Goal: Task Accomplishment & Management: Use online tool/utility

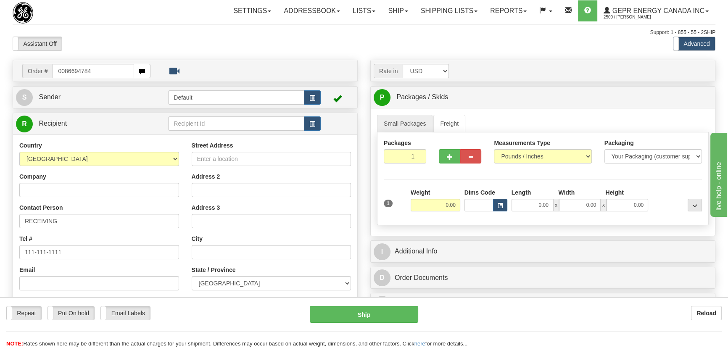
click at [63, 72] on input "0086694784" at bounding box center [94, 71] width 82 height 14
type input "86694784"
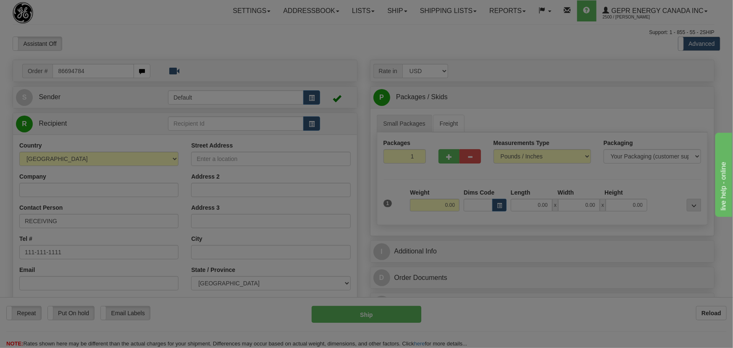
click at [140, 43] on body "Training Course Close Toggle navigation Settings Shipping Preferences New Recip…" at bounding box center [366, 174] width 733 height 348
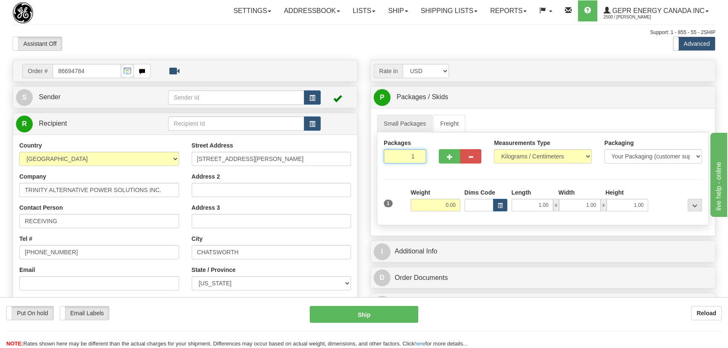
drag, startPoint x: 411, startPoint y: 158, endPoint x: 424, endPoint y: 165, distance: 14.5
click at [427, 164] on div "Packages 1 1" at bounding box center [404, 154] width 55 height 31
type input "11"
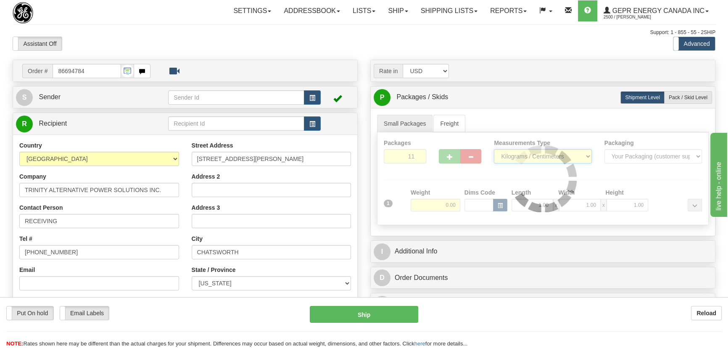
click at [566, 157] on div "Packages 11 1 Measurements Type" at bounding box center [543, 178] width 332 height 93
select select "0"
click at [494, 149] on select "Pounds / Inches Kilograms / Centimeters" at bounding box center [542, 156] width 97 height 14
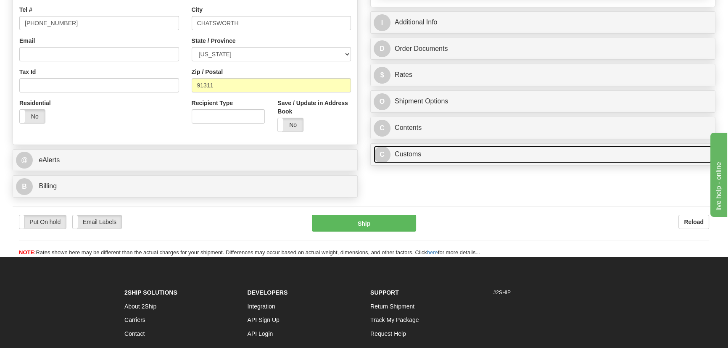
click at [506, 154] on link "C Customs" at bounding box center [543, 154] width 338 height 17
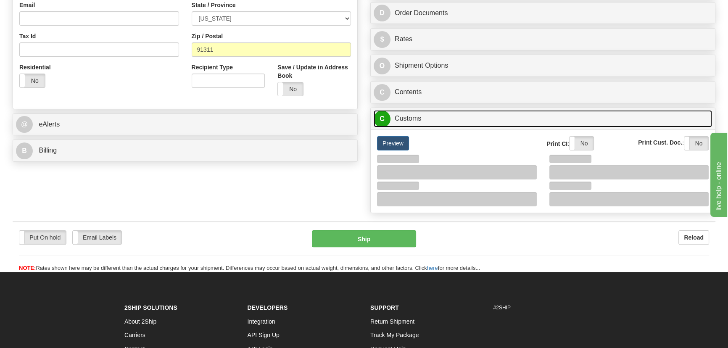
scroll to position [305, 0]
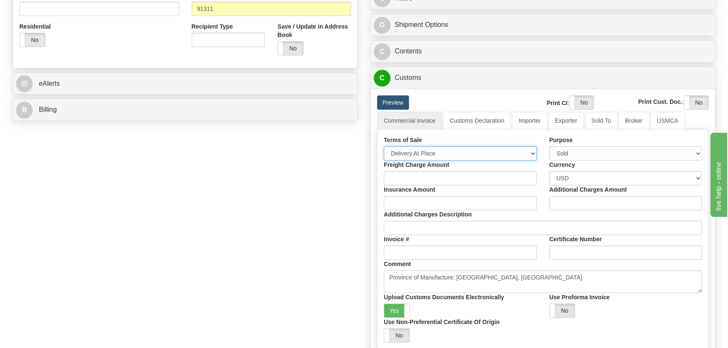
click at [425, 153] on select "Free Carrier Free On Board Ex Works Delivered Duty Unpaid Delivered Duty Paid C…" at bounding box center [460, 153] width 153 height 14
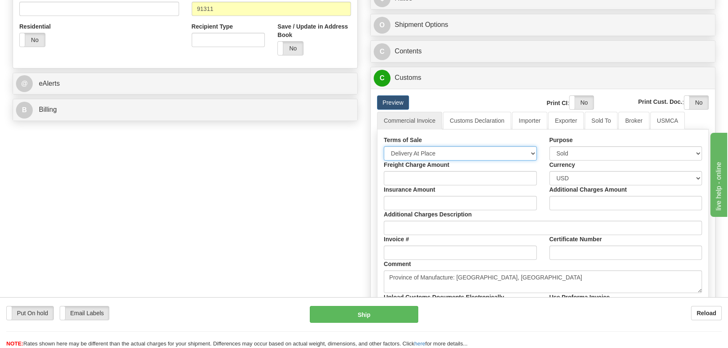
select select "7"
click at [384, 146] on select "Free Carrier Free On Board Ex Works Delivered Duty Unpaid Delivered Duty Paid C…" at bounding box center [460, 153] width 153 height 14
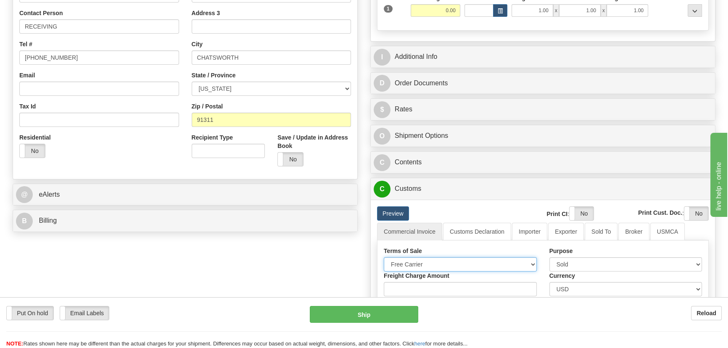
scroll to position [191, 0]
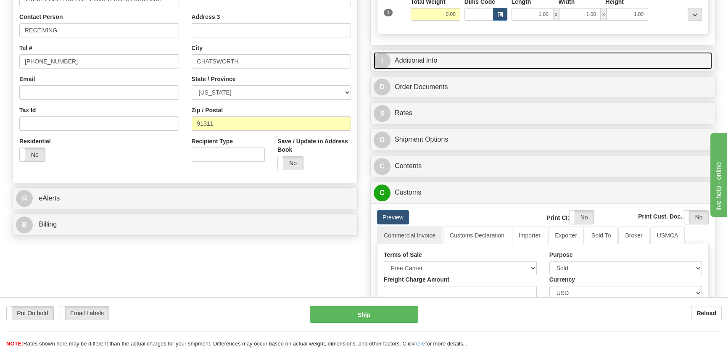
click at [561, 60] on link "I Additional Info" at bounding box center [543, 60] width 338 height 17
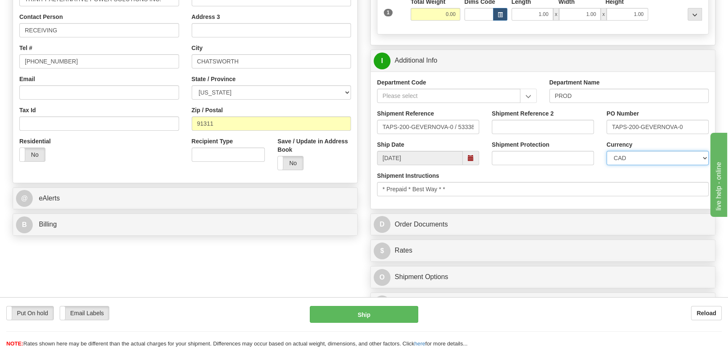
click at [639, 159] on select "CAD USD EUR ZAR [PERSON_NAME] ARN AUD AUS AWG BBD BFR BGN BHD BMD BND BRC BRL C…" at bounding box center [657, 158] width 102 height 14
select select "1"
click at [606, 151] on select "CAD USD EUR ZAR [PERSON_NAME] ARN AUD AUS AWG BBD BFR BGN BHD BMD BND BRC BRL C…" at bounding box center [657, 158] width 102 height 14
click at [530, 121] on input "Shipment Reference 2" at bounding box center [543, 127] width 102 height 14
drag, startPoint x: 548, startPoint y: 126, endPoint x: 475, endPoint y: 123, distance: 72.7
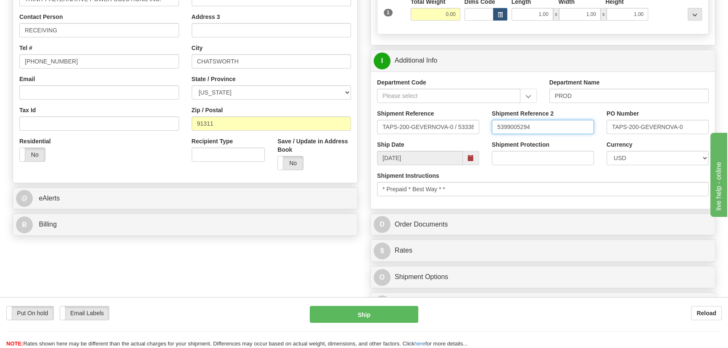
click at [475, 123] on div "Shipment Reference TAPS-200-GEVERNOVA-0 / 533381 Shipment Reference 2 539900529…" at bounding box center [543, 124] width 344 height 31
type input "5399005294"
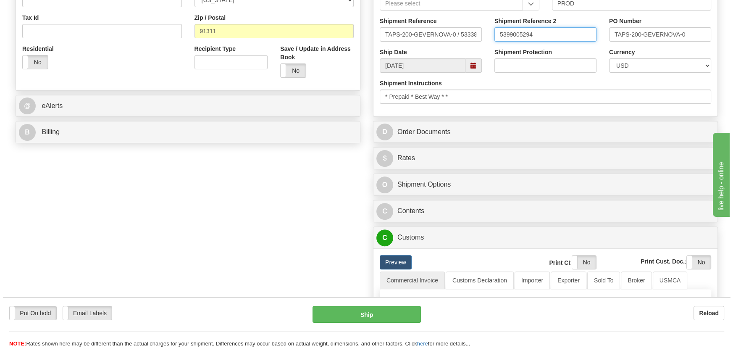
scroll to position [382, 0]
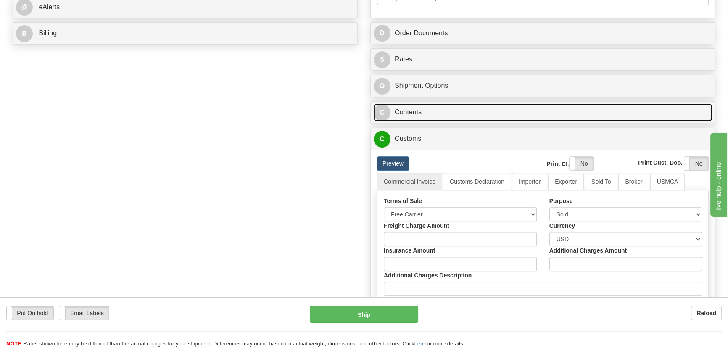
click at [553, 109] on link "C Contents" at bounding box center [543, 112] width 338 height 17
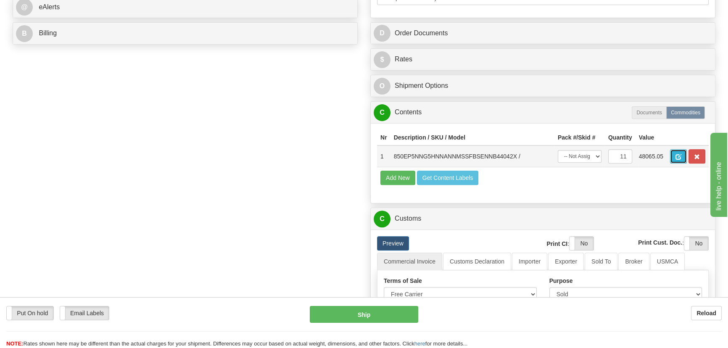
click at [680, 155] on span "button" at bounding box center [678, 156] width 6 height 5
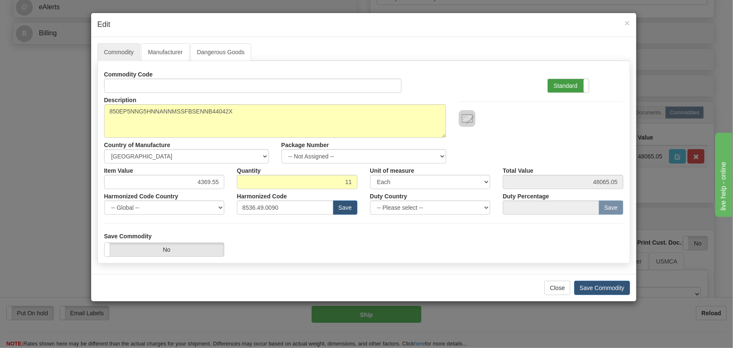
click at [572, 88] on label "Standard" at bounding box center [568, 85] width 41 height 13
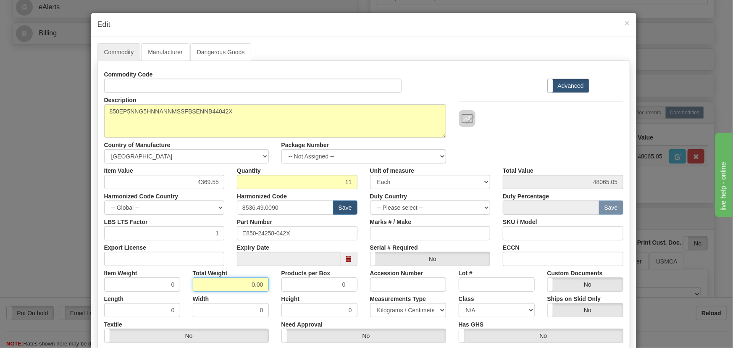
drag, startPoint x: 252, startPoint y: 284, endPoint x: 265, endPoint y: 290, distance: 14.8
click at [269, 289] on div "Total Weight 0.00" at bounding box center [231, 279] width 89 height 26
drag, startPoint x: 247, startPoint y: 284, endPoint x: 268, endPoint y: 290, distance: 21.5
click at [268, 290] on div "Total Weight 0.00" at bounding box center [231, 279] width 89 height 26
type input "11"
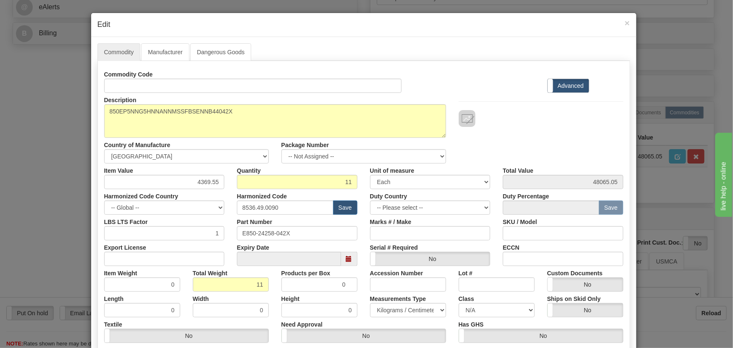
type input "1.0000"
click at [269, 290] on div "Total Weight 11" at bounding box center [231, 279] width 89 height 26
drag, startPoint x: 195, startPoint y: 180, endPoint x: 224, endPoint y: 190, distance: 31.2
click at [231, 190] on div "Commodity Code Standard Advanced Description 850EP5NNG5HNNANNMSSFBSENNB44042X C…" at bounding box center [363, 217] width 519 height 301
paste input "3.895,7"
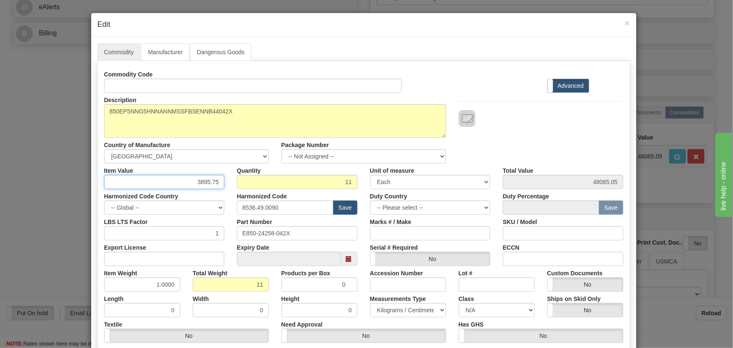
type input "3895.75"
type input "42853.25"
click at [544, 155] on div "Description 850EP5NNG5HNNANNMSSFBSENNB44042X Country of Manufacture -- Unknown …" at bounding box center [364, 128] width 532 height 71
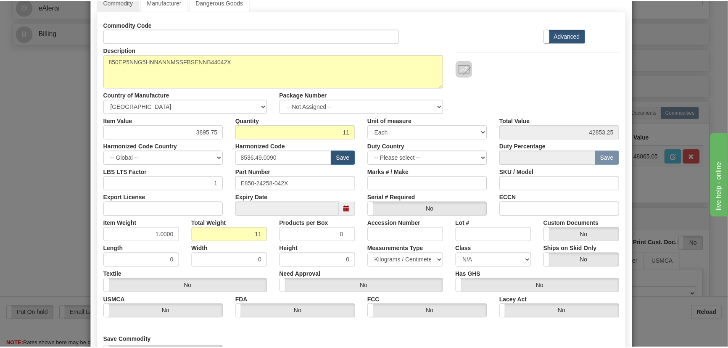
scroll to position [119, 0]
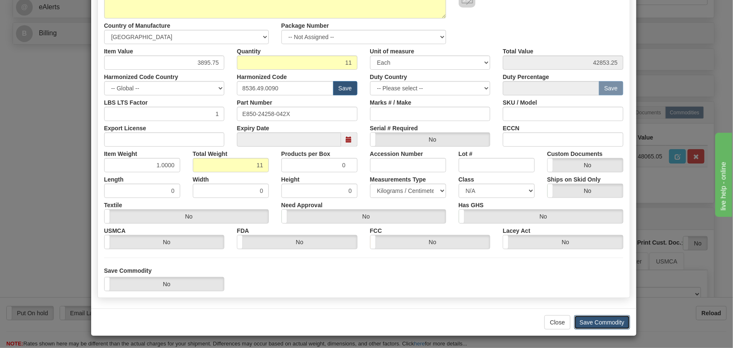
click at [599, 320] on button "Save Commodity" at bounding box center [602, 322] width 56 height 14
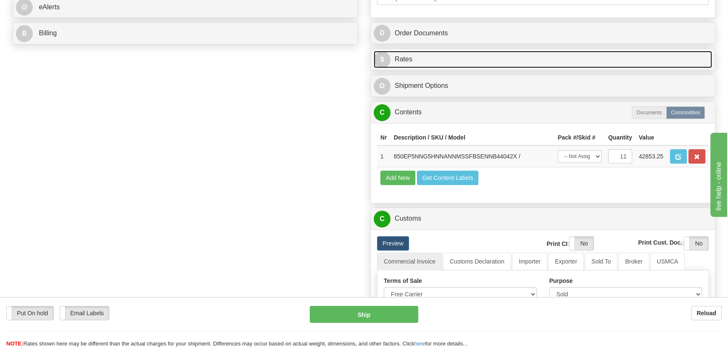
click at [571, 59] on link "$ Rates" at bounding box center [543, 59] width 338 height 17
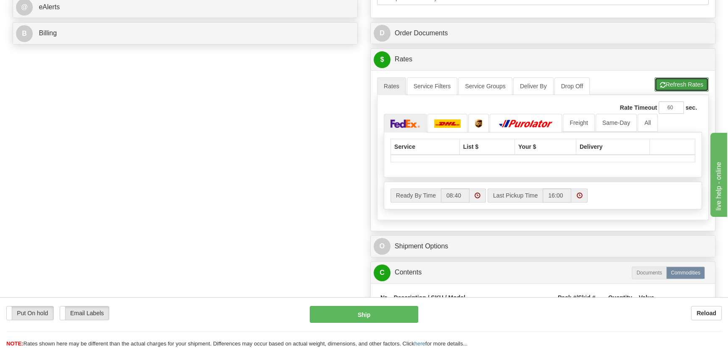
click at [676, 82] on button "Refresh Rates" at bounding box center [681, 84] width 54 height 14
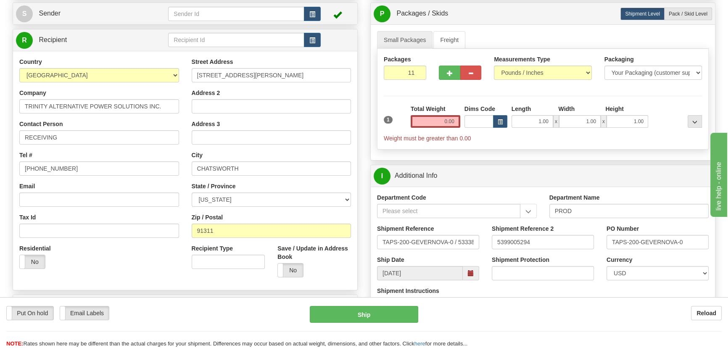
scroll to position [76, 0]
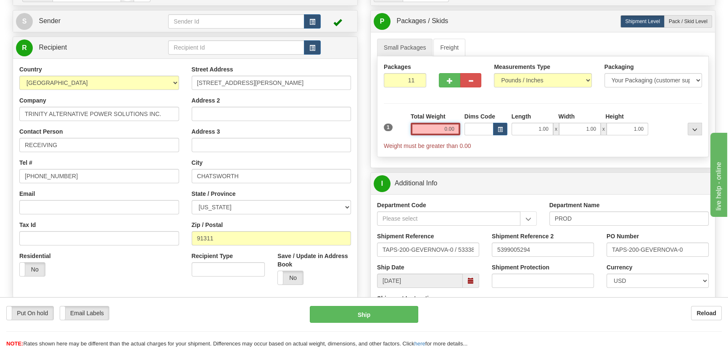
drag, startPoint x: 437, startPoint y: 128, endPoint x: 462, endPoint y: 133, distance: 26.0
click at [462, 133] on div "1 Total Weight 0.00 Dims Code x" at bounding box center [543, 131] width 322 height 38
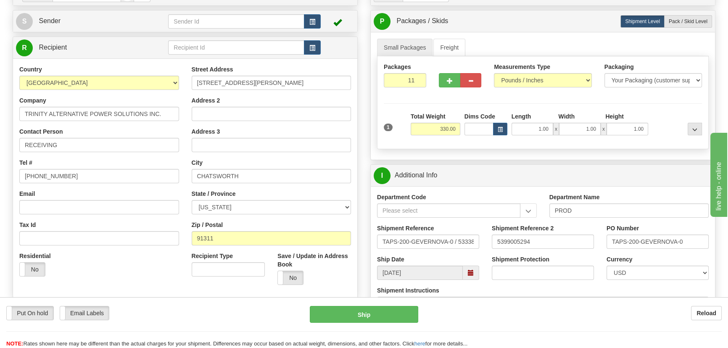
click at [666, 121] on div at bounding box center [677, 123] width 54 height 23
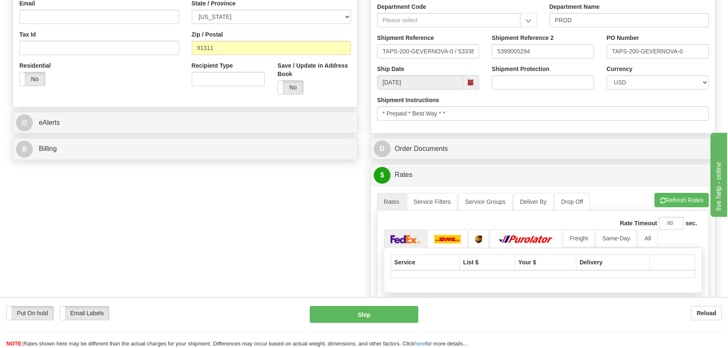
scroll to position [267, 0]
click at [684, 200] on button "Refresh Rates" at bounding box center [681, 199] width 54 height 14
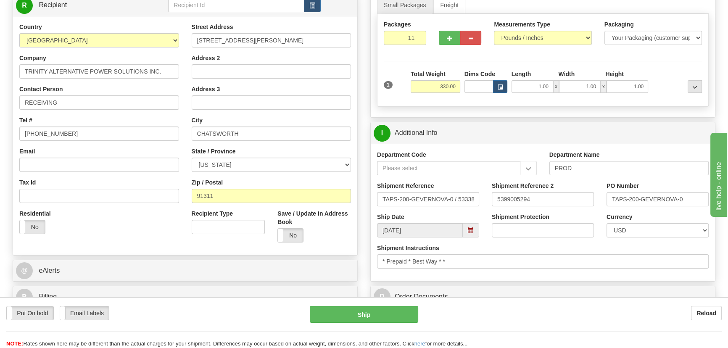
scroll to position [114, 0]
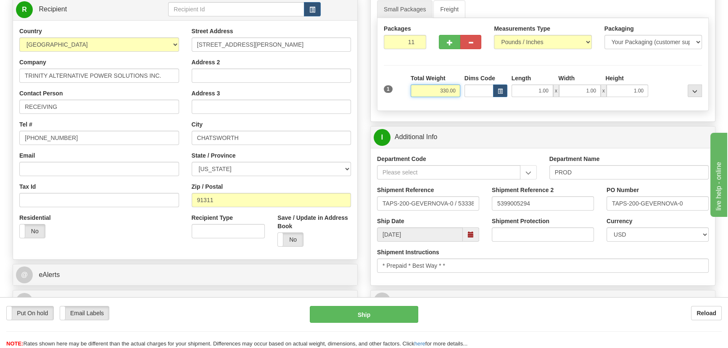
drag, startPoint x: 440, startPoint y: 96, endPoint x: 458, endPoint y: 100, distance: 19.5
click at [460, 100] on div "Total Weight 330.00" at bounding box center [435, 88] width 54 height 29
type input "275.00"
click at [600, 67] on div "Packages 11 1 Measurements Type" at bounding box center [543, 64] width 332 height 93
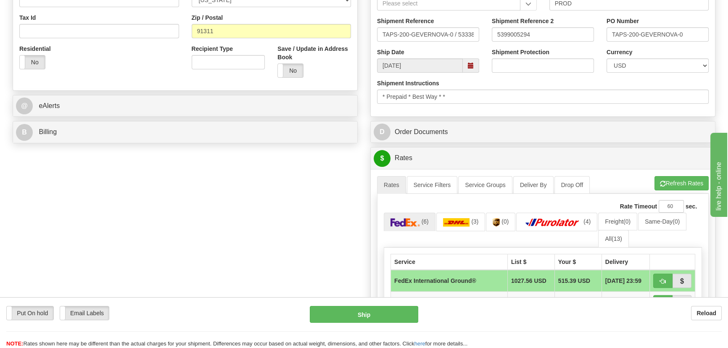
scroll to position [305, 0]
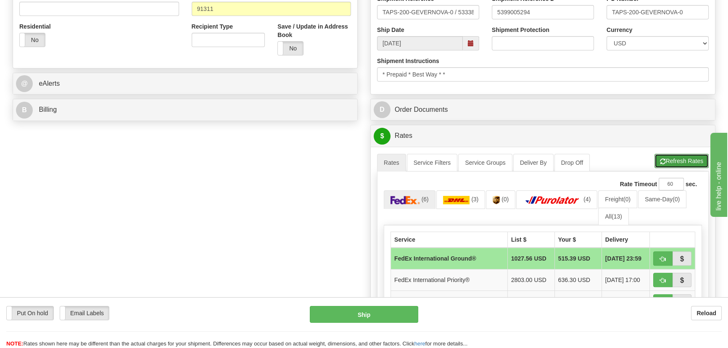
click at [667, 162] on button "Refresh Rates" at bounding box center [681, 161] width 54 height 14
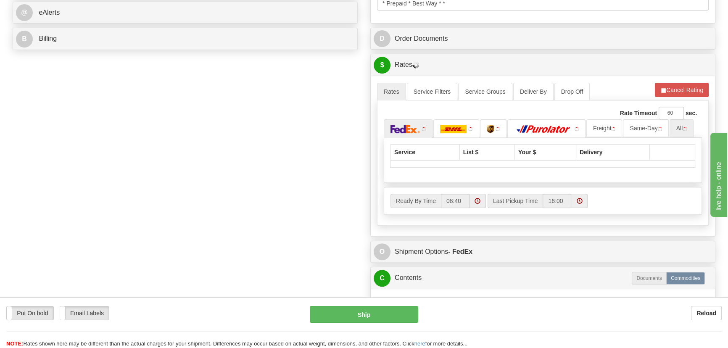
scroll to position [382, 0]
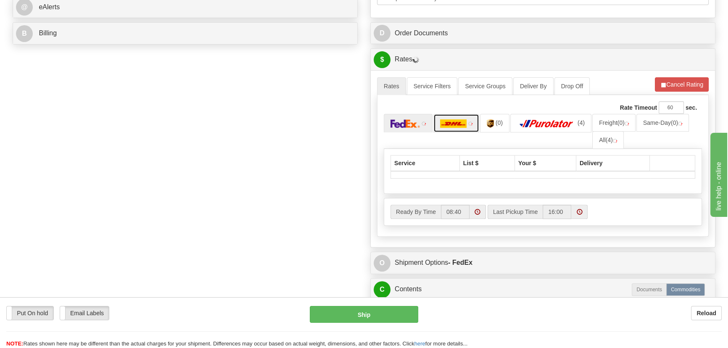
click at [462, 129] on link at bounding box center [456, 123] width 46 height 18
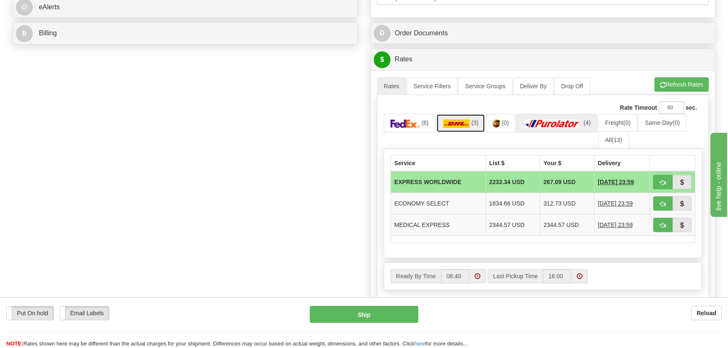
scroll to position [420, 0]
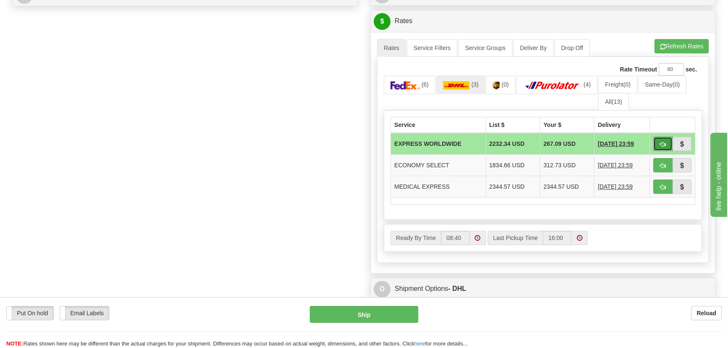
click at [657, 141] on button "button" at bounding box center [662, 144] width 19 height 14
type input "P"
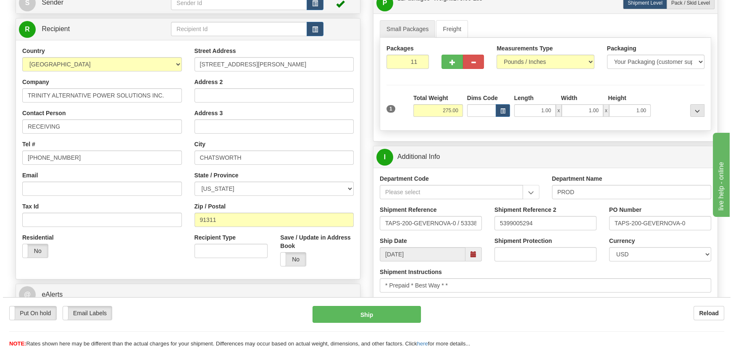
scroll to position [76, 0]
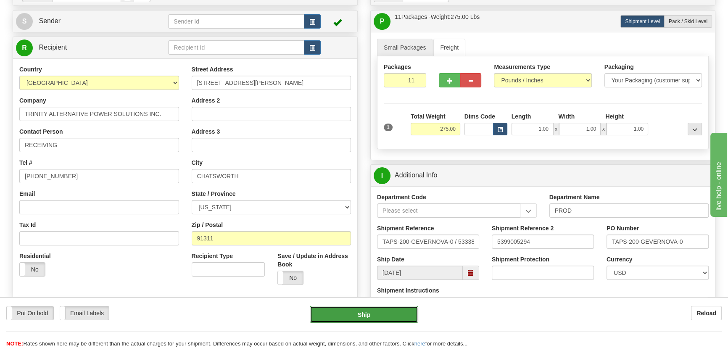
click at [377, 314] on button "Ship" at bounding box center [364, 314] width 109 height 17
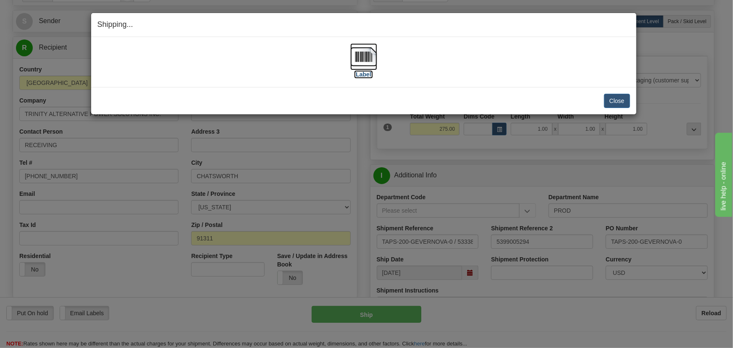
click at [371, 57] on img at bounding box center [363, 56] width 27 height 27
click at [367, 59] on img at bounding box center [363, 56] width 27 height 27
click at [613, 103] on button "Close" at bounding box center [617, 101] width 26 height 14
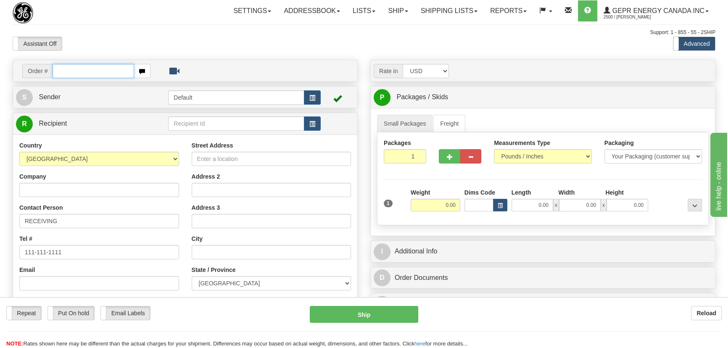
paste input "0086694792"
click at [64, 71] on input "0086694792" at bounding box center [94, 71] width 82 height 14
type input "86694792"
click at [243, 62] on body "Training Course Close Toggle navigation Settings Shipping Preferences New Recip…" at bounding box center [364, 174] width 728 height 348
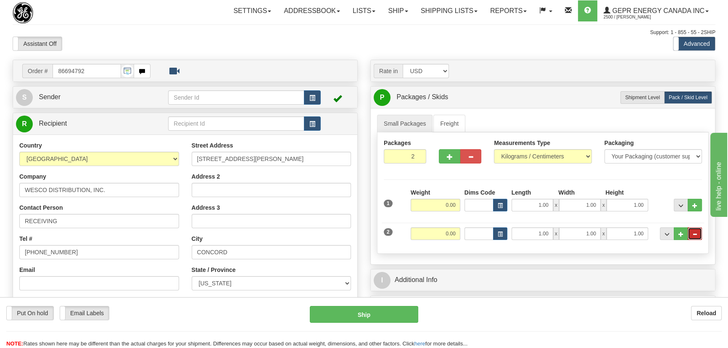
click at [700, 234] on button "..." at bounding box center [694, 233] width 14 height 13
radio input "true"
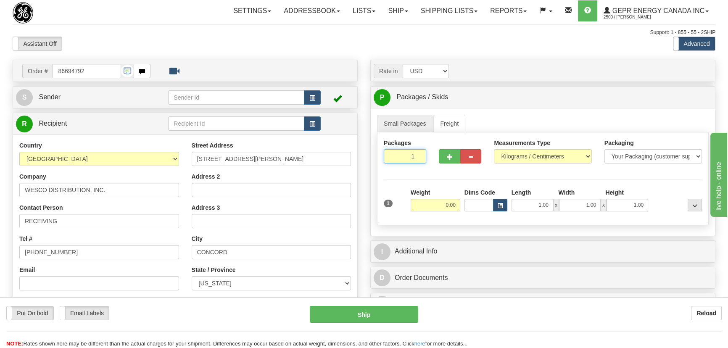
click at [419, 160] on input "1" at bounding box center [405, 156] width 42 height 14
type input "10"
click at [536, 155] on div "Packages 10 1 Measurements Type" at bounding box center [543, 178] width 332 height 93
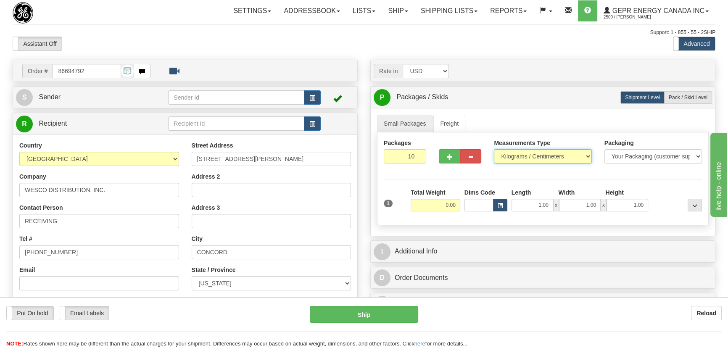
select select "0"
click at [494, 149] on select "Pounds / Inches Kilograms / Centimeters" at bounding box center [542, 156] width 97 height 14
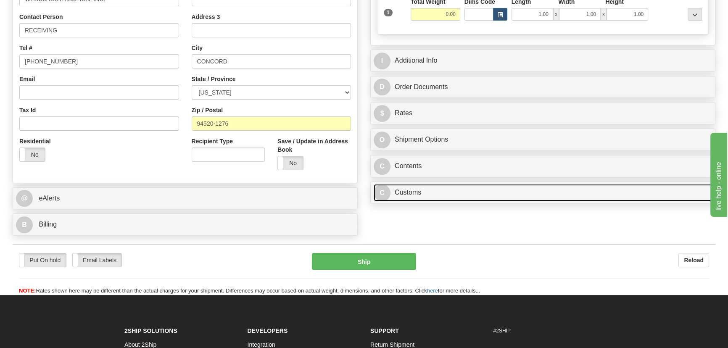
click at [501, 195] on link "C Customs" at bounding box center [543, 192] width 338 height 17
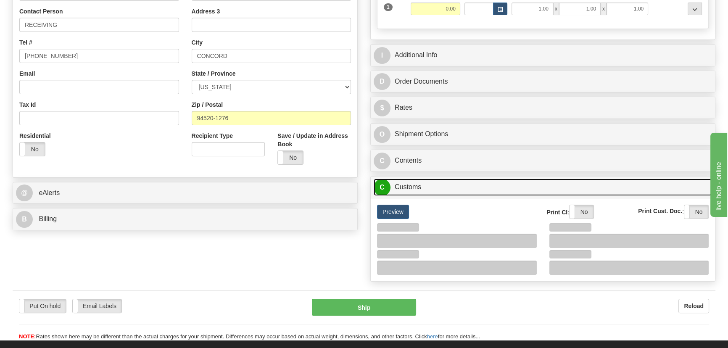
scroll to position [305, 0]
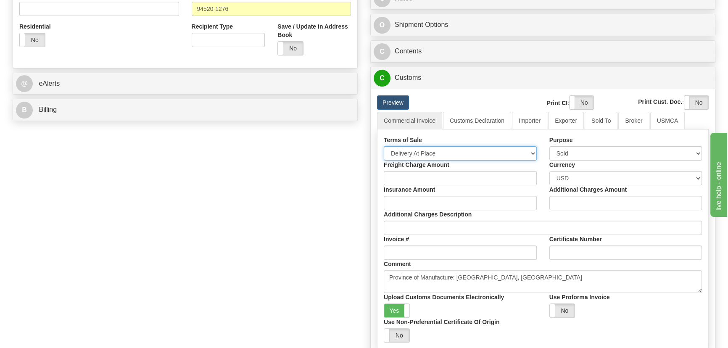
click at [456, 152] on select "Free Carrier Free On Board Ex Works Delivered Duty Unpaid Delivered Duty Paid C…" at bounding box center [460, 153] width 153 height 14
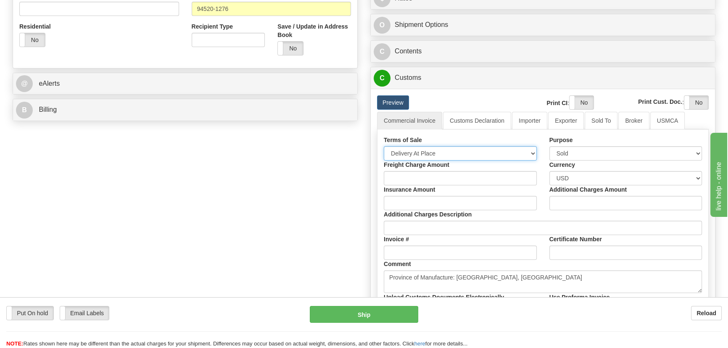
select select "7"
click at [384, 146] on select "Free Carrier Free On Board Ex Works Delivered Duty Unpaid Delivered Duty Paid C…" at bounding box center [460, 153] width 153 height 14
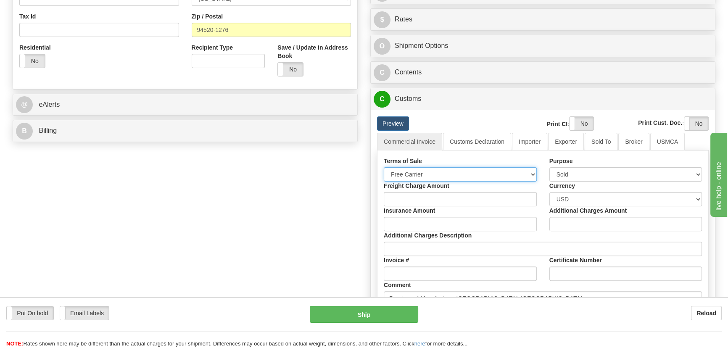
scroll to position [191, 0]
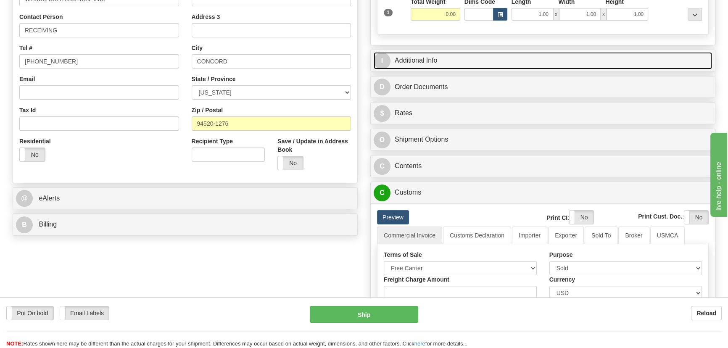
click at [616, 52] on link "I Additional Info" at bounding box center [543, 60] width 338 height 17
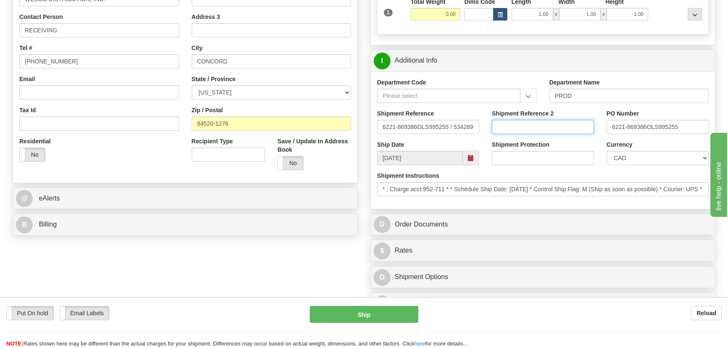
click at [562, 124] on input "Shipment Reference 2" at bounding box center [543, 127] width 102 height 14
drag, startPoint x: 622, startPoint y: 158, endPoint x: 623, endPoint y: 153, distance: 4.4
click at [622, 158] on select "CAD USD EUR ZAR RON ANG ARN AUD AUS AWG BBD BFR BGN BHD BMD BND BRC BRL CHP CKZ…" at bounding box center [657, 158] width 102 height 14
select select "1"
click at [606, 151] on select "CAD USD EUR ZAR RON ANG ARN AUD AUS AWG BBD BFR BGN BHD BMD BND BRC BRL CHP CKZ…" at bounding box center [657, 158] width 102 height 14
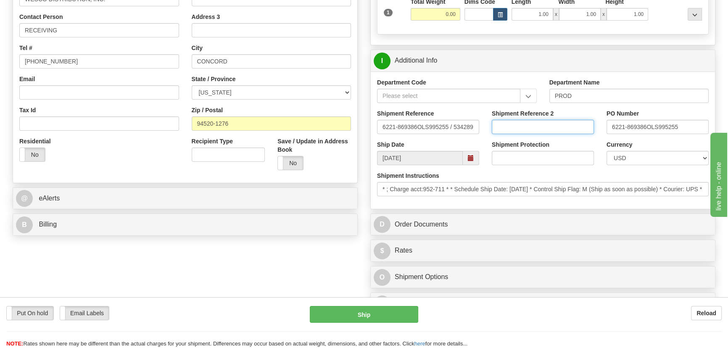
click at [569, 120] on input "Shipment Reference 2" at bounding box center [543, 127] width 102 height 14
drag, startPoint x: 567, startPoint y: 120, endPoint x: 486, endPoint y: 113, distance: 81.4
click at [486, 113] on div "Shipment Reference 2 5399005476" at bounding box center [542, 124] width 115 height 31
type input "5399005476"
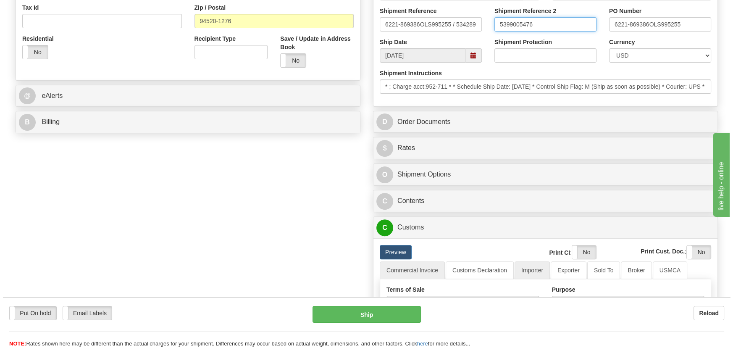
scroll to position [420, 0]
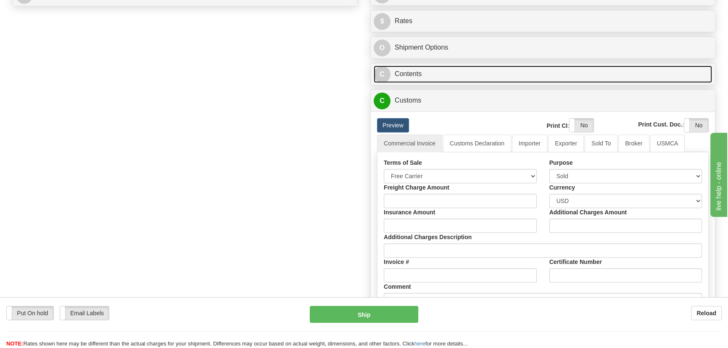
click at [593, 66] on link "C Contents" at bounding box center [543, 74] width 338 height 17
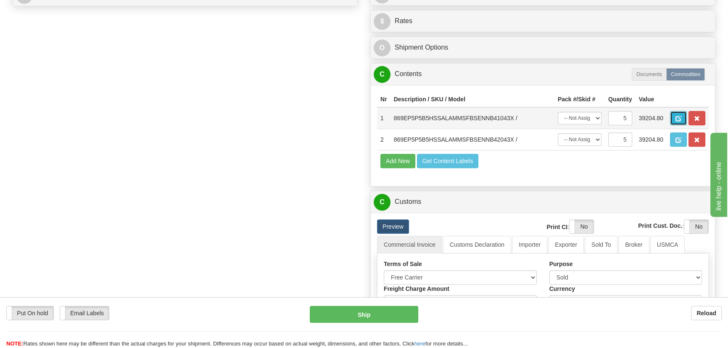
click at [677, 117] on span "button" at bounding box center [678, 118] width 6 height 5
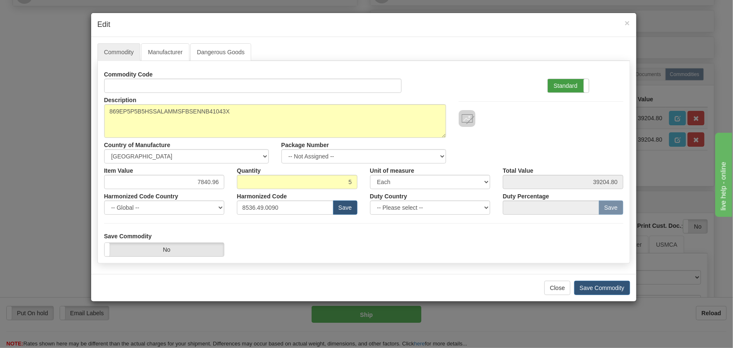
drag, startPoint x: 580, startPoint y: 84, endPoint x: 312, endPoint y: 182, distance: 285.6
click at [580, 85] on label "Standard" at bounding box center [568, 85] width 41 height 13
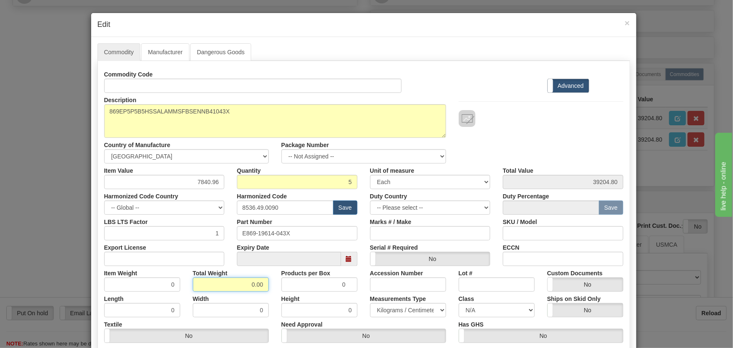
drag, startPoint x: 246, startPoint y: 287, endPoint x: 281, endPoint y: 296, distance: 36.6
click at [275, 294] on div "Commodity Code Standard Advanced Description 869EP5P5B5HSSALAMMSFBSENNB41043X C…" at bounding box center [363, 217] width 519 height 301
type input "5"
type input "1.0000"
drag, startPoint x: 194, startPoint y: 183, endPoint x: 235, endPoint y: 193, distance: 42.3
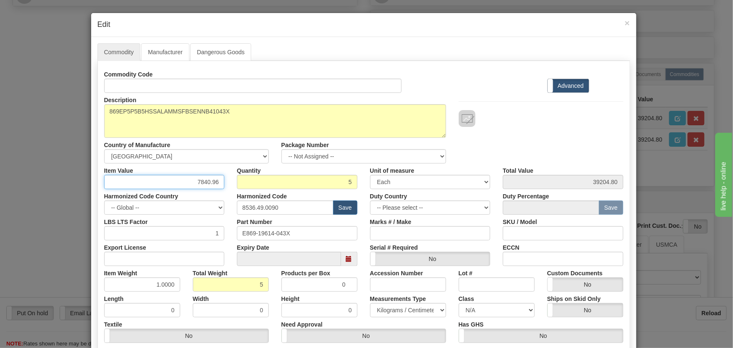
click at [235, 193] on div "Commodity Code Standard Advanced Description 869EP5P5B5HSSALAMMSFBSENNB41043X C…" at bounding box center [363, 217] width 519 height 301
paste input "5.284,49"
type input "5284.49"
type input "26422.45"
click at [534, 105] on div at bounding box center [541, 110] width 177 height 34
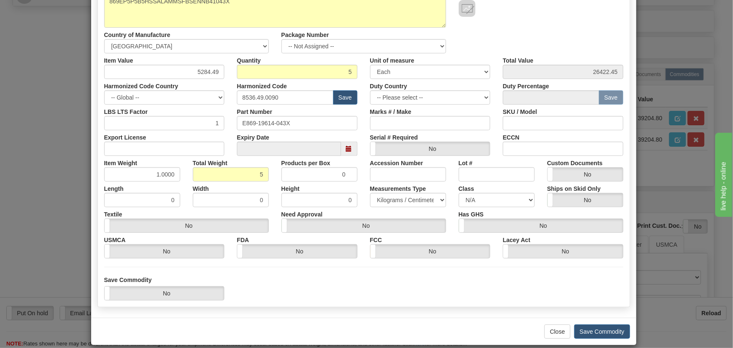
scroll to position [114, 0]
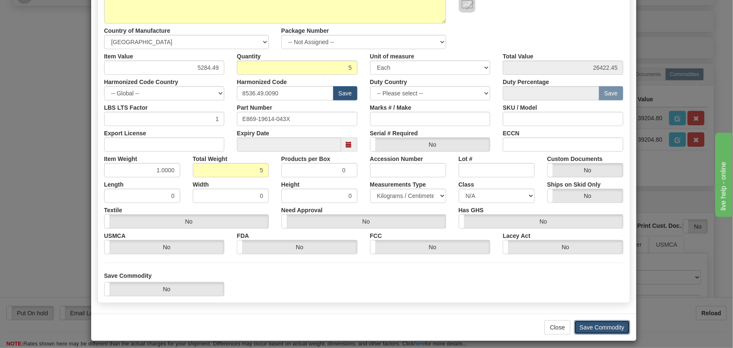
drag, startPoint x: 601, startPoint y: 324, endPoint x: 605, endPoint y: 326, distance: 4.9
click at [603, 326] on button "Save Commodity" at bounding box center [602, 327] width 56 height 14
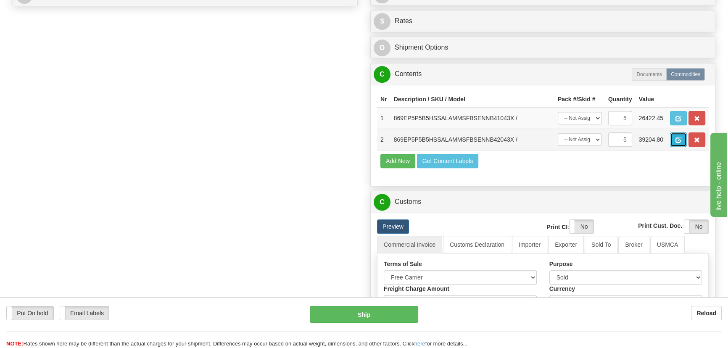
click at [675, 140] on span "button" at bounding box center [678, 139] width 6 height 5
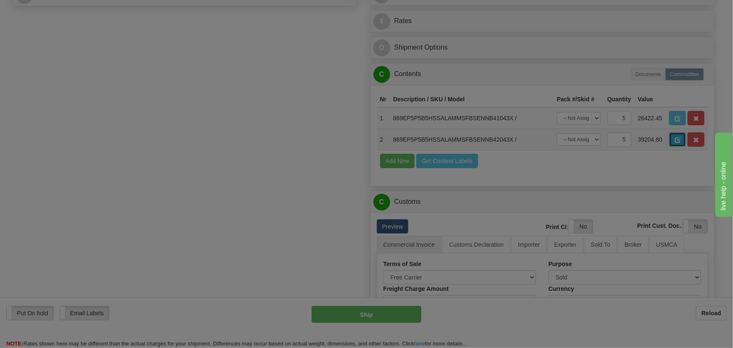
scroll to position [0, 0]
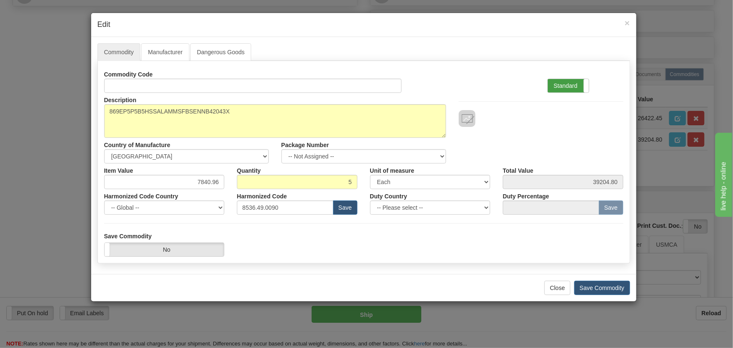
click at [573, 89] on label "Standard" at bounding box center [568, 85] width 41 height 13
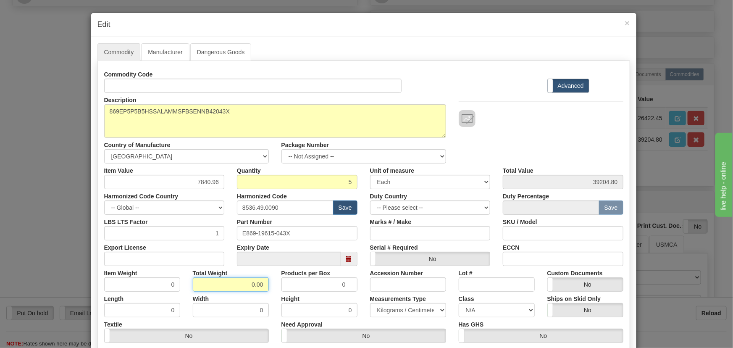
drag, startPoint x: 243, startPoint y: 285, endPoint x: 299, endPoint y: 301, distance: 58.4
click at [289, 297] on div "Commodity Code Standard Advanced Description 869EP5P5B5HSSALAMMSFBSENNB42043X C…" at bounding box center [363, 217] width 519 height 301
type input "5"
type input "1.0000"
drag, startPoint x: 193, startPoint y: 184, endPoint x: 234, endPoint y: 193, distance: 42.2
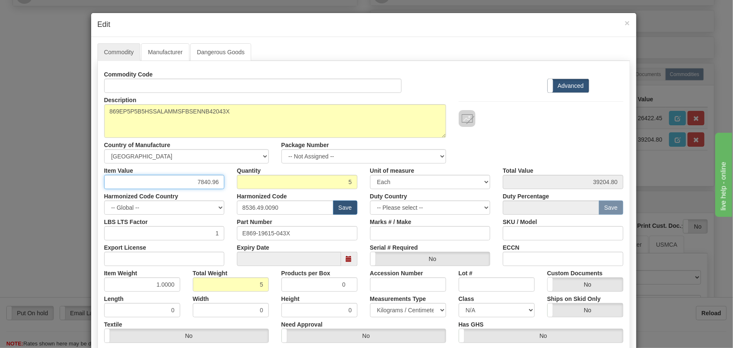
click at [234, 193] on div "Commodity Code Standard Advanced Description 869EP5P5B5HSSALAMMSFBSENNB42043X C…" at bounding box center [363, 217] width 519 height 301
paste input "5.284,49"
type input "5284.49"
type input "26422.45"
click at [497, 97] on div at bounding box center [541, 110] width 177 height 34
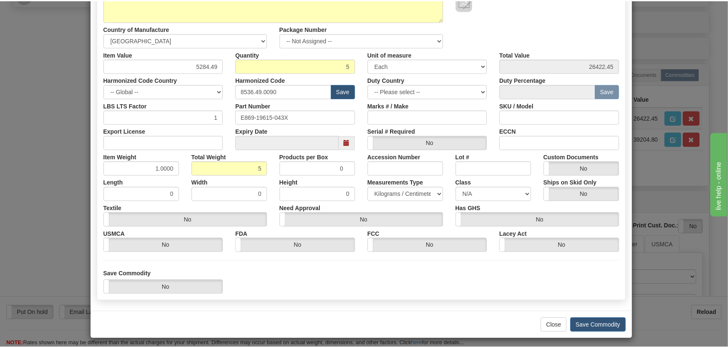
scroll to position [119, 0]
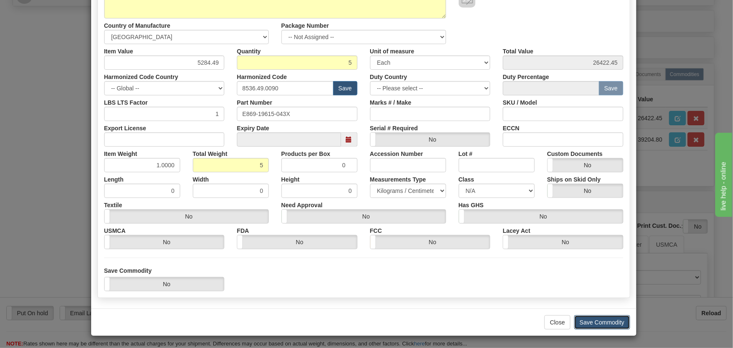
click at [600, 322] on button "Save Commodity" at bounding box center [602, 322] width 56 height 14
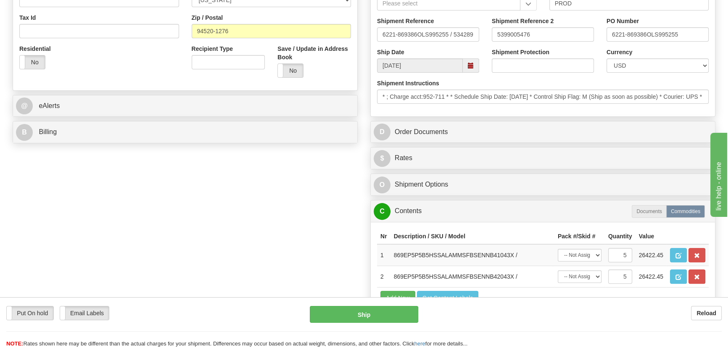
scroll to position [267, 0]
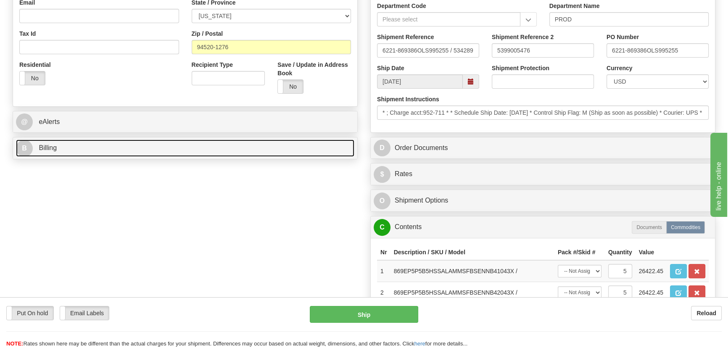
click at [266, 143] on link "B Billing" at bounding box center [185, 148] width 338 height 17
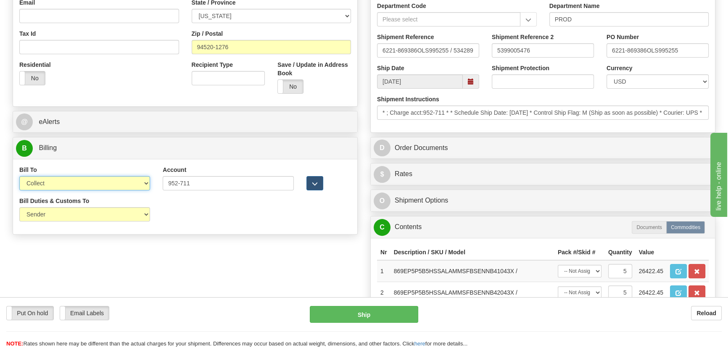
click at [86, 184] on select "Sender Recipient Third Party Collect" at bounding box center [84, 183] width 131 height 14
select select "1"
click at [19, 176] on select "Sender Recipient Third Party Collect" at bounding box center [84, 183] width 131 height 14
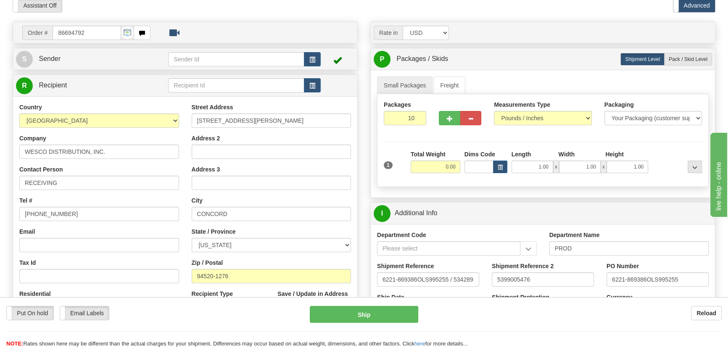
scroll to position [38, 0]
drag, startPoint x: 405, startPoint y: 120, endPoint x: 428, endPoint y: 132, distance: 25.6
click at [428, 132] on div "Packages 10 1" at bounding box center [542, 117] width 331 height 32
drag, startPoint x: 445, startPoint y: 167, endPoint x: 468, endPoint y: 176, distance: 24.5
click at [468, 176] on div "1 Total Weight 0.00 Dims Code x" at bounding box center [543, 165] width 322 height 30
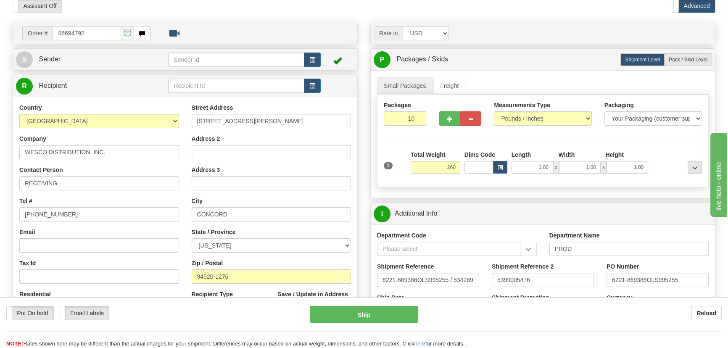
type input "260.00"
click at [668, 158] on div at bounding box center [677, 161] width 54 height 23
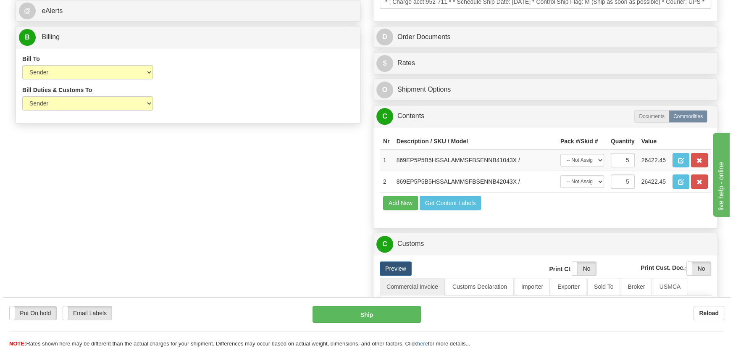
scroll to position [382, 0]
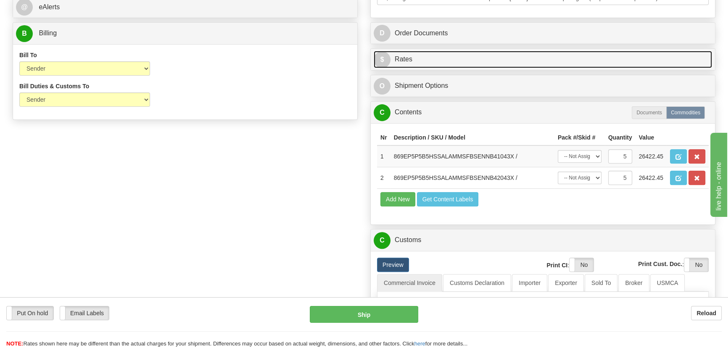
click at [600, 59] on link "$ Rates" at bounding box center [543, 59] width 338 height 17
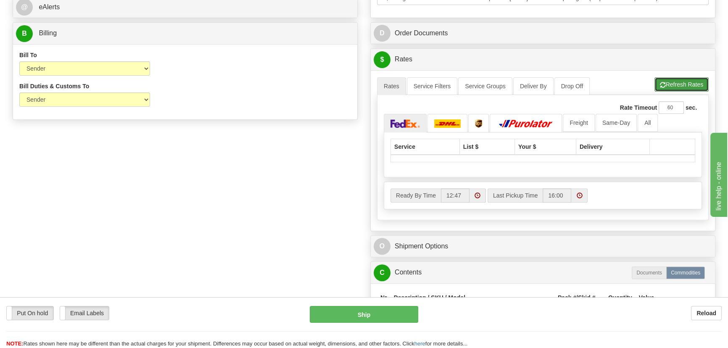
click at [686, 84] on button "Refresh Rates" at bounding box center [681, 84] width 54 height 14
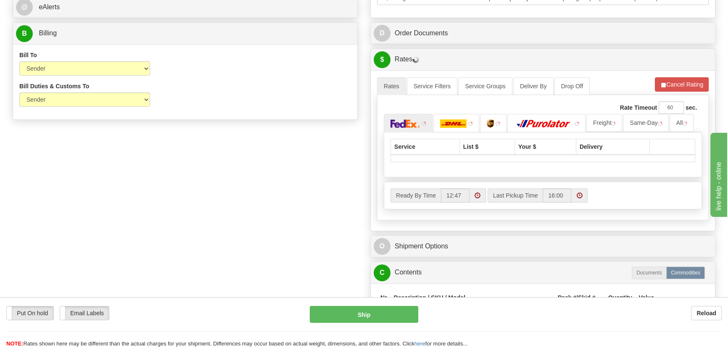
click at [679, 124] on ul "Freight Same-Day All" at bounding box center [543, 123] width 318 height 18
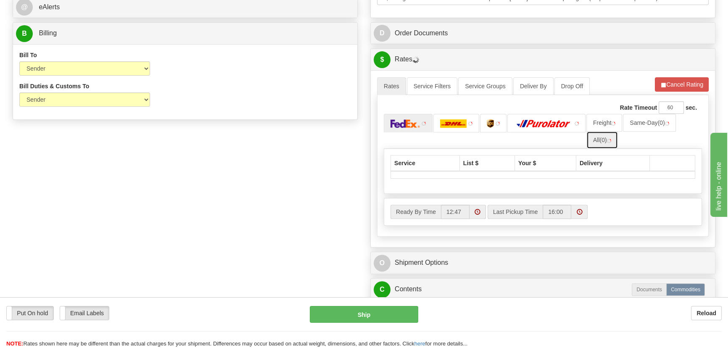
click at [610, 139] on img at bounding box center [609, 141] width 4 height 4
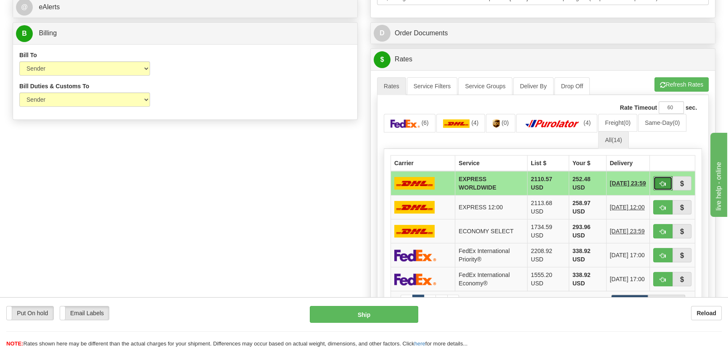
click at [660, 184] on span "button" at bounding box center [663, 183] width 6 height 5
type input "P"
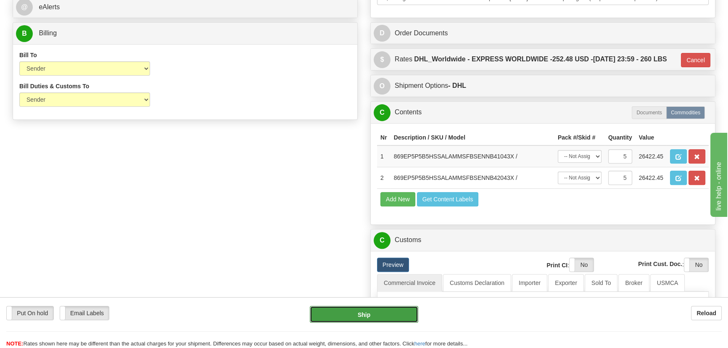
click at [391, 314] on button "Ship" at bounding box center [364, 314] width 109 height 17
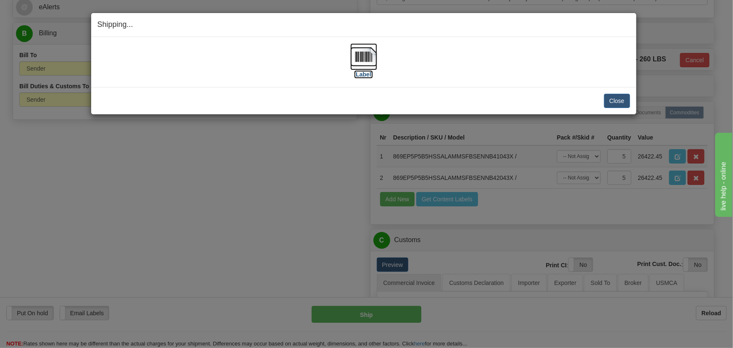
click at [363, 61] on img at bounding box center [363, 56] width 27 height 27
click at [614, 100] on button "Close" at bounding box center [617, 101] width 26 height 14
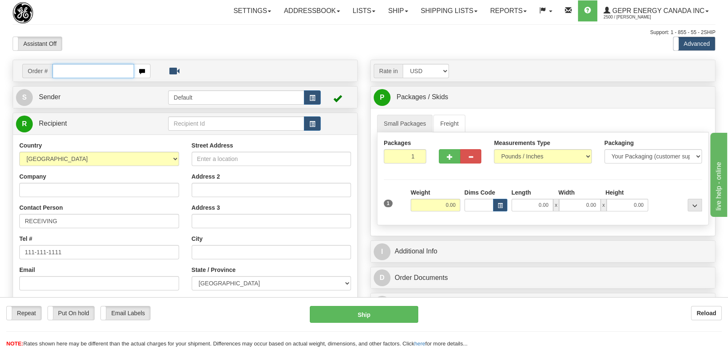
paste input "0086694791"
click at [61, 71] on input "0086694791" at bounding box center [94, 71] width 82 height 14
click at [63, 71] on input "0086694791" at bounding box center [94, 71] width 82 height 14
type input "86694791"
click at [247, 44] on body "Training Course Close Toggle navigation Settings Shipping Preferences New Recip…" at bounding box center [364, 174] width 728 height 348
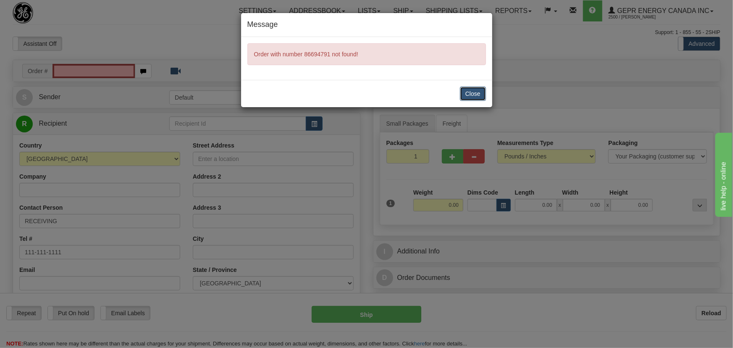
click at [484, 89] on button "Close" at bounding box center [473, 94] width 26 height 14
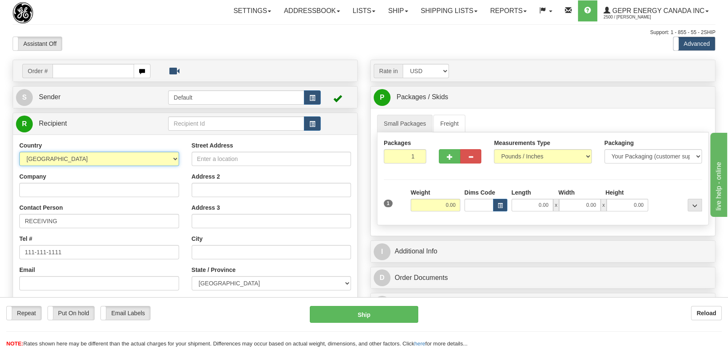
click at [124, 165] on select "AFGHANISTAN ALAND ISLANDS ALBANIA ALGERIA AMERICAN SAMOA ANDORRA ANGOLA ANGUILL…" at bounding box center [99, 159] width 160 height 14
select select "US"
click at [19, 152] on select "AFGHANISTAN ALAND ISLANDS ALBANIA ALGERIA AMERICAN SAMOA ANDORRA ANGOLA ANGUILL…" at bounding box center [99, 159] width 160 height 14
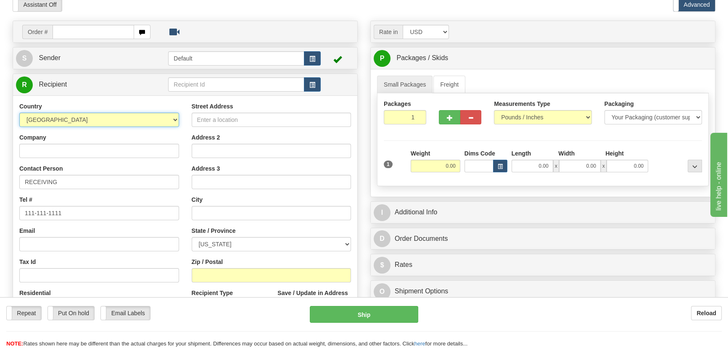
scroll to position [76, 0]
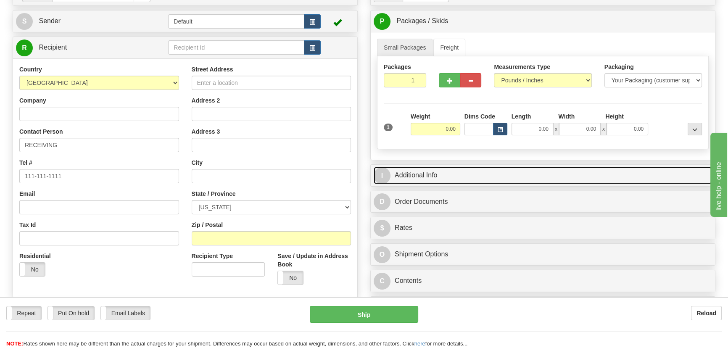
click at [554, 174] on link "I Additional Info" at bounding box center [543, 175] width 338 height 17
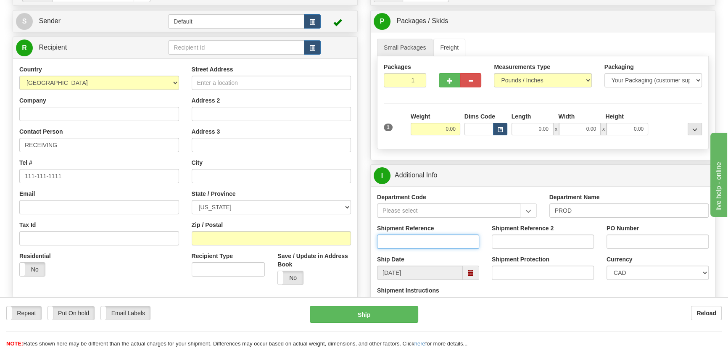
click at [436, 245] on input "Shipment Reference" at bounding box center [428, 241] width 102 height 14
type input "5399005376"
click at [631, 242] on input "PO Number" at bounding box center [657, 241] width 102 height 14
paste input "1015"
type input "1015"
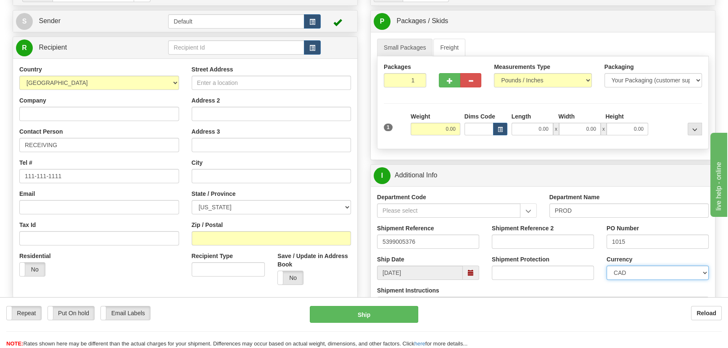
click at [626, 274] on select "CAD USD EUR ZAR [PERSON_NAME] ARN AUD AUS AWG BBD BFR BGN BHD BMD BND BRC BRL C…" at bounding box center [657, 273] width 102 height 14
select select "1"
click at [606, 266] on select "CAD USD EUR ZAR [PERSON_NAME] ARN AUD AUS AWG BBD BFR BGN BHD BMD BND BRC BRL C…" at bounding box center [657, 273] width 102 height 14
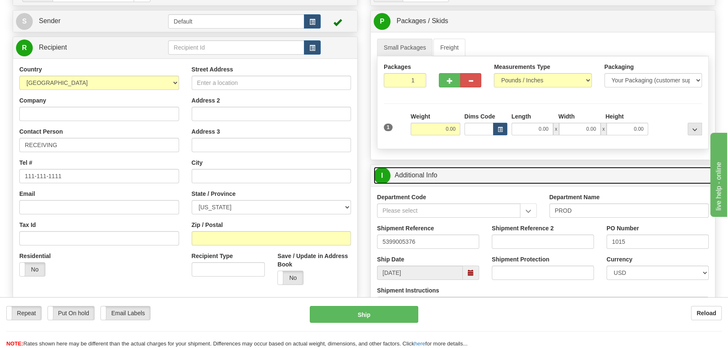
click at [556, 172] on link "I Additional Info" at bounding box center [543, 175] width 338 height 17
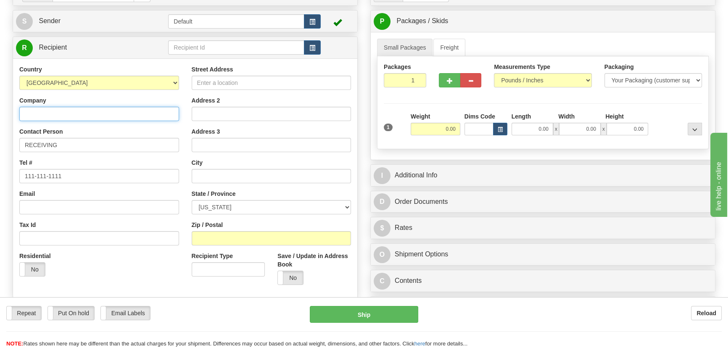
click at [151, 113] on input "Company" at bounding box center [99, 114] width 160 height 14
paste input "Sable Offshore"
type input "Sable Offshore"
click at [282, 81] on input "Street Address" at bounding box center [272, 83] width 160 height 14
paste input "Mike Montgomery"
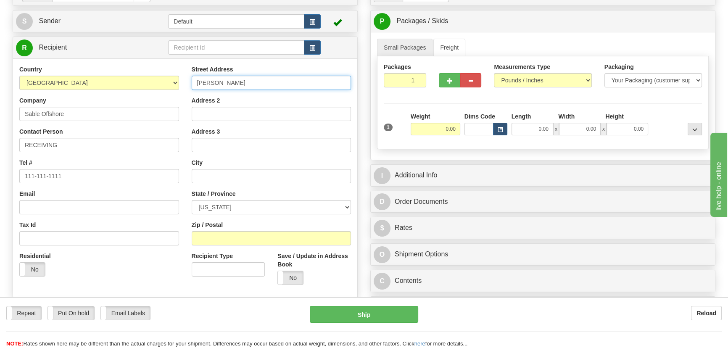
click at [282, 81] on input "Mike Montgomery" at bounding box center [272, 83] width 160 height 14
type input "Mike Montgomery"
click at [254, 111] on input "Address 2" at bounding box center [272, 114] width 160 height 14
paste input "Mike Montgomery"
type input "Mike Montgomery"
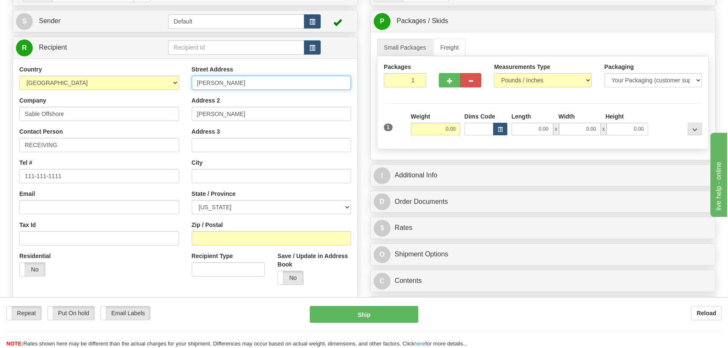
drag, startPoint x: 261, startPoint y: 82, endPoint x: 229, endPoint y: 72, distance: 33.8
click at [145, 79] on div "Country AFGHANISTAN ALAND ISLANDS ALBANIA ALGERIA AMERICAN SAMOA ANDORRA ANGOLA…" at bounding box center [185, 178] width 344 height 226
paste input "12000 Calle Real"
type input "12000 Calle Real"
click at [234, 234] on input "Zip / Postal" at bounding box center [272, 238] width 160 height 14
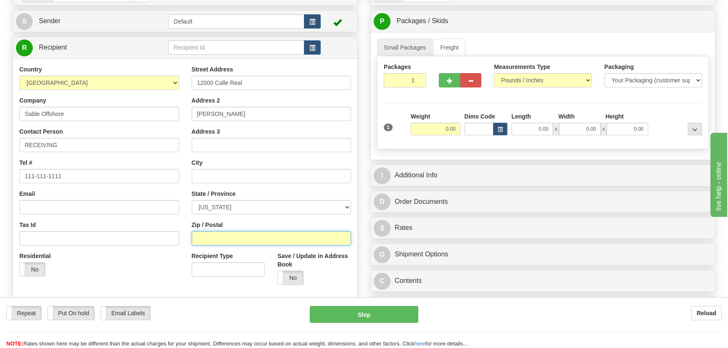
paste input "93117"
type input "93117"
click at [358, 160] on div "Order # S Sender Default" at bounding box center [185, 169] width 358 height 371
type input "GOLETA"
select select "CA"
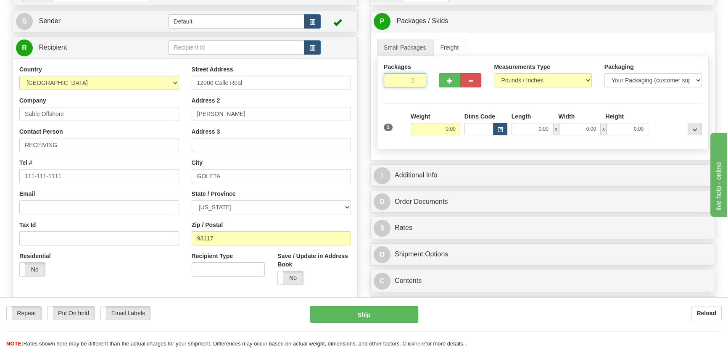
drag, startPoint x: 417, startPoint y: 84, endPoint x: 421, endPoint y: 90, distance: 7.1
click at [420, 85] on input "1" at bounding box center [405, 80] width 42 height 14
type input "3"
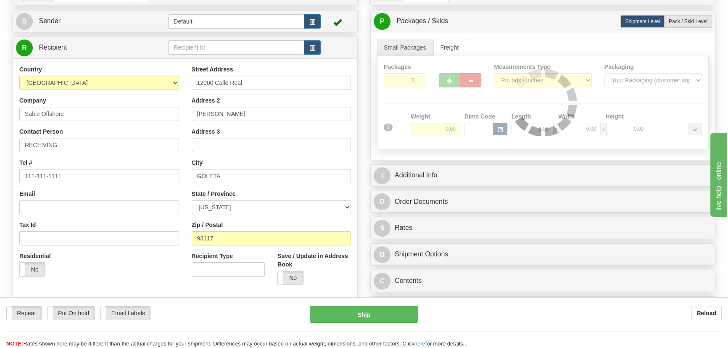
click at [437, 100] on div "Packages 3 1 Measurements Type" at bounding box center [543, 102] width 332 height 93
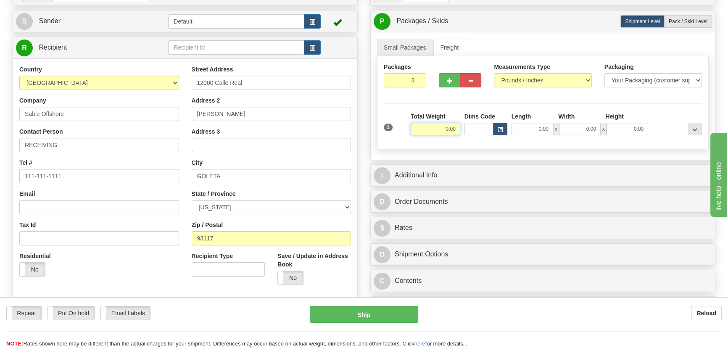
click at [443, 128] on input "0.00" at bounding box center [436, 129] width 50 height 13
type input "78.00"
click at [668, 106] on div "Packages 3 1 Measurements Type" at bounding box center [543, 102] width 332 height 93
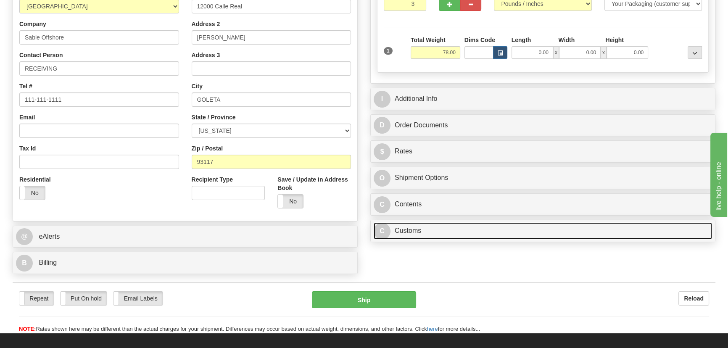
click at [500, 228] on link "C Customs" at bounding box center [543, 230] width 338 height 17
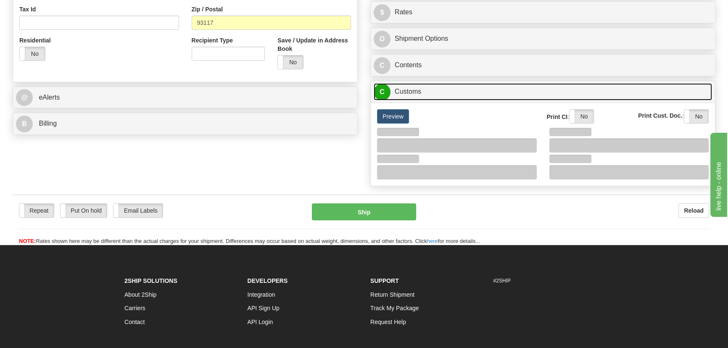
scroll to position [305, 0]
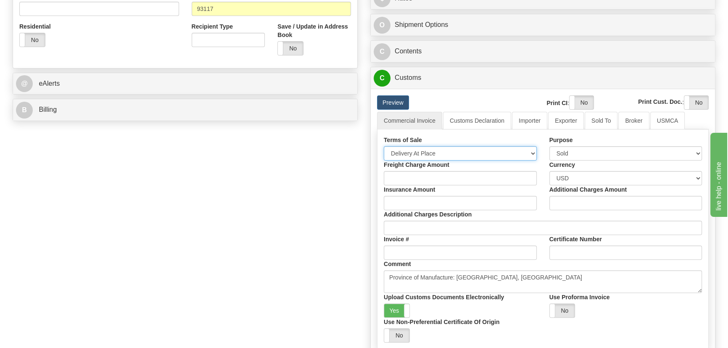
click at [450, 152] on select "Free Carrier Free On Board Ex Works Delivered Duty Unpaid Delivered Duty Paid C…" at bounding box center [460, 153] width 153 height 14
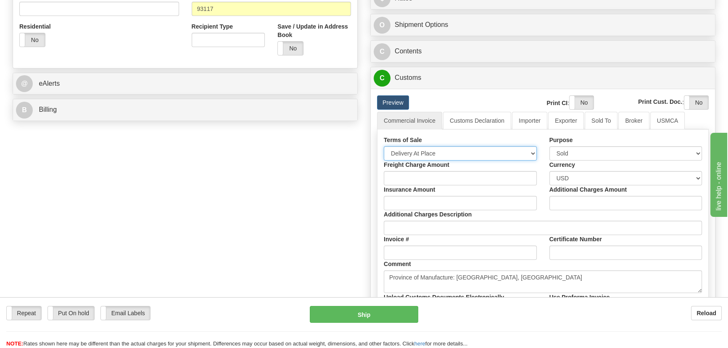
select select "7"
click at [384, 146] on select "Free Carrier Free On Board Ex Works Delivered Duty Unpaid Delivered Duty Paid C…" at bounding box center [460, 153] width 153 height 14
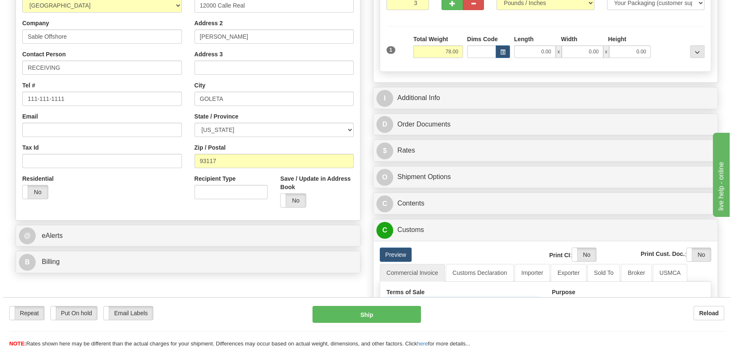
scroll to position [153, 0]
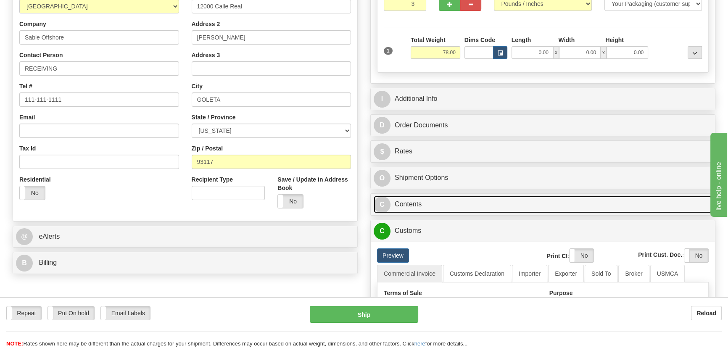
click at [531, 201] on link "C Contents" at bounding box center [543, 204] width 338 height 17
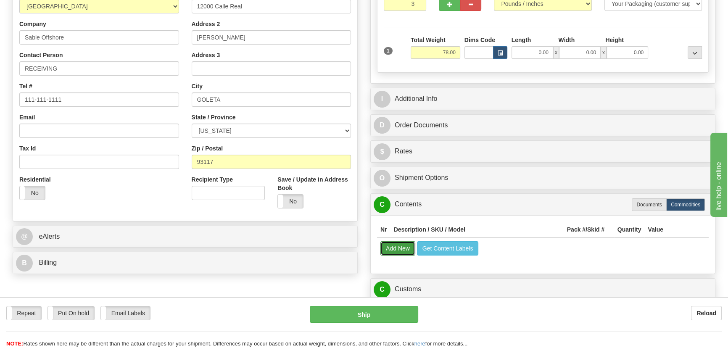
click at [401, 252] on button "Add New" at bounding box center [397, 248] width 35 height 14
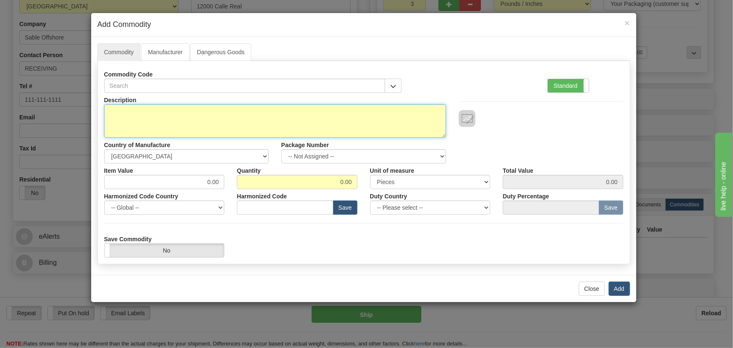
click at [226, 109] on textarea "Description" at bounding box center [275, 121] width 342 height 34
paste textarea "869EP5P5B5HSSALAMMPFASENNB42043X"
type textarea "869EP5P5B5HSSALAMMPFASENNB42043X"
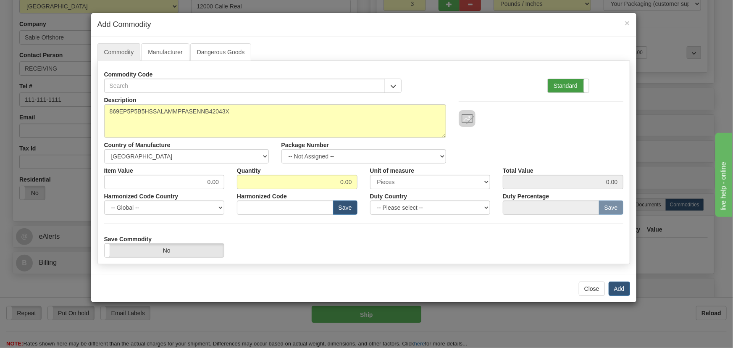
click at [569, 84] on label "Standard" at bounding box center [568, 85] width 41 height 13
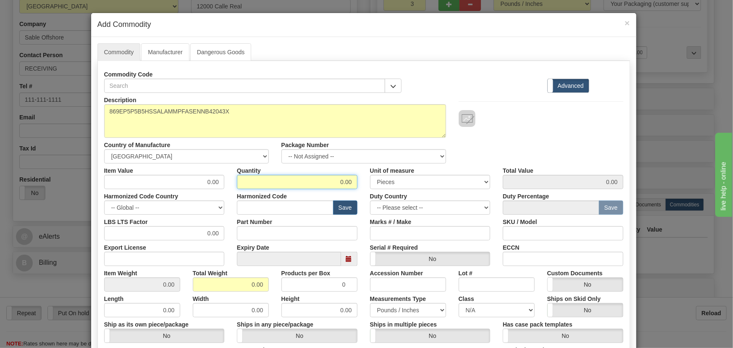
drag, startPoint x: 332, startPoint y: 184, endPoint x: 338, endPoint y: 208, distance: 25.7
click at [361, 187] on div "Item Value 0.00 Quantity 0.00 Unit of measure 3 Thousand Square Inches Adjustme…" at bounding box center [364, 176] width 532 height 26
type input "3"
drag, startPoint x: 244, startPoint y: 282, endPoint x: 268, endPoint y: 290, distance: 25.2
click at [268, 290] on div "Total Weight 0.00" at bounding box center [231, 279] width 89 height 26
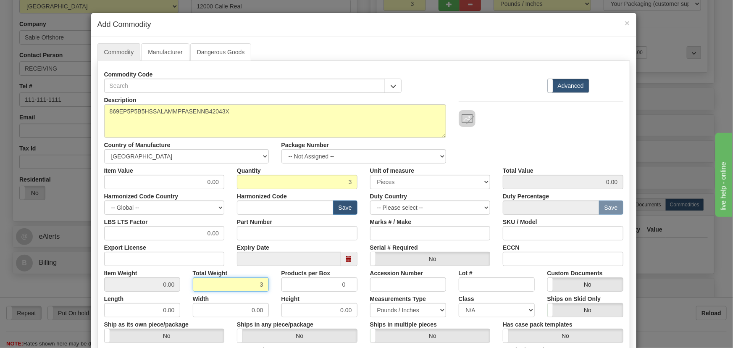
type input "3"
type input "1.0000"
drag, startPoint x: 203, startPoint y: 176, endPoint x: 225, endPoint y: 184, distance: 23.7
click at [229, 184] on div "Item Value 0.00 Quantity 3 Unit of measure 3 Thousand Square Inches Adjustments…" at bounding box center [364, 176] width 532 height 26
paste input "5.284,49"
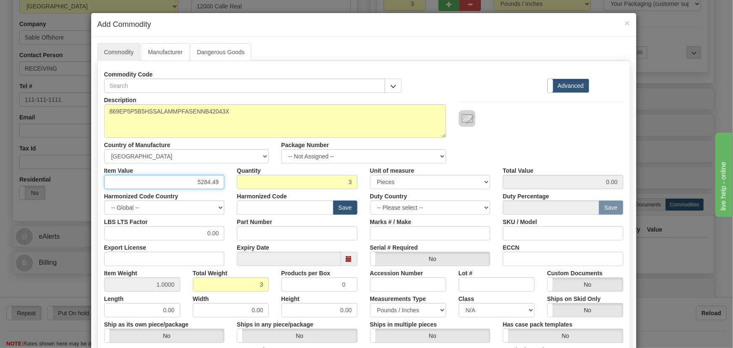
type input "5284.49"
type input "15853.47"
click at [534, 115] on div at bounding box center [541, 118] width 165 height 17
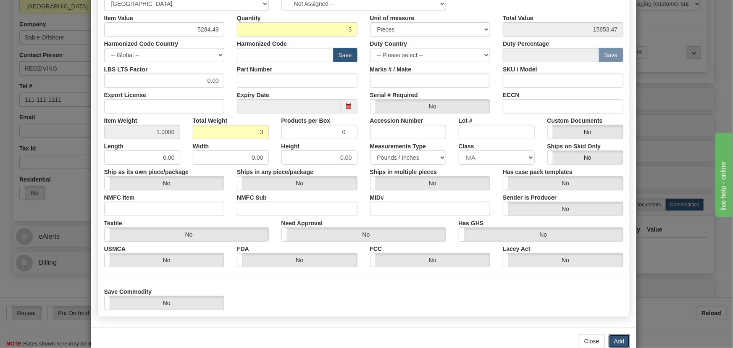
click at [614, 340] on button "Add" at bounding box center [619, 341] width 21 height 14
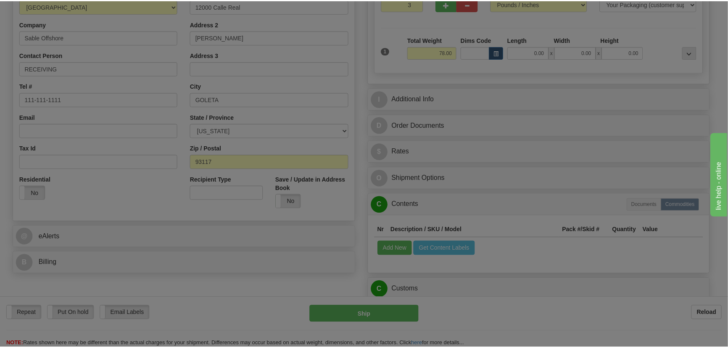
scroll to position [0, 0]
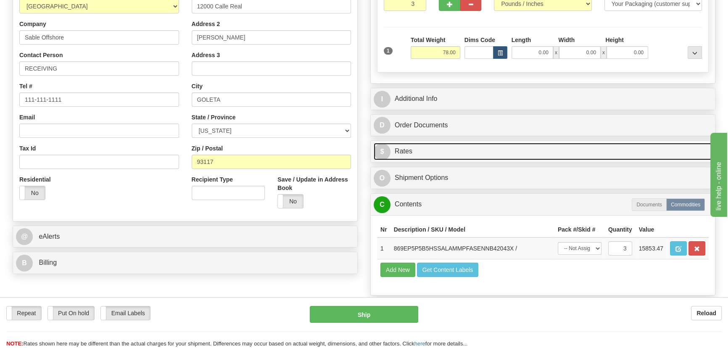
click at [602, 151] on link "$ Rates" at bounding box center [543, 151] width 338 height 17
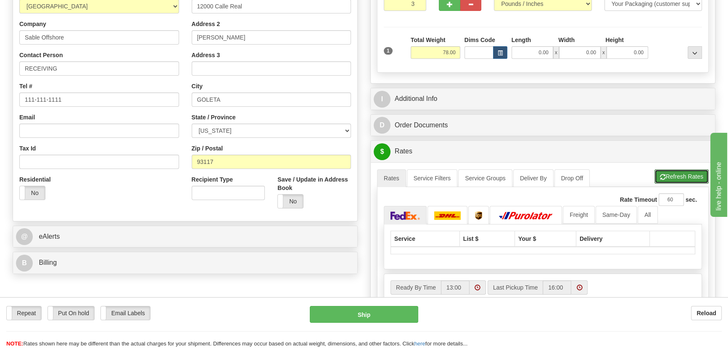
click at [675, 176] on button "Refresh Rates" at bounding box center [681, 176] width 54 height 14
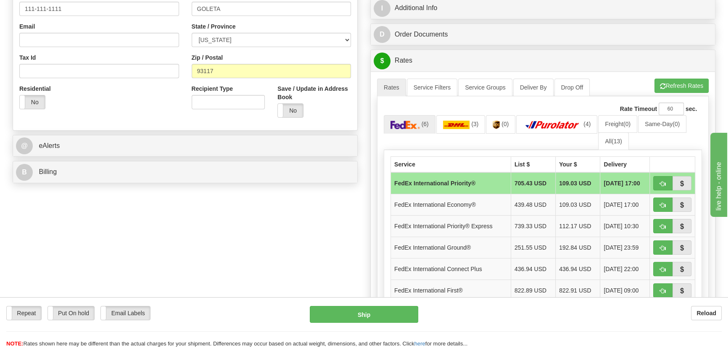
scroll to position [305, 0]
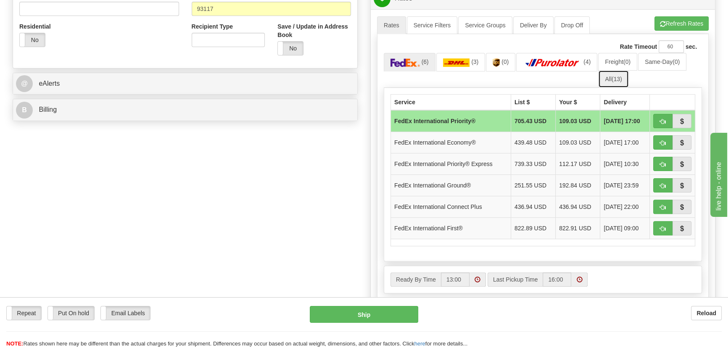
click at [622, 76] on span "(13)" at bounding box center [616, 79] width 11 height 7
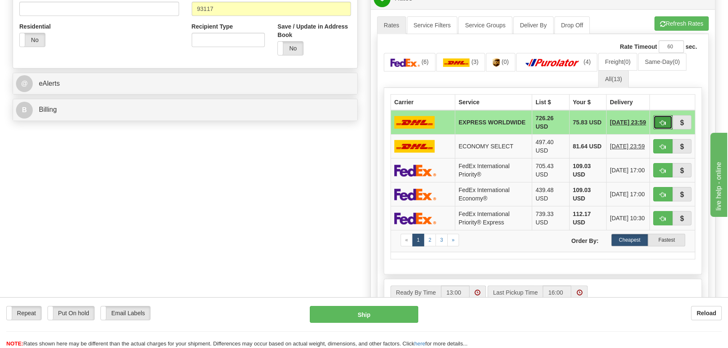
click at [663, 124] on span "button" at bounding box center [663, 122] width 6 height 5
type input "P"
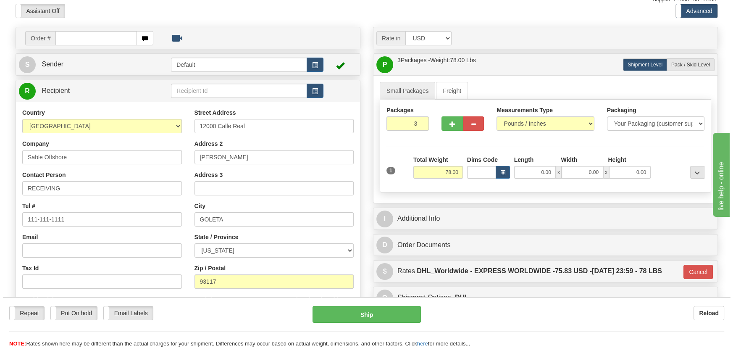
scroll to position [0, 0]
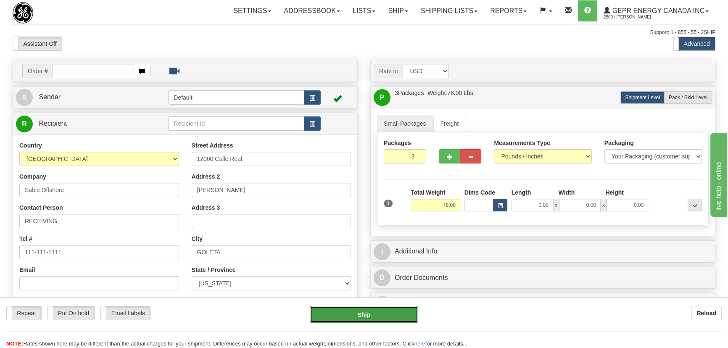
click at [400, 311] on button "Ship" at bounding box center [364, 314] width 109 height 17
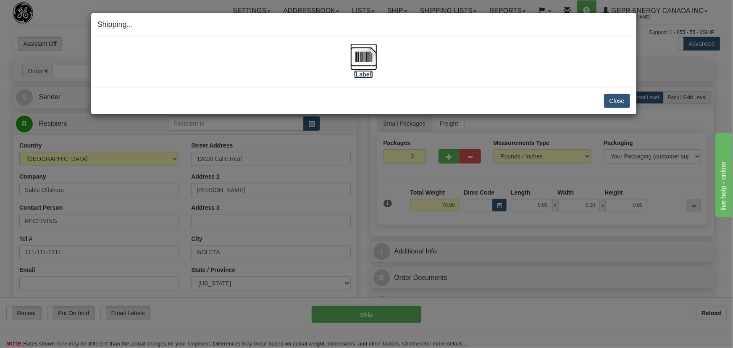
click at [368, 61] on img at bounding box center [363, 56] width 27 height 27
click at [613, 100] on button "Close" at bounding box center [617, 101] width 26 height 14
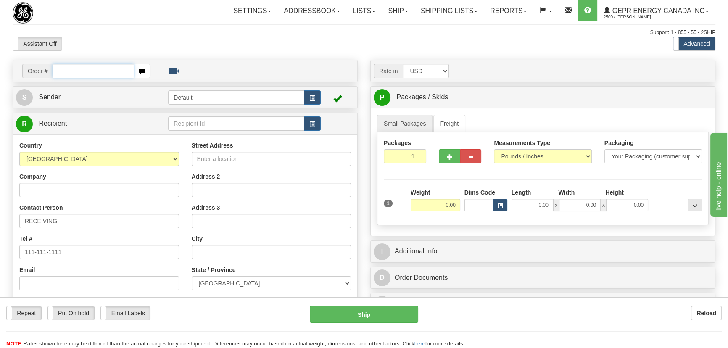
paste input "0086694787"
click at [63, 71] on input "0086694787" at bounding box center [94, 71] width 82 height 14
type input "86694787"
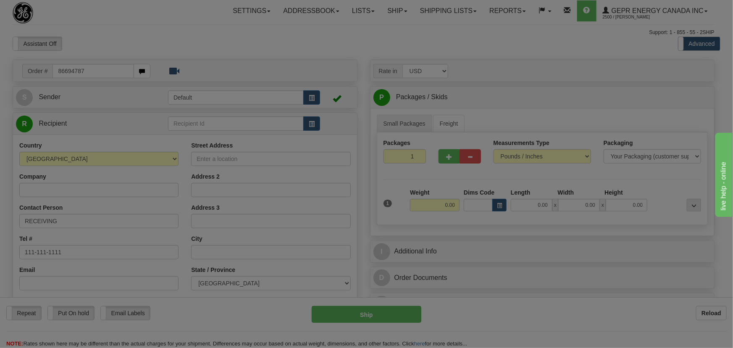
click at [205, 42] on body "Training Course Close Toggle navigation Settings Shipping Preferences New Recip…" at bounding box center [366, 174] width 733 height 348
type input "LEWISTON"
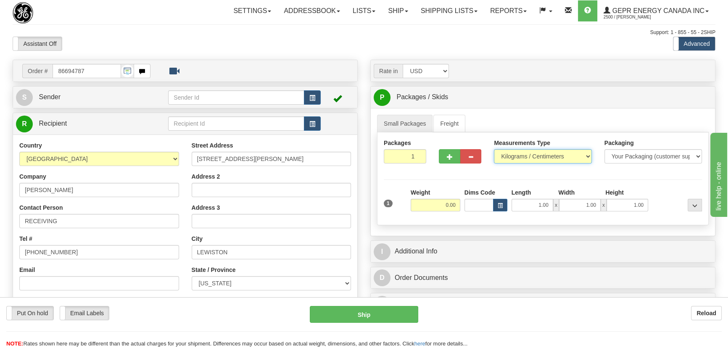
click at [526, 153] on select "Pounds / Inches Kilograms / Centimeters" at bounding box center [542, 156] width 97 height 14
select select "0"
click at [494, 149] on select "Pounds / Inches Kilograms / Centimeters" at bounding box center [542, 156] width 97 height 14
drag, startPoint x: 408, startPoint y: 154, endPoint x: 435, endPoint y: 172, distance: 32.7
click at [437, 169] on div "Packages 1 1" at bounding box center [542, 155] width 331 height 32
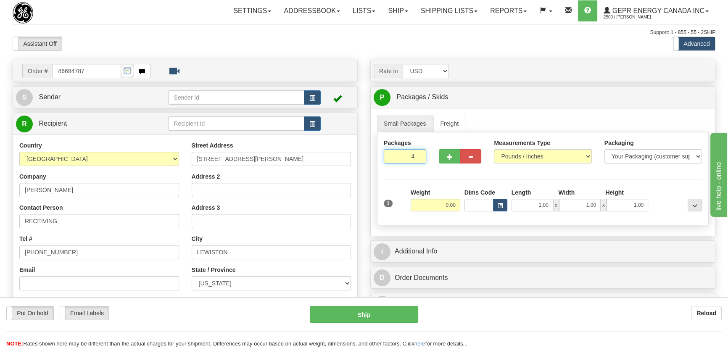
type input "4"
click at [436, 173] on div "Packages 4 1 Measurements Type" at bounding box center [543, 178] width 332 height 93
click at [438, 211] on div "Total Weight 0.00" at bounding box center [435, 202] width 54 height 29
click at [439, 205] on input "0.00" at bounding box center [436, 205] width 50 height 13
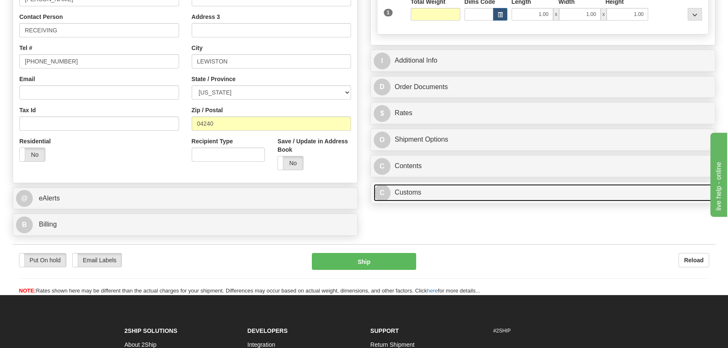
type input "0.00"
click at [476, 192] on link "C Customs" at bounding box center [543, 192] width 338 height 17
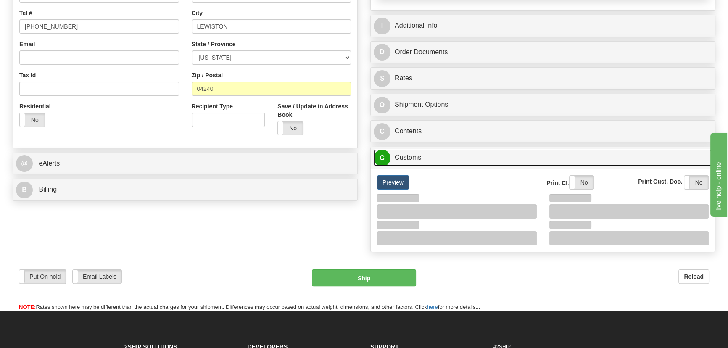
scroll to position [267, 0]
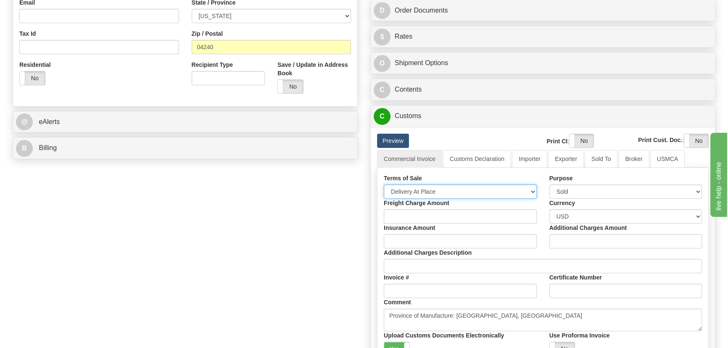
click at [425, 191] on select "Free Carrier Free On Board Ex Works Delivered Duty Unpaid Delivered Duty Paid C…" at bounding box center [460, 191] width 153 height 14
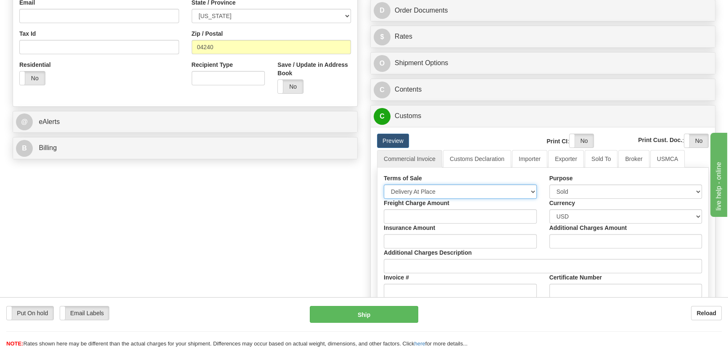
select select "7"
click at [384, 184] on select "Free Carrier Free On Board Ex Works Delivered Duty Unpaid Delivered Duty Paid C…" at bounding box center [460, 191] width 153 height 14
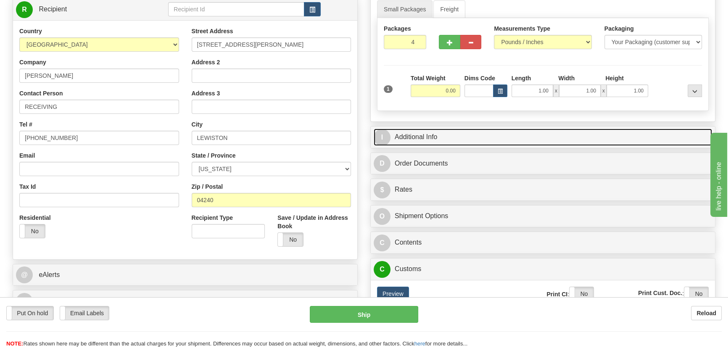
click at [580, 132] on link "I Additional Info" at bounding box center [543, 137] width 338 height 17
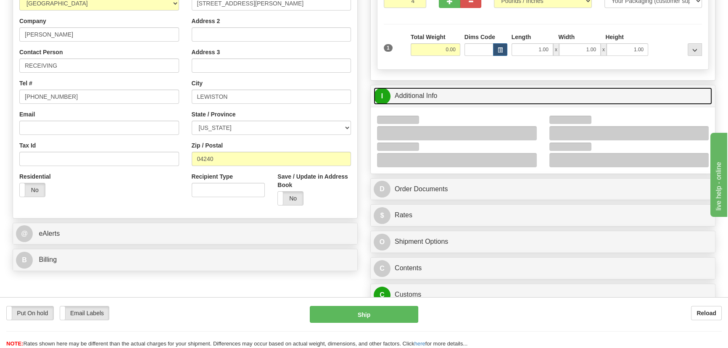
scroll to position [229, 0]
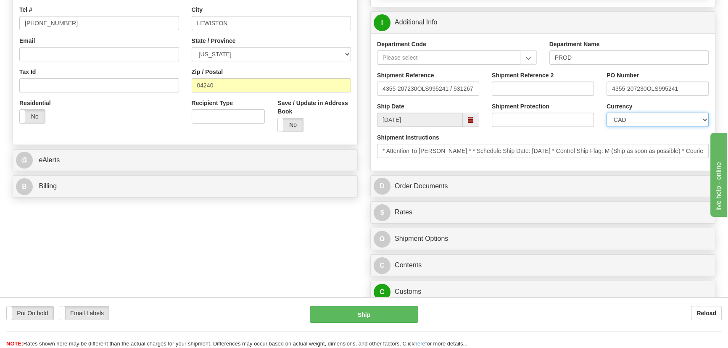
click at [630, 118] on select "CAD USD EUR ZAR [PERSON_NAME] ARN AUD AUS AWG BBD BFR BGN BHD BMD BND BRC BRL C…" at bounding box center [657, 120] width 102 height 14
select select "1"
click at [606, 113] on select "CAD USD EUR ZAR [PERSON_NAME] ARN AUD AUS AWG BBD BFR BGN BHD BMD BND BRC BRL C…" at bounding box center [657, 120] width 102 height 14
click at [516, 91] on input "Shipment Reference 2" at bounding box center [543, 89] width 102 height 14
drag, startPoint x: 547, startPoint y: 89, endPoint x: 474, endPoint y: 83, distance: 73.3
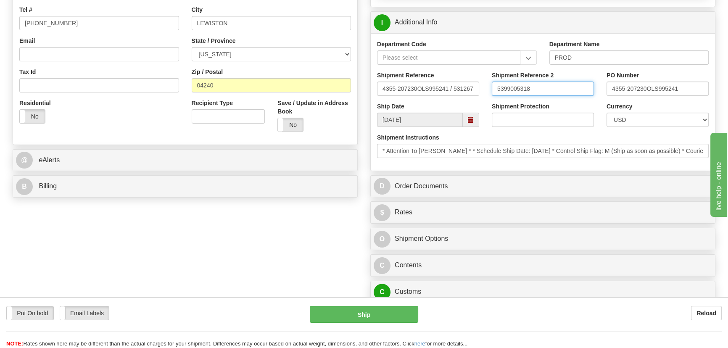
click at [474, 83] on div "Shipment Reference 4355-207230OLS995241 / 531267 Shipment Reference 2 539900531…" at bounding box center [543, 86] width 344 height 31
type input "5399005318"
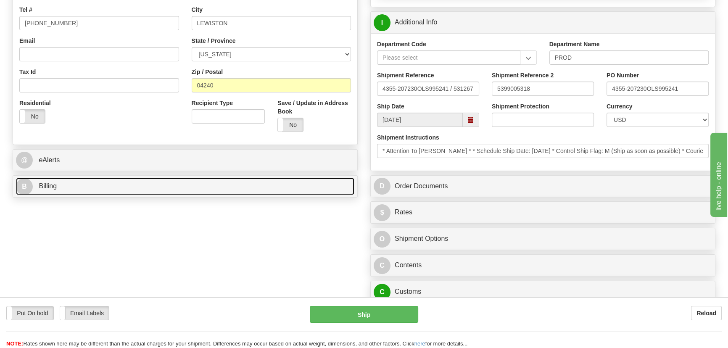
click at [276, 189] on link "B Billing" at bounding box center [185, 186] width 338 height 17
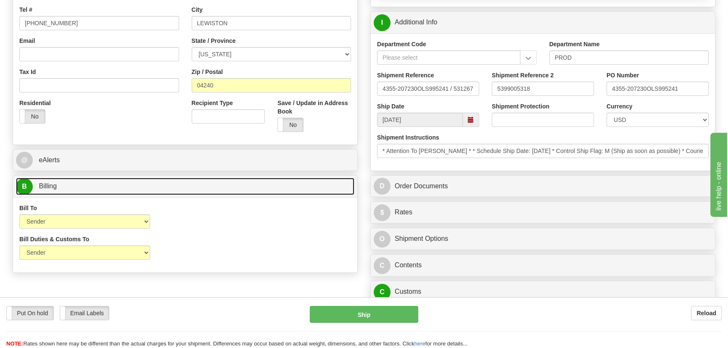
click at [276, 189] on link "B Billing" at bounding box center [185, 186] width 338 height 17
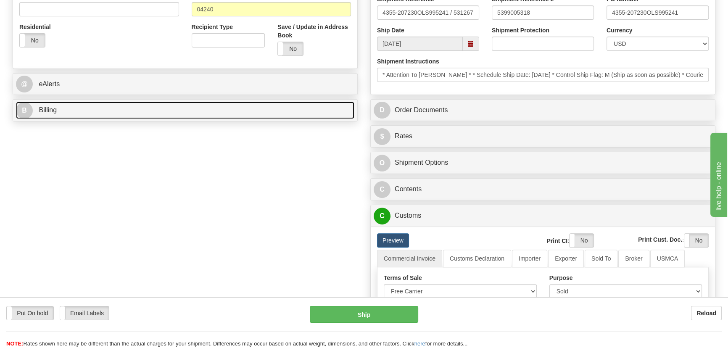
scroll to position [305, 0]
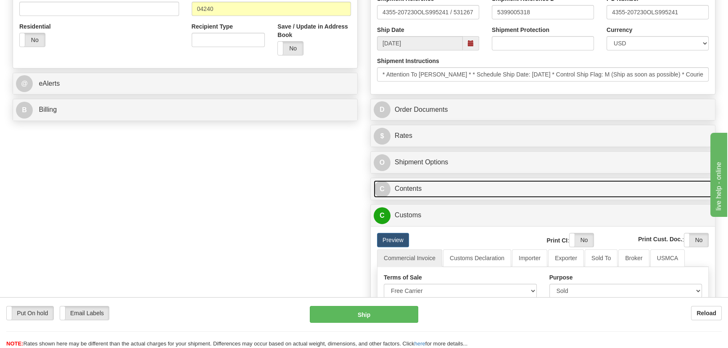
click at [562, 185] on link "C Contents" at bounding box center [543, 188] width 338 height 17
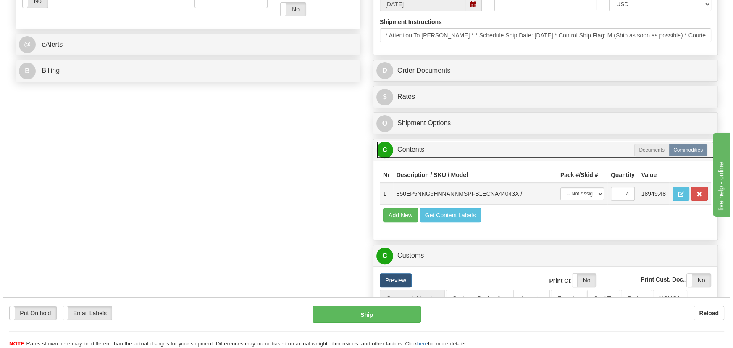
scroll to position [382, 0]
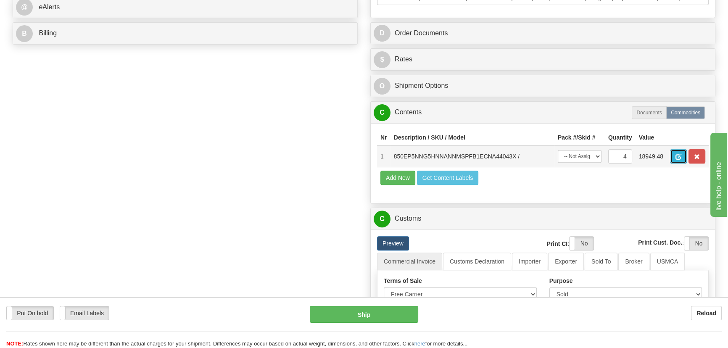
click at [674, 153] on button "button" at bounding box center [678, 156] width 17 height 14
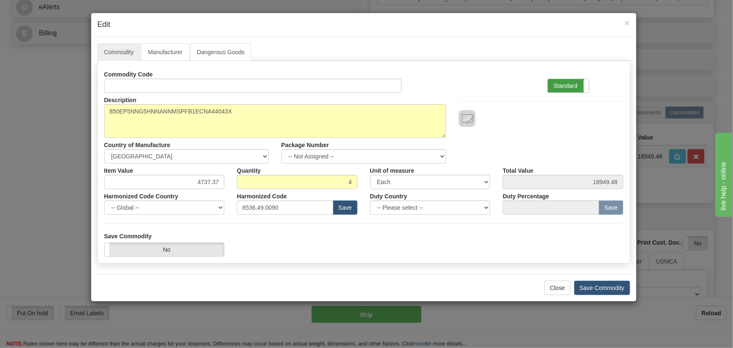
click at [569, 81] on label "Standard" at bounding box center [568, 85] width 41 height 13
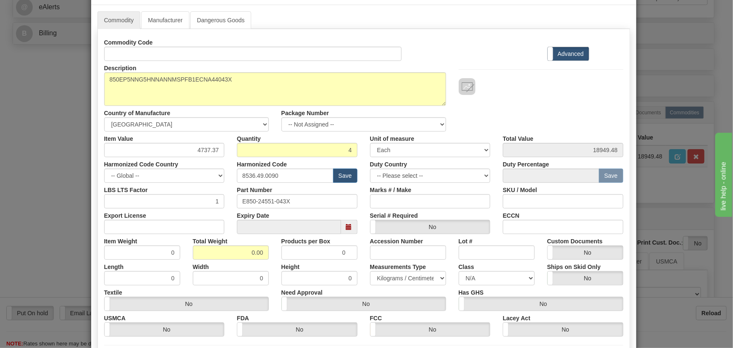
scroll to position [76, 0]
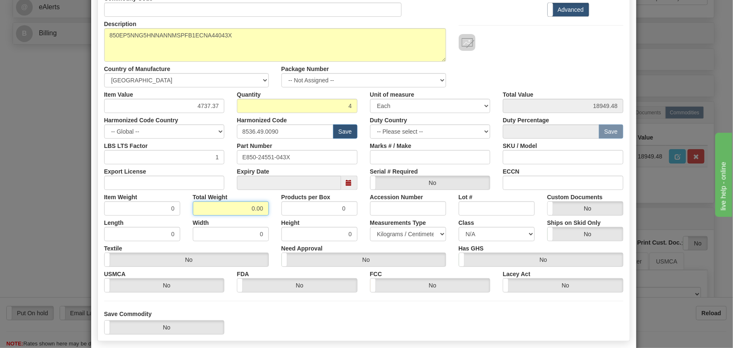
drag, startPoint x: 244, startPoint y: 212, endPoint x: 262, endPoint y: 217, distance: 19.2
click at [262, 217] on div "Commodity Code Standard Advanced Description 850EP5NNG5HNNANNMSPFB1ECNA44043X C…" at bounding box center [363, 141] width 519 height 301
type input "4"
type input "1.0000"
drag, startPoint x: 195, startPoint y: 105, endPoint x: 231, endPoint y: 112, distance: 36.8
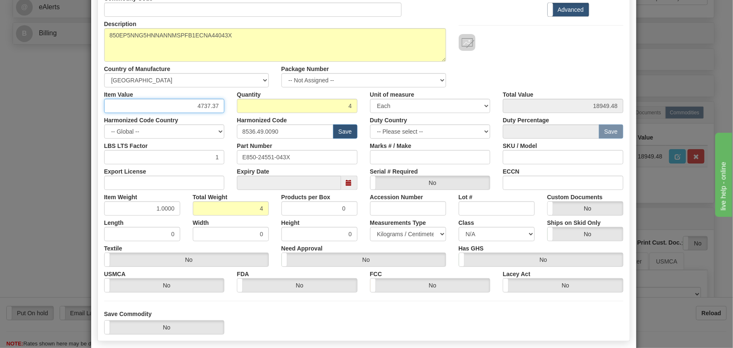
click at [231, 112] on div "Commodity Code Standard Advanced Description 850EP5NNG5HNNANNMSPFB1ECNA44043X C…" at bounding box center [363, 141] width 519 height 301
paste input "3.968,43"
type input "3968.43"
type input "15873.72"
click at [581, 61] on div "Description 850EP5NNG5HNNANNMSPFB1ECNA44043X Country of Manufacture -- Unknown …" at bounding box center [364, 52] width 532 height 71
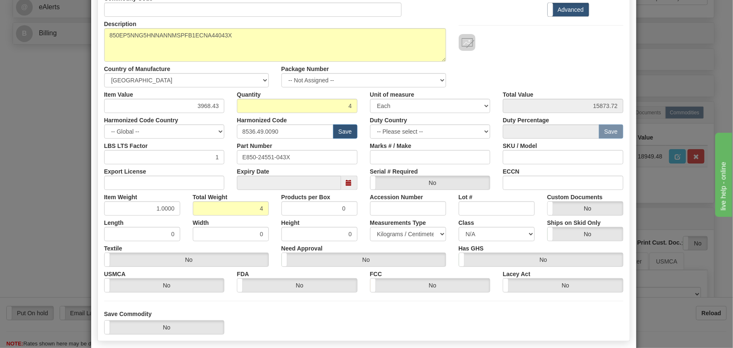
click at [585, 71] on div "Description 850EP5NNG5HNNANNMSPFB1ECNA44043X Country of Manufacture -- Unknown …" at bounding box center [364, 52] width 532 height 71
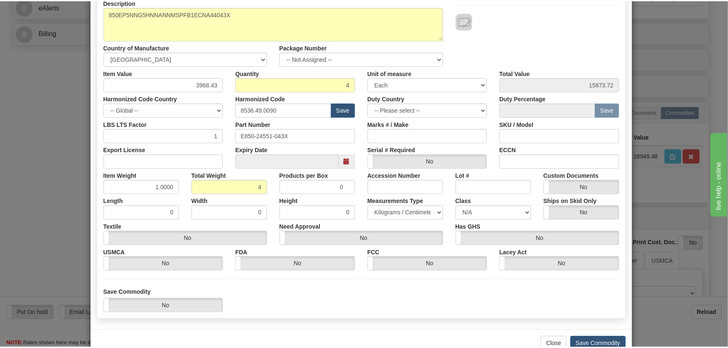
scroll to position [119, 0]
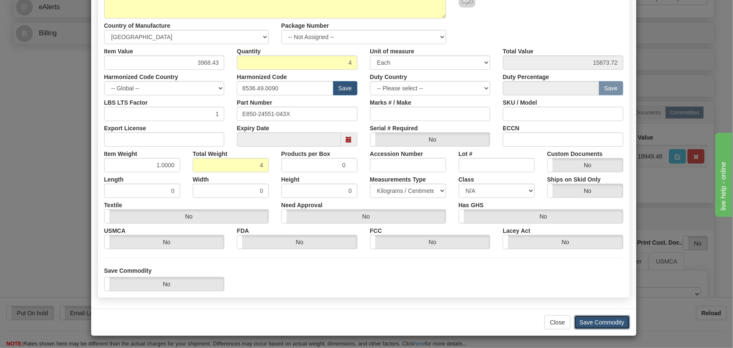
click at [600, 319] on button "Save Commodity" at bounding box center [602, 322] width 56 height 14
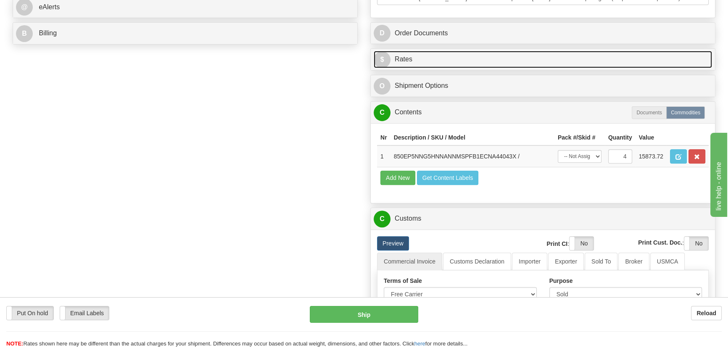
click at [559, 58] on link "$ Rates" at bounding box center [543, 59] width 338 height 17
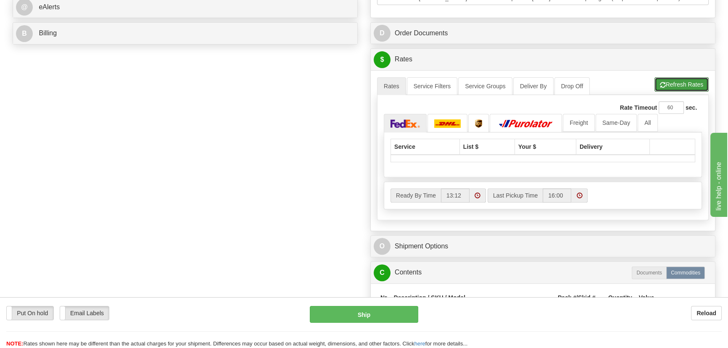
click at [674, 82] on button "Refresh Rates" at bounding box center [681, 84] width 54 height 14
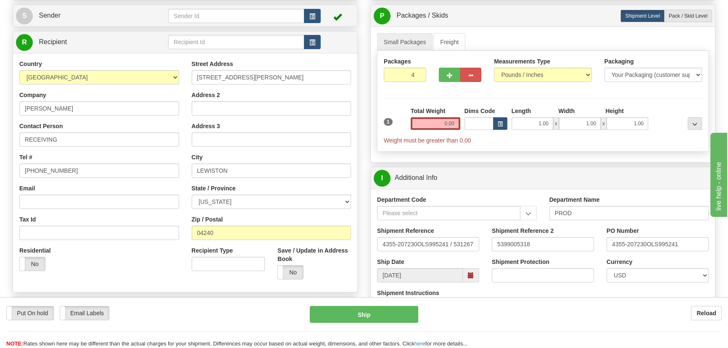
scroll to position [76, 0]
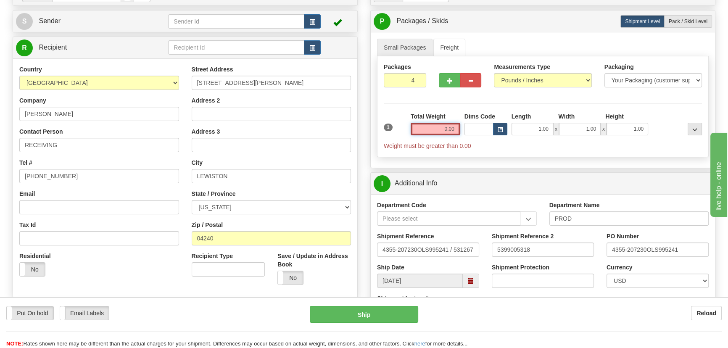
click at [442, 126] on input "0.00" at bounding box center [436, 129] width 50 height 13
click at [427, 126] on input "text" at bounding box center [436, 129] width 50 height 13
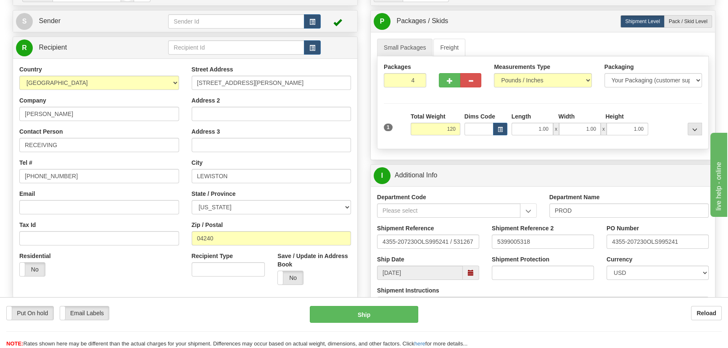
type input "120.00"
click at [659, 105] on div "Packages 4 1 Measurements Type" at bounding box center [543, 102] width 332 height 93
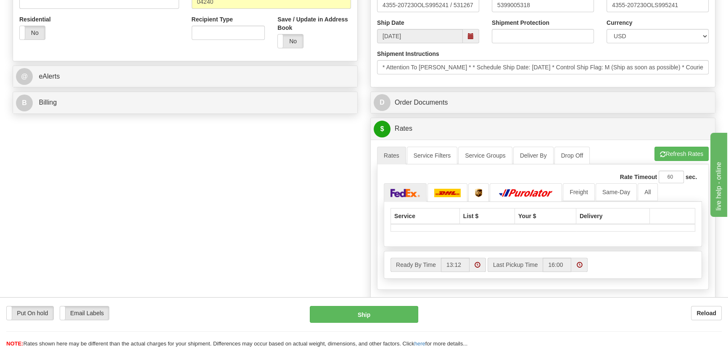
scroll to position [305, 0]
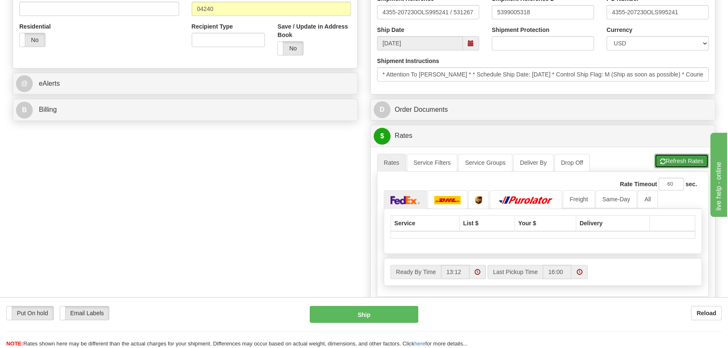
click at [668, 167] on button "Refresh Rates" at bounding box center [681, 161] width 54 height 14
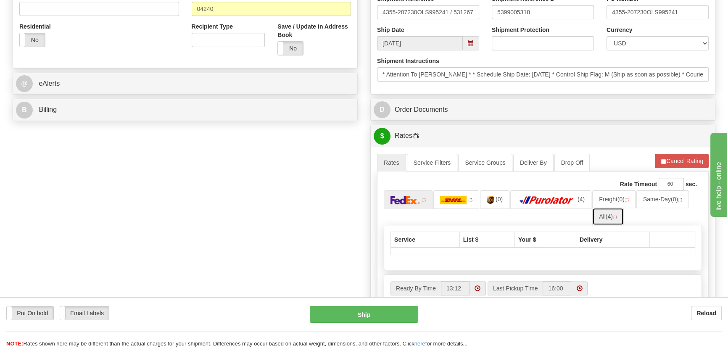
click at [616, 217] on img at bounding box center [615, 217] width 4 height 4
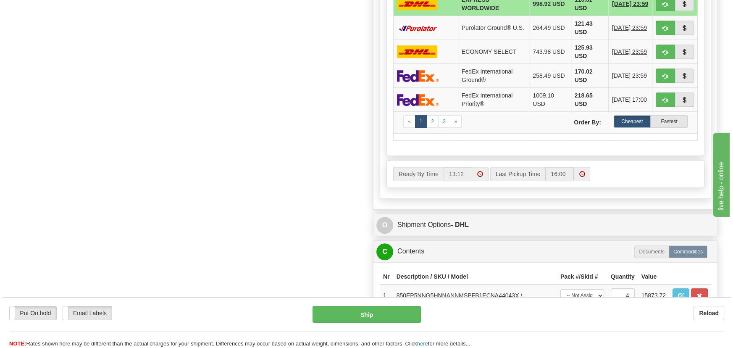
scroll to position [534, 0]
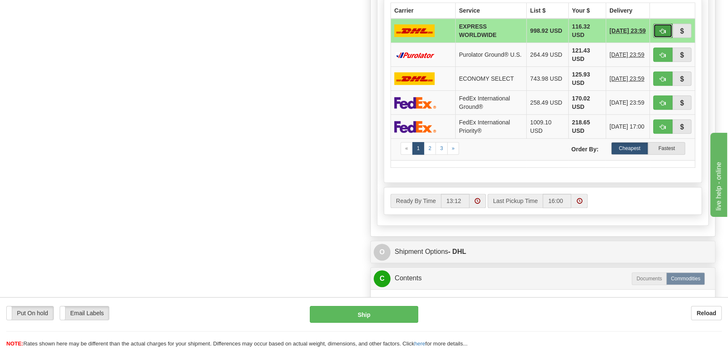
click at [660, 31] on span "button" at bounding box center [663, 31] width 6 height 5
type input "P"
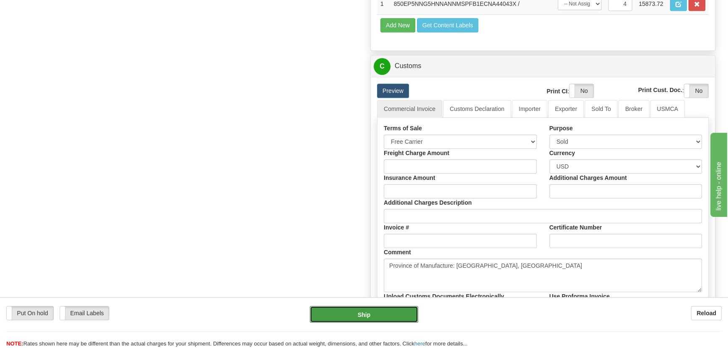
click at [373, 313] on button "Ship" at bounding box center [364, 314] width 109 height 17
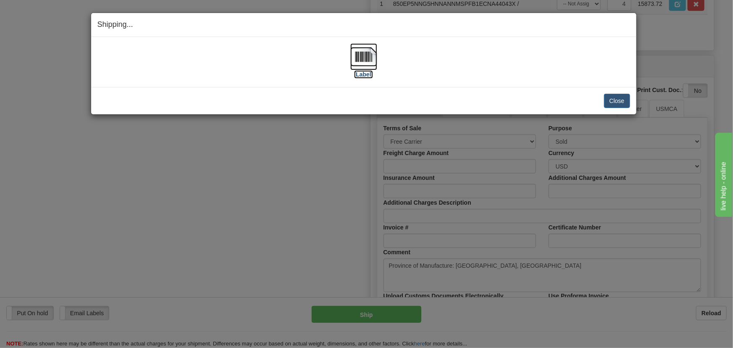
click at [365, 59] on img at bounding box center [363, 56] width 27 height 27
click at [604, 100] on div "Close Cancel" at bounding box center [363, 101] width 533 height 14
click at [607, 99] on button "Close" at bounding box center [617, 101] width 26 height 14
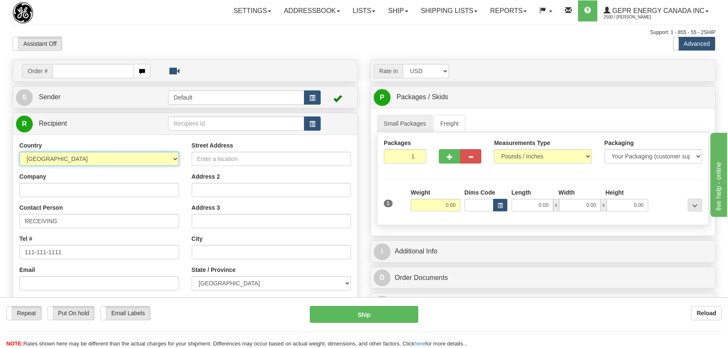
click at [135, 156] on select "[GEOGRAPHIC_DATA] [GEOGRAPHIC_DATA] [GEOGRAPHIC_DATA] [GEOGRAPHIC_DATA] [US_STA…" at bounding box center [99, 159] width 160 height 14
select select "US"
click at [19, 152] on select "AFGHANISTAN ALAND ISLANDS ALBANIA ALGERIA AMERICAN SAMOA ANDORRA ANGOLA ANGUILL…" at bounding box center [99, 159] width 160 height 14
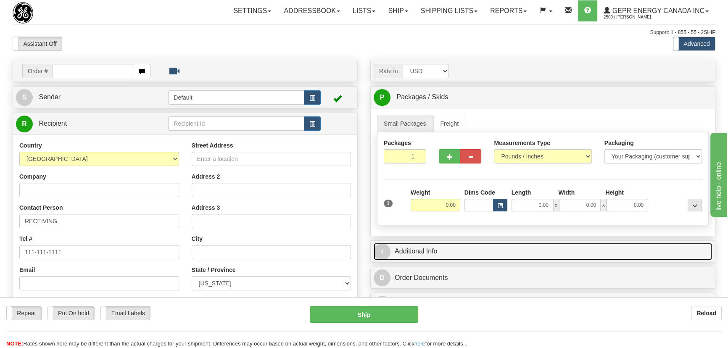
click at [563, 247] on link "I Additional Info" at bounding box center [543, 251] width 338 height 17
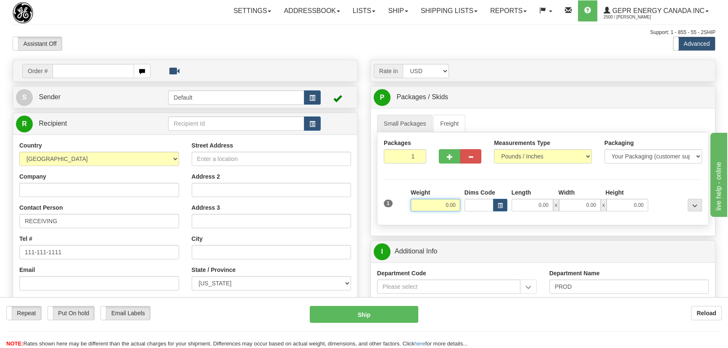
click at [432, 202] on input "0.00" at bounding box center [436, 205] width 50 height 13
type input "289.00"
click at [521, 205] on input "0.00" at bounding box center [532, 205] width 42 height 13
type input "48.00"
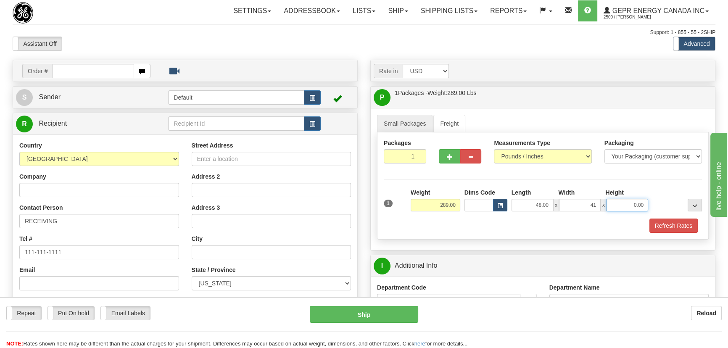
type input "41.00"
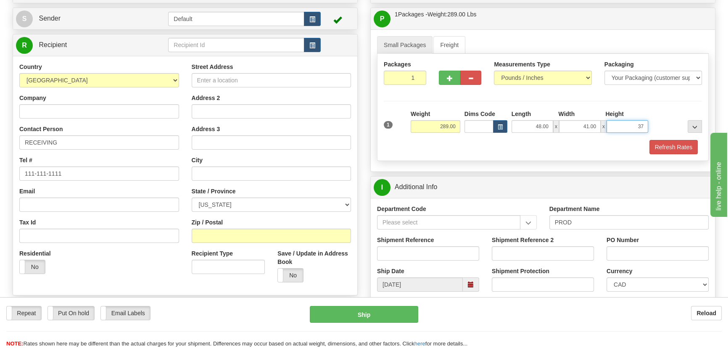
scroll to position [114, 0]
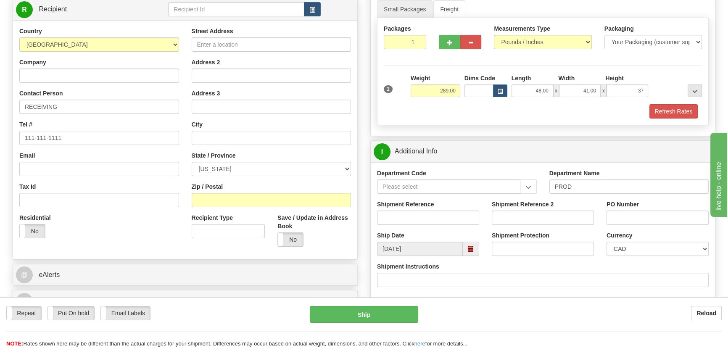
type input "37.00"
click at [65, 76] on input "Company" at bounding box center [99, 75] width 160 height 14
paste input "RUSSELECTRIC, INC"
type input "RUSSELECTRIC, INC"
click at [245, 73] on input "Address 2" at bounding box center [272, 75] width 160 height 14
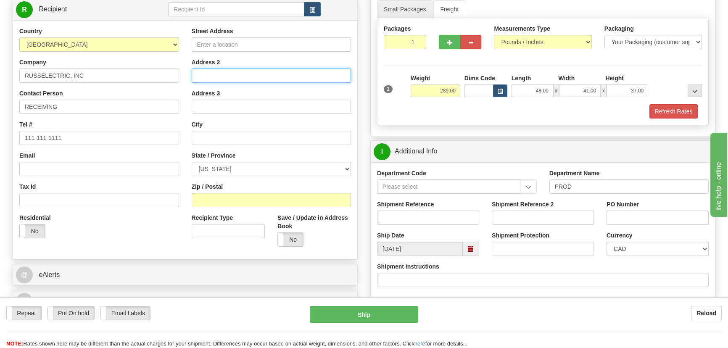
paste input "South Shore Park"
type input "South Shore Park"
click at [295, 43] on input "Street Address" at bounding box center [272, 44] width 160 height 14
paste input "99 Industrial Park Rd"
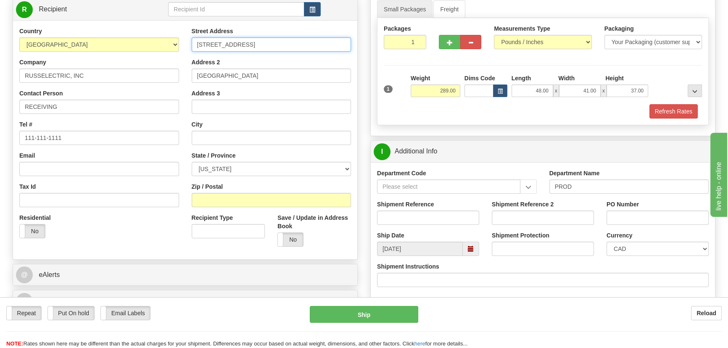
type input "99 Industrial Park Rd"
click at [221, 191] on div "Zip / Postal" at bounding box center [272, 194] width 160 height 25
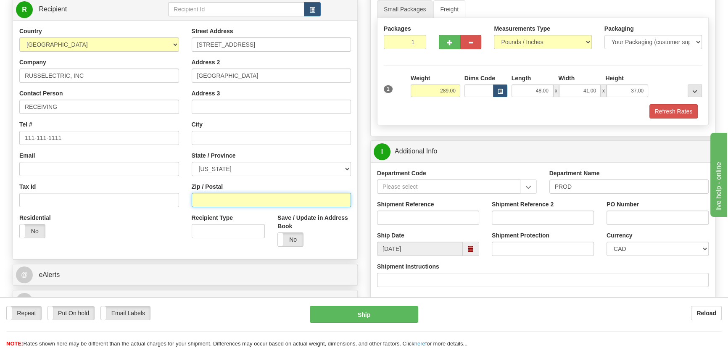
drag, startPoint x: 220, startPoint y: 197, endPoint x: 143, endPoint y: 228, distance: 82.9
click at [220, 197] on input "Zip / Postal" at bounding box center [272, 200] width 160 height 14
paste input "02043"
type input "02043"
click at [143, 228] on div "Residential Yes No" at bounding box center [99, 228] width 172 height 31
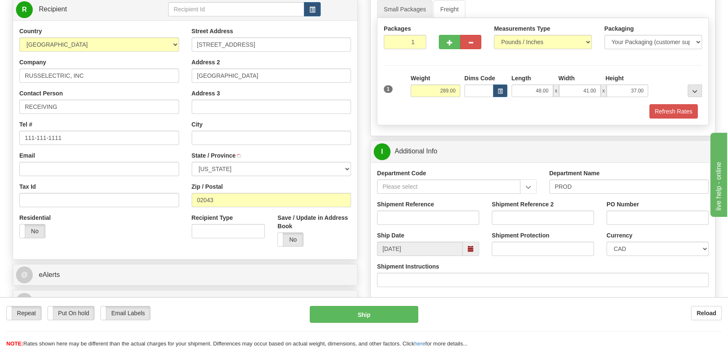
type input "HINGHAM"
select select "MA"
click at [434, 217] on input "Shipment Reference" at bounding box center [428, 218] width 102 height 14
type input "5399004890"
click at [655, 219] on input "PO Number" at bounding box center [657, 218] width 102 height 14
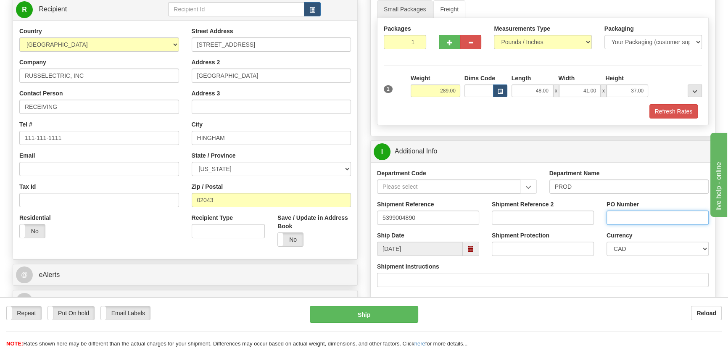
paste input "4512240934"
type input "4512240934"
click at [624, 256] on div "Currency CAD USD EUR ZAR RON ANG ARN AUD AUS AWG BBD BFR BGN BHD BMD BND BRC BR…" at bounding box center [657, 246] width 115 height 31
click at [634, 252] on select "CAD USD EUR ZAR RON ANG ARN AUD AUS AWG BBD BFR BGN BHD BMD BND BRC BRL CHP CKZ…" at bounding box center [657, 249] width 102 height 14
select select "1"
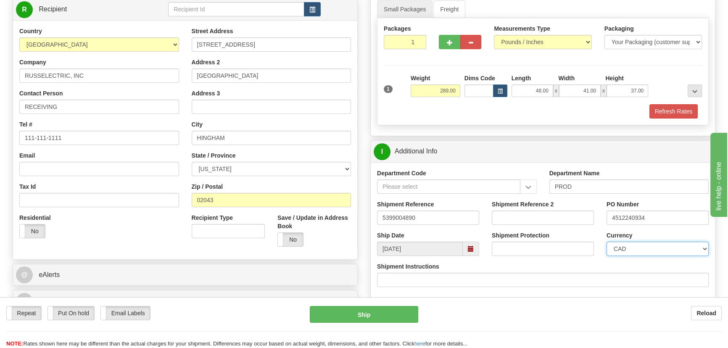
click at [606, 242] on select "CAD USD EUR ZAR RON ANG ARN AUD AUS AWG BBD BFR BGN BHD BMD BND BRC BRL CHP CKZ…" at bounding box center [657, 249] width 102 height 14
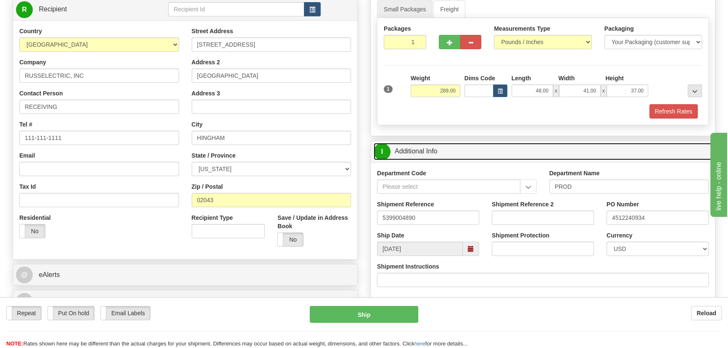
click at [547, 156] on link "I Additional Info" at bounding box center [543, 151] width 338 height 17
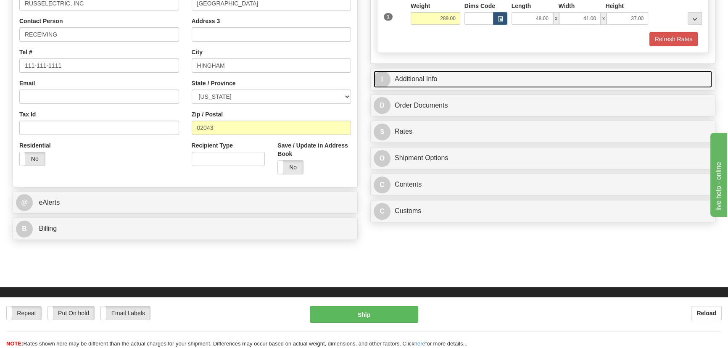
scroll to position [191, 0]
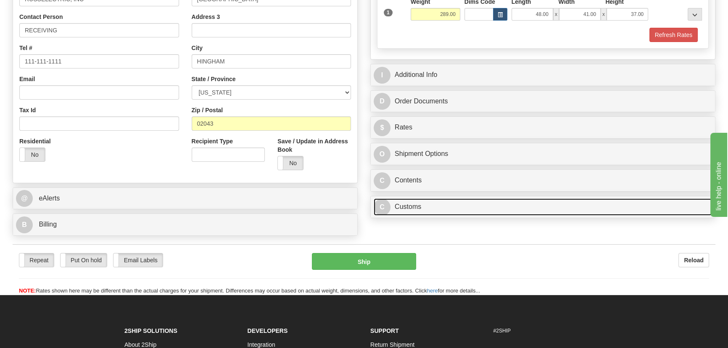
click at [489, 208] on link "C Customs" at bounding box center [543, 206] width 338 height 17
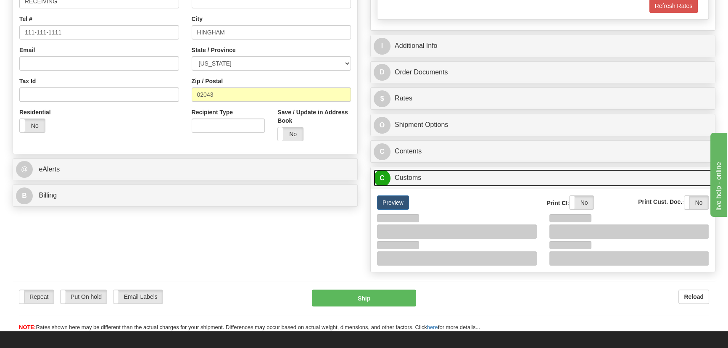
scroll to position [267, 0]
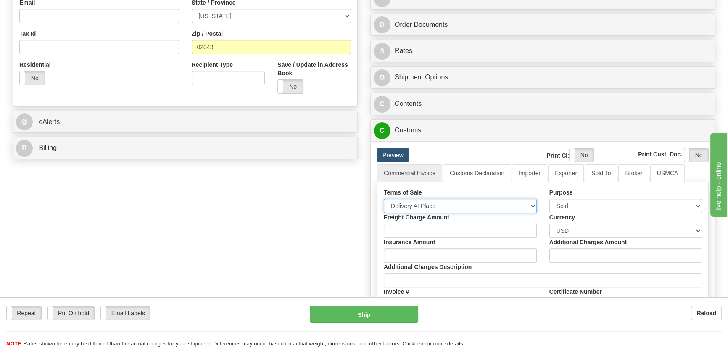
click at [429, 207] on select "Free Carrier Free On Board Ex Works Delivered Duty Unpaid Delivered Duty Paid C…" at bounding box center [460, 206] width 153 height 14
select select "7"
click at [384, 199] on select "Free Carrier Free On Board Ex Works Delivered Duty Unpaid Delivered Duty Paid C…" at bounding box center [460, 206] width 153 height 14
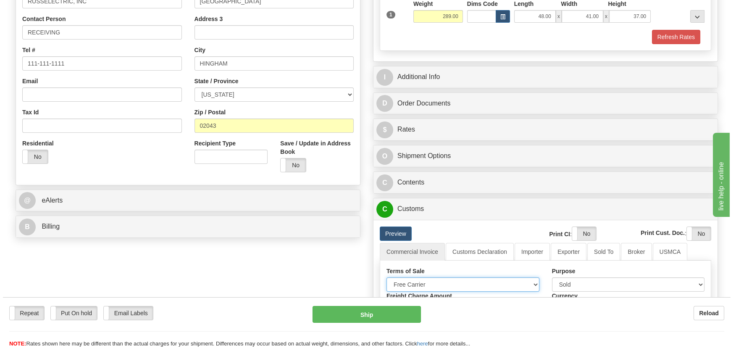
scroll to position [153, 0]
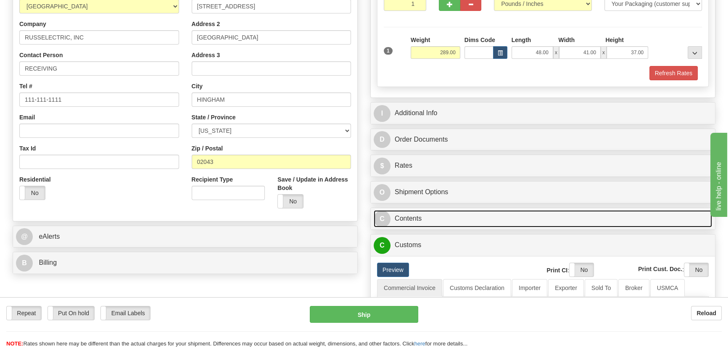
click at [517, 215] on link "C Contents" at bounding box center [543, 218] width 338 height 17
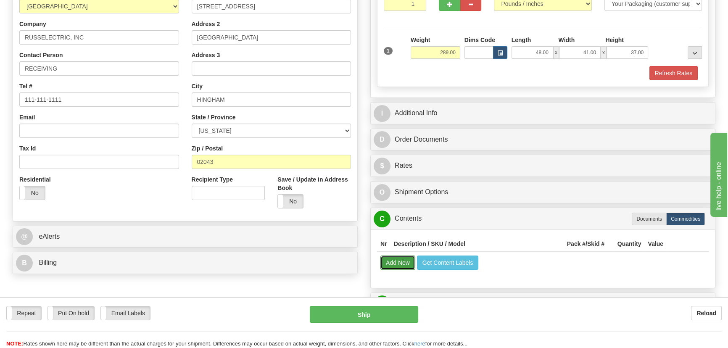
click at [398, 260] on button "Add New" at bounding box center [397, 262] width 35 height 14
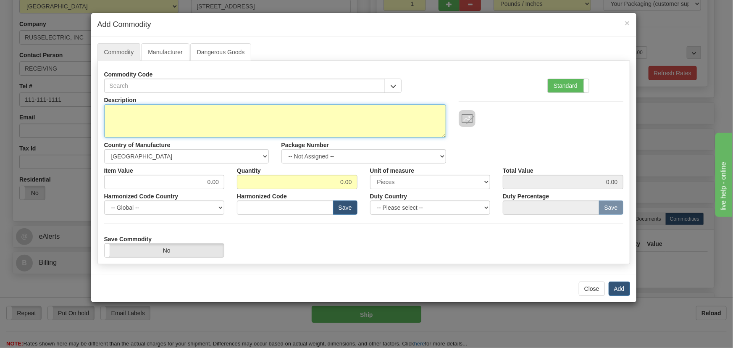
click at [316, 114] on textarea "Description" at bounding box center [275, 121] width 342 height 34
paste textarea "ERPTCS03"
type textarea "ERPTCS03"
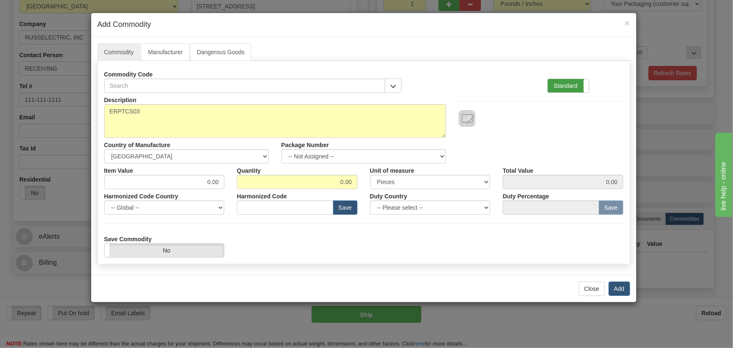
click at [582, 88] on label "Standard" at bounding box center [568, 85] width 41 height 13
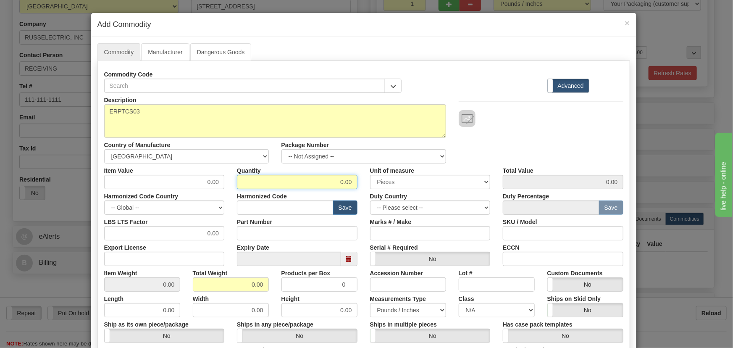
drag, startPoint x: 334, startPoint y: 181, endPoint x: 358, endPoint y: 186, distance: 24.1
click at [358, 186] on div "Quantity 0.00" at bounding box center [297, 176] width 133 height 26
type input "60"
drag, startPoint x: 246, startPoint y: 282, endPoint x: 269, endPoint y: 289, distance: 23.1
click at [269, 289] on div "Total Weight 0.00" at bounding box center [231, 279] width 89 height 26
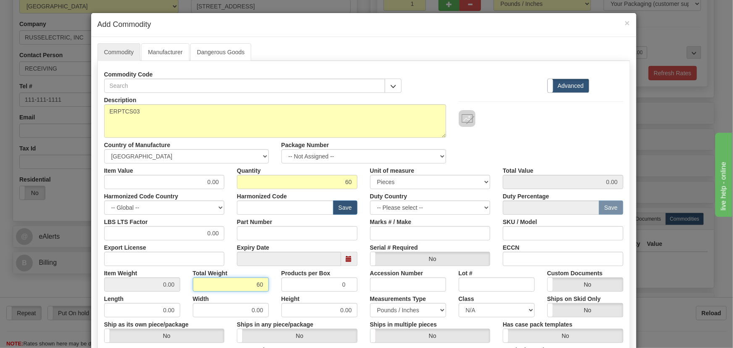
type input "60"
type input "1.0000"
click at [493, 154] on div "Description ERPTCS03 Country of Manufacture -- Unknown -- AFGHANISTAN ALAND ISL…" at bounding box center [364, 128] width 532 height 71
drag, startPoint x: 202, startPoint y: 182, endPoint x: 239, endPoint y: 188, distance: 37.2
click at [235, 188] on div "Item Value 0.00 Quantity 60 Unit of measure 3 Thousand Square Inches Adjustment…" at bounding box center [364, 176] width 532 height 26
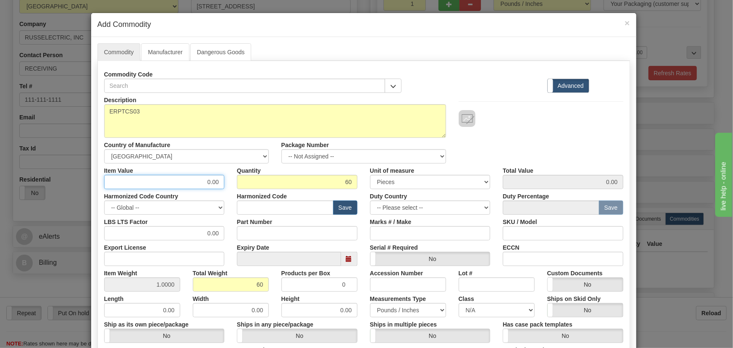
paste input "1.562,41"
type input "1562.41"
type input "93744.60"
drag, startPoint x: 538, startPoint y: 124, endPoint x: 539, endPoint y: 119, distance: 4.8
click at [539, 121] on div at bounding box center [541, 118] width 165 height 17
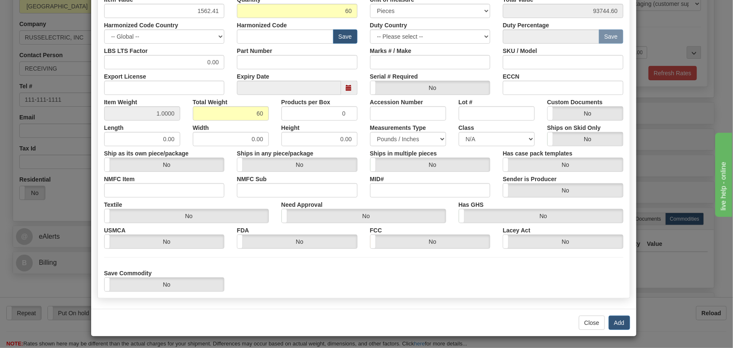
scroll to position [171, 0]
click at [621, 324] on button "Add" at bounding box center [619, 322] width 21 height 14
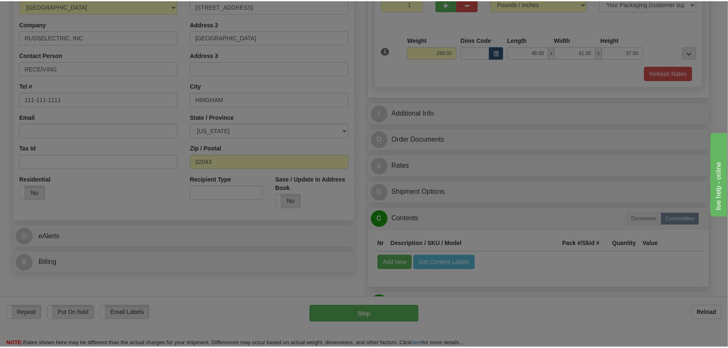
scroll to position [0, 0]
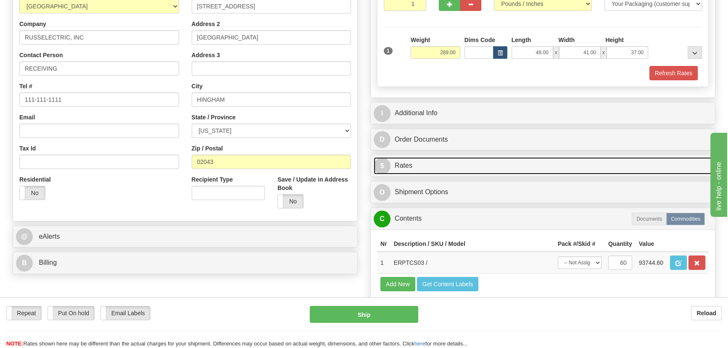
click at [618, 166] on link "$ Rates" at bounding box center [543, 165] width 338 height 17
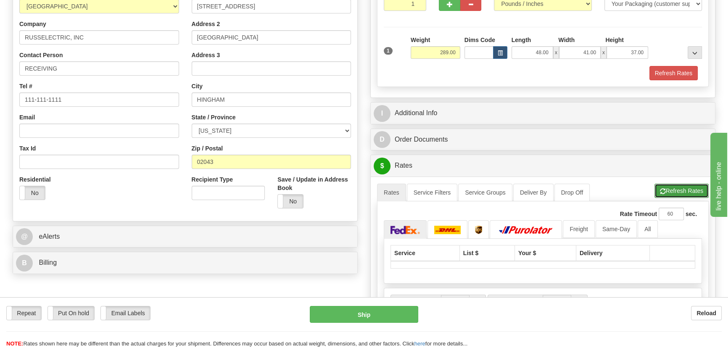
click at [674, 188] on button "Refresh Rates" at bounding box center [681, 191] width 54 height 14
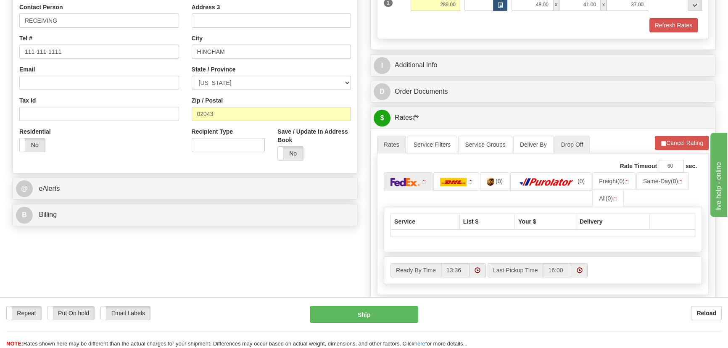
scroll to position [267, 0]
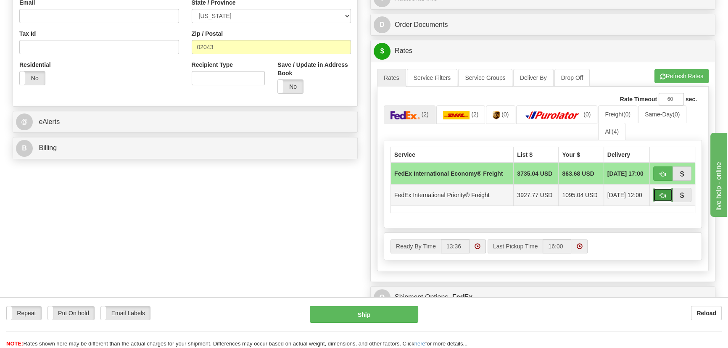
click at [661, 193] on span "button" at bounding box center [663, 195] width 6 height 5
type input "70"
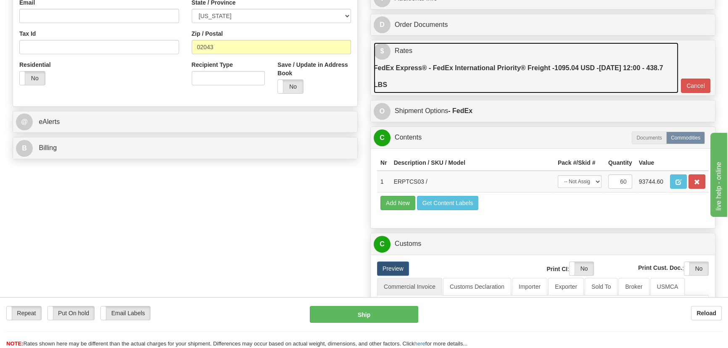
click at [612, 84] on label "FedEx Express® - FedEx International Priority® Freight - 1095.04 USD - 09/15/20…" at bounding box center [526, 77] width 305 height 34
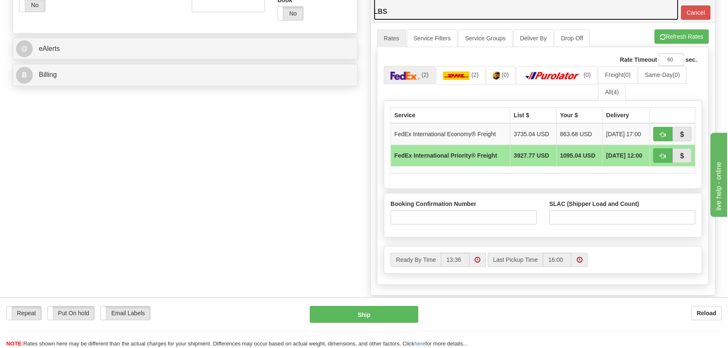
scroll to position [344, 0]
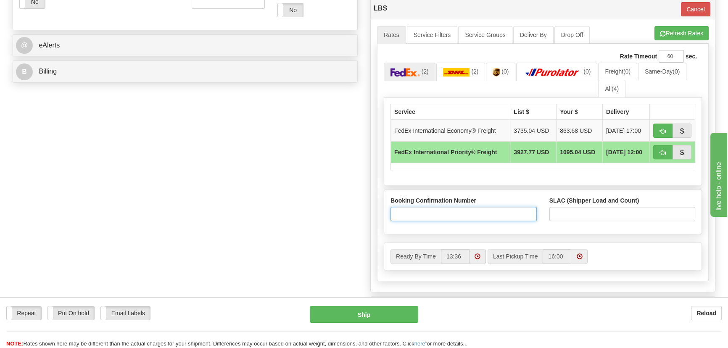
click at [479, 209] on input "Booking Confirmation Number" at bounding box center [463, 214] width 146 height 14
paste input "2525577748"
type input "2525577748"
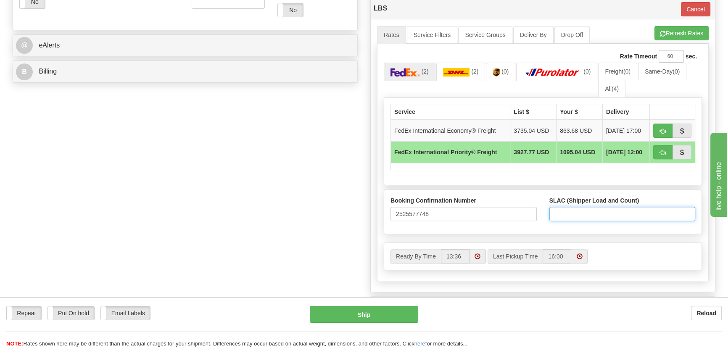
click at [641, 216] on input "SLAC (Shipper Load and Count)" at bounding box center [622, 214] width 146 height 14
type input "1"
click at [298, 205] on div "Order # S Sender Default" at bounding box center [363, 250] width 715 height 1069
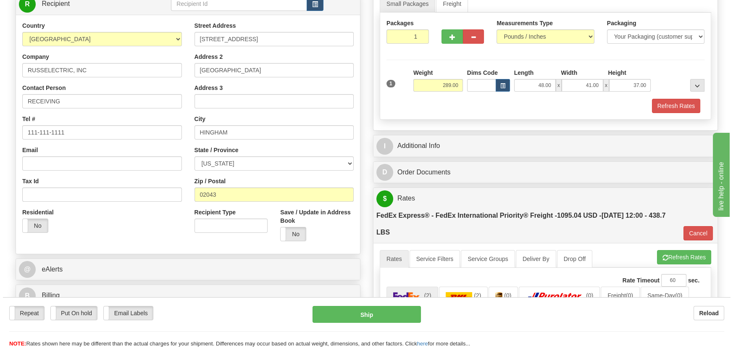
scroll to position [114, 0]
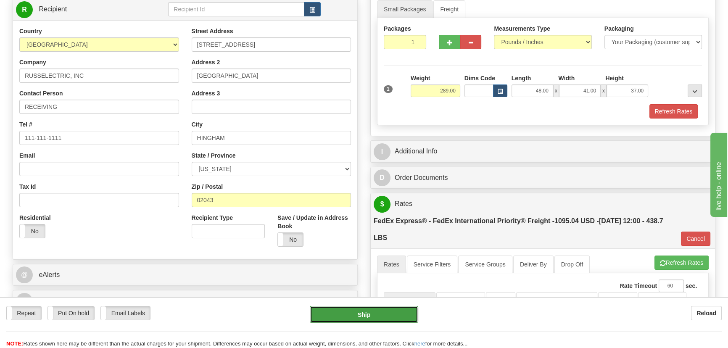
click at [376, 321] on button "Ship" at bounding box center [364, 314] width 109 height 17
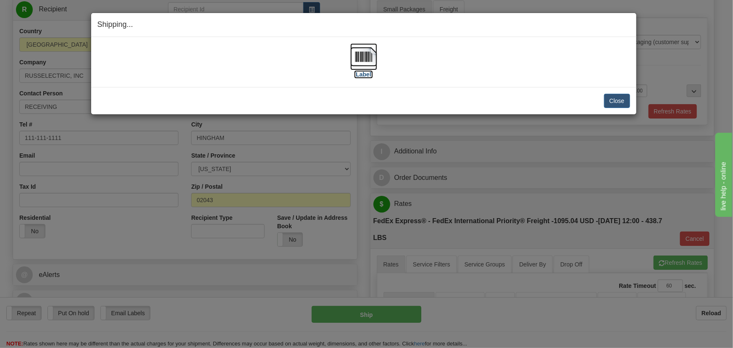
click at [365, 56] on img at bounding box center [363, 56] width 27 height 27
click at [618, 98] on button "Close" at bounding box center [617, 101] width 26 height 14
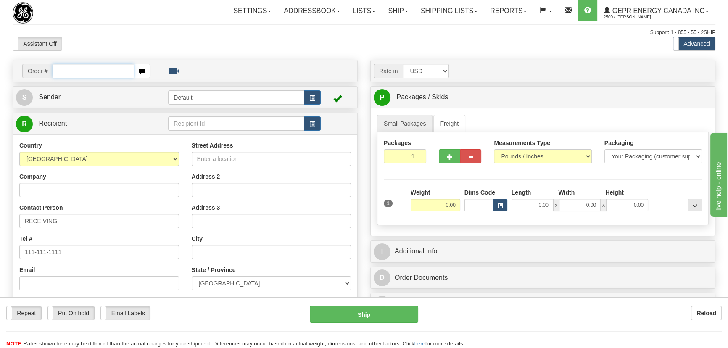
paste input "0086694795"
click at [64, 71] on input "0086694795" at bounding box center [94, 71] width 82 height 14
type input "86694795"
click at [340, 45] on body "Training Course Close Toggle navigation Settings Shipping Preferences New Recip…" at bounding box center [364, 174] width 728 height 348
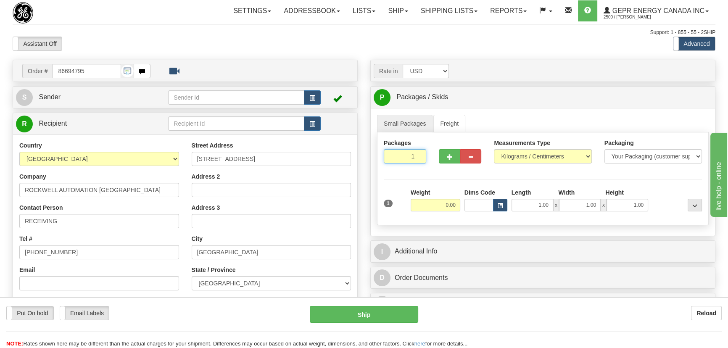
click at [424, 164] on div "Packages 1 1" at bounding box center [404, 154] width 55 height 31
type input "8"
click at [527, 42] on div "Assistant On Assistant Off Do a return Do a return Previous Next Standard Advan…" at bounding box center [363, 44] width 715 height 14
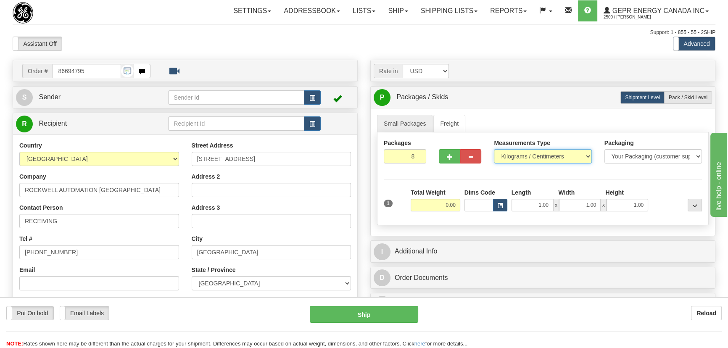
click at [548, 159] on select "Pounds / Inches Kilograms / Centimeters" at bounding box center [542, 156] width 97 height 14
select select "0"
click at [494, 149] on select "Pounds / Inches Kilograms / Centimeters" at bounding box center [542, 156] width 97 height 14
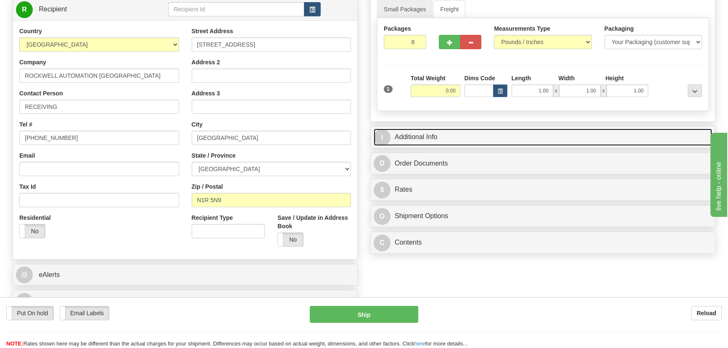
click at [557, 136] on link "I Additional Info" at bounding box center [543, 137] width 338 height 17
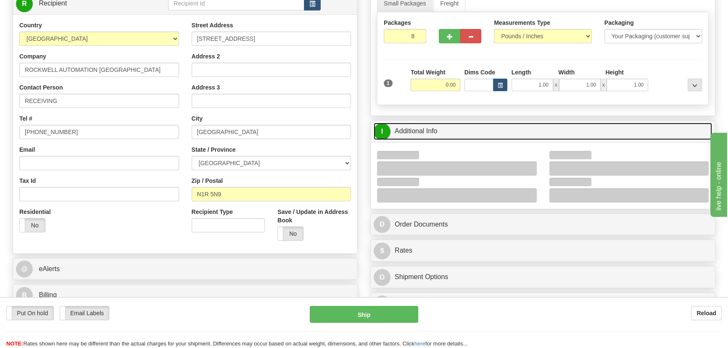
scroll to position [267, 0]
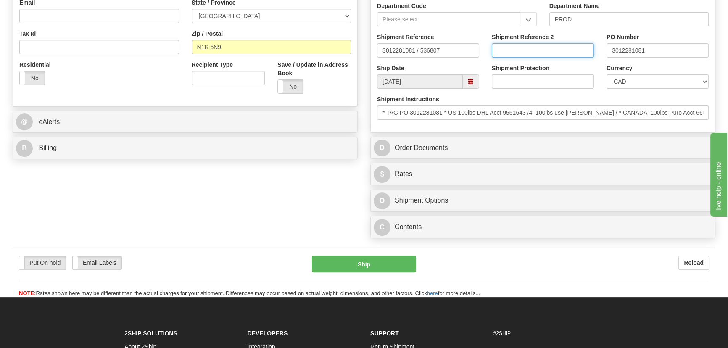
click at [543, 53] on input "Shipment Reference 2" at bounding box center [543, 50] width 102 height 14
drag, startPoint x: 540, startPoint y: 49, endPoint x: 390, endPoint y: 47, distance: 150.0
click at [390, 47] on div "Shipment Reference 3012281081 / 536807 Shipment Reference 2 5399004690 PO Numbe…" at bounding box center [543, 48] width 344 height 31
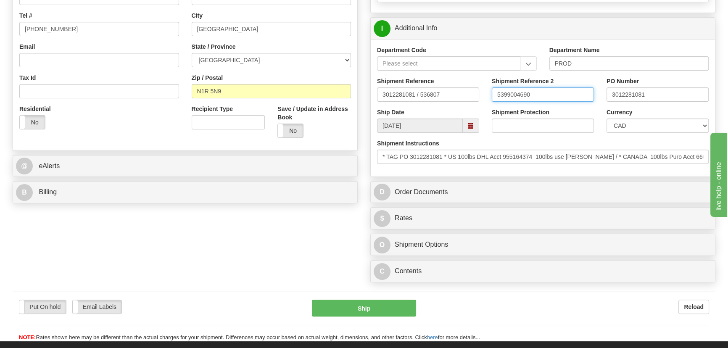
scroll to position [153, 0]
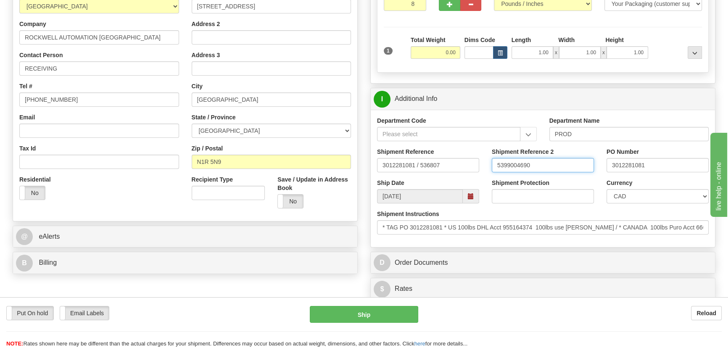
click at [556, 167] on input "5399004690" at bounding box center [543, 165] width 102 height 14
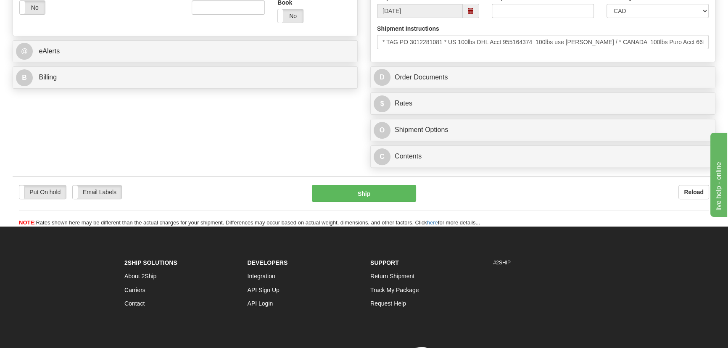
scroll to position [344, 0]
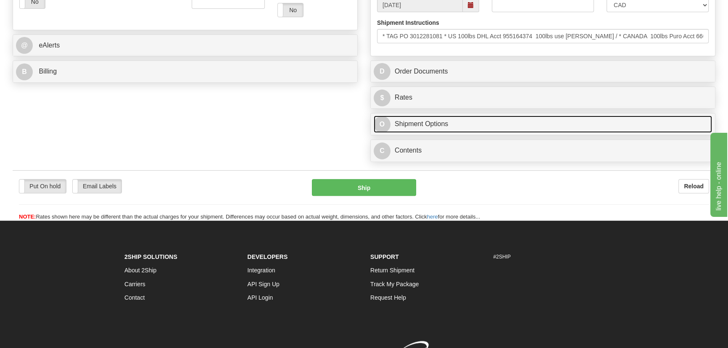
click at [565, 128] on link "O Shipment Options" at bounding box center [543, 124] width 338 height 17
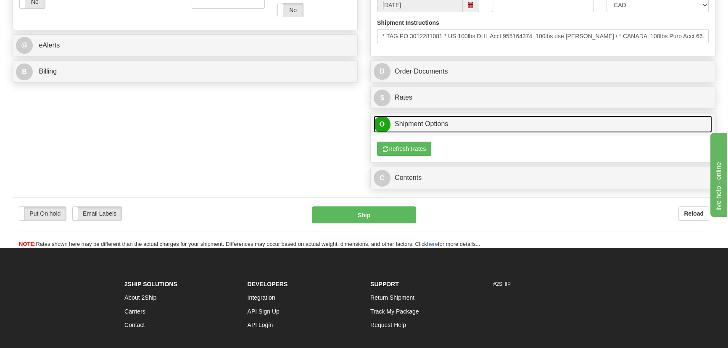
click at [567, 125] on link "O Shipment Options" at bounding box center [543, 124] width 338 height 17
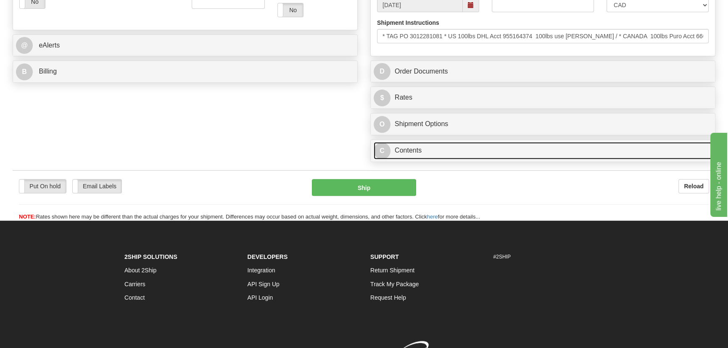
click at [562, 153] on link "C Contents" at bounding box center [543, 150] width 338 height 17
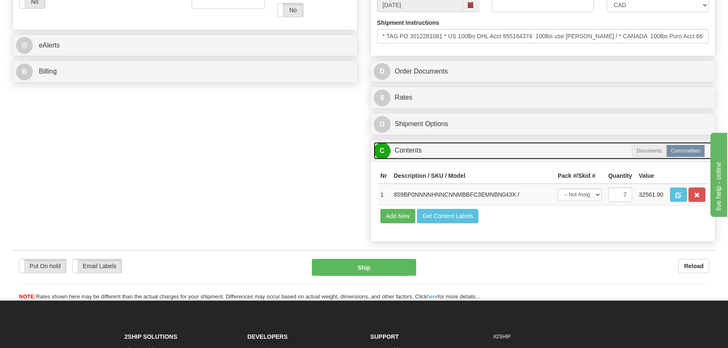
click at [562, 153] on link "C Contents" at bounding box center [543, 150] width 338 height 17
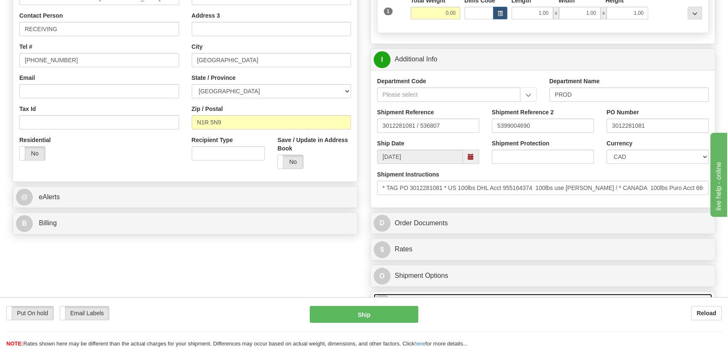
scroll to position [191, 0]
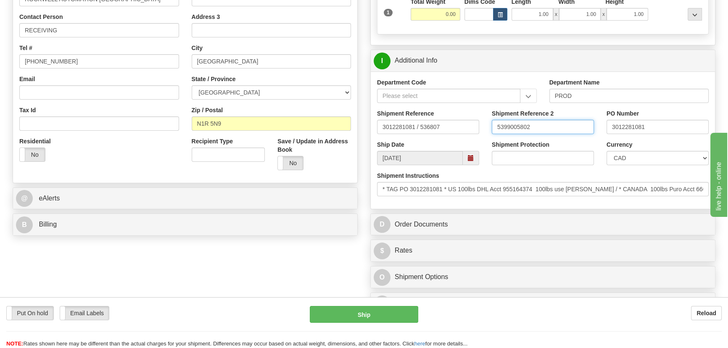
drag, startPoint x: 535, startPoint y: 126, endPoint x: 453, endPoint y: 117, distance: 82.4
click at [453, 117] on div "Shipment Reference 3012281081 / 536807 Shipment Reference 2 5399005802 PO Numbe…" at bounding box center [543, 124] width 344 height 31
type input "5399005802"
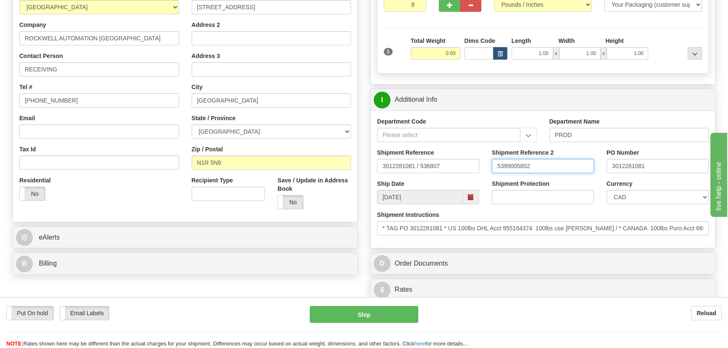
scroll to position [38, 0]
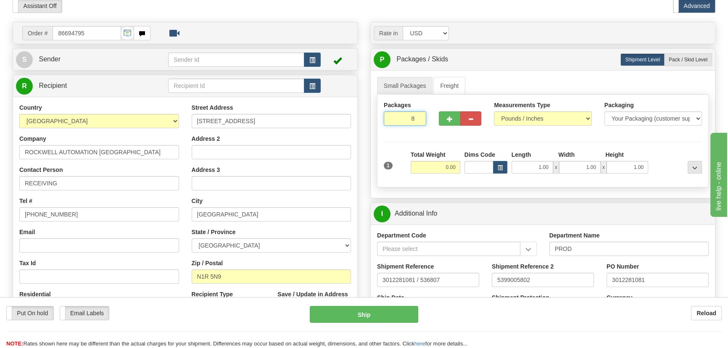
drag, startPoint x: 411, startPoint y: 113, endPoint x: 421, endPoint y: 121, distance: 12.9
click at [421, 121] on input "8" at bounding box center [405, 118] width 42 height 14
type input "7"
click at [442, 147] on div "Packages 7 1 Measurements Type" at bounding box center [543, 141] width 332 height 93
click at [440, 167] on input "0.00" at bounding box center [436, 167] width 50 height 13
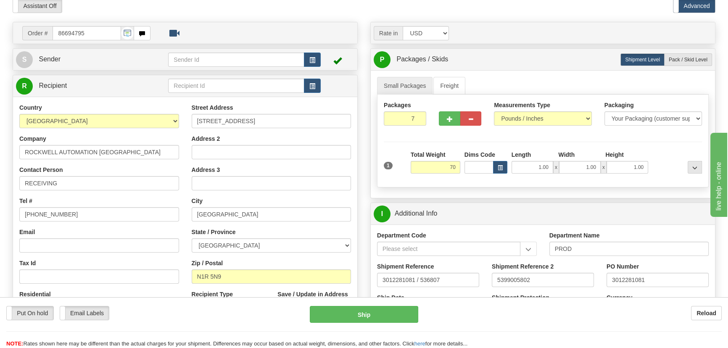
type input "70.00"
click at [646, 147] on div "Packages 7 1 Measurements Type" at bounding box center [543, 141] width 332 height 93
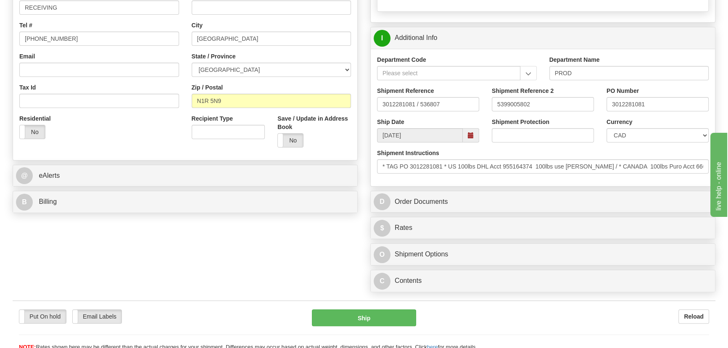
scroll to position [229, 0]
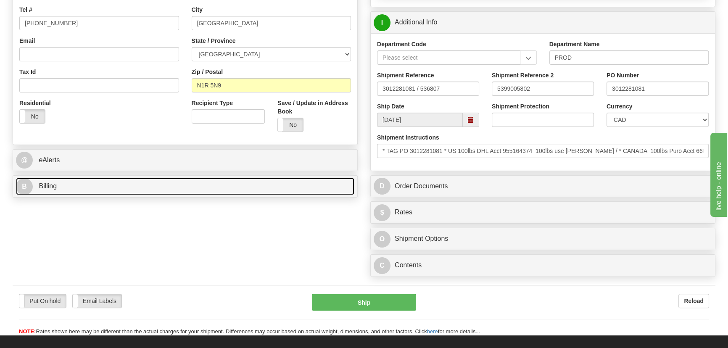
click at [308, 182] on link "B Billing" at bounding box center [185, 186] width 338 height 17
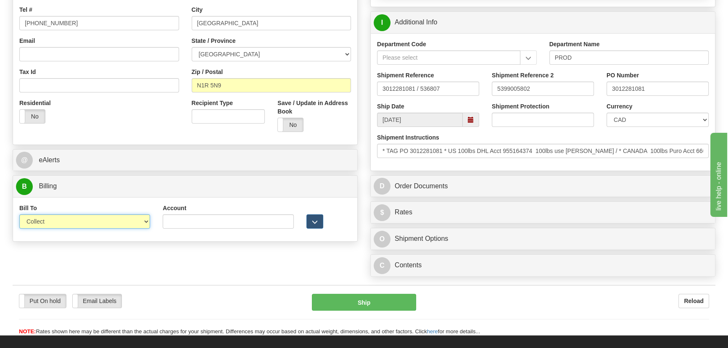
click at [84, 226] on select "Sender Recipient Third Party Collect" at bounding box center [84, 221] width 131 height 14
select select "2"
click at [19, 214] on select "Sender Recipient Third Party Collect" at bounding box center [84, 221] width 131 height 14
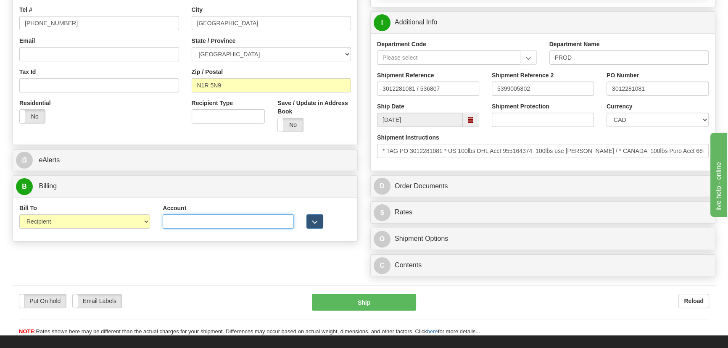
click at [188, 223] on input "Account" at bounding box center [228, 221] width 131 height 14
type input "0666089"
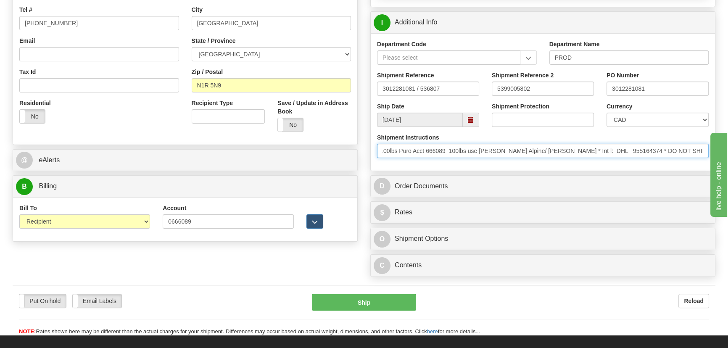
drag, startPoint x: 380, startPoint y: 148, endPoint x: 998, endPoint y: 126, distance: 618.1
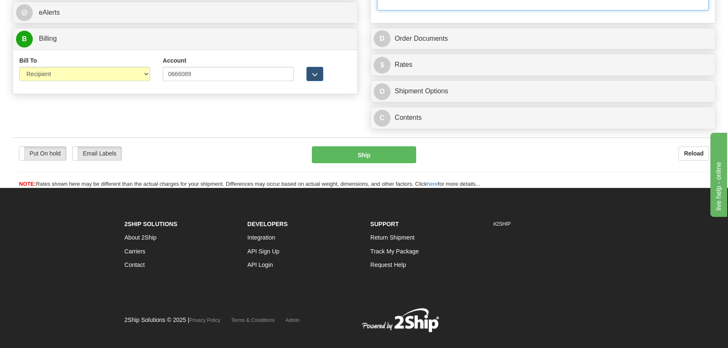
scroll to position [382, 0]
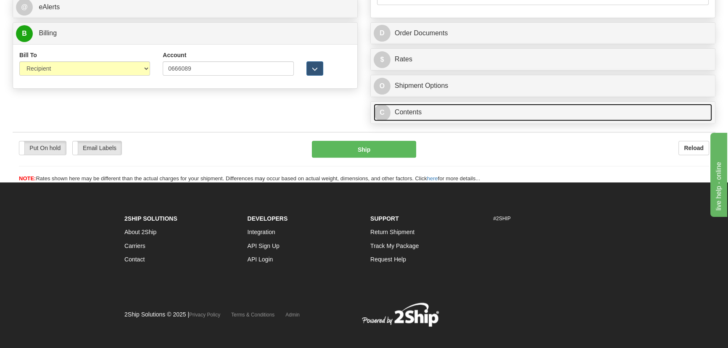
click at [585, 111] on link "C Contents" at bounding box center [543, 112] width 338 height 17
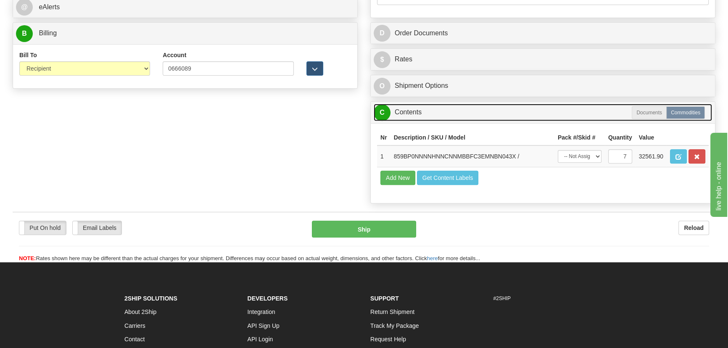
click at [585, 111] on link "C Contents" at bounding box center [543, 112] width 338 height 17
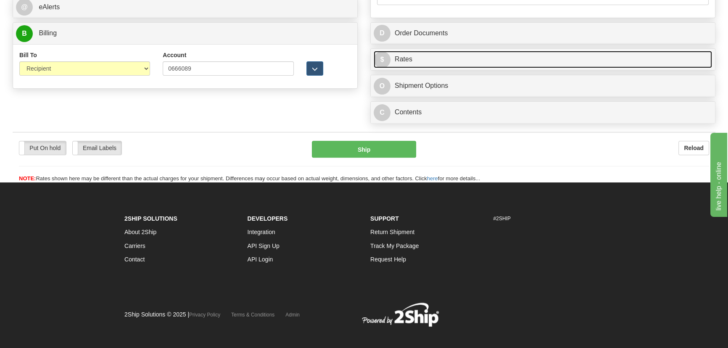
click at [624, 55] on link "$ Rates" at bounding box center [543, 59] width 338 height 17
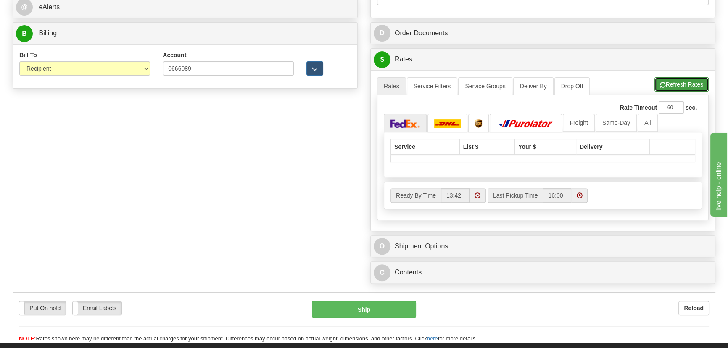
click at [670, 78] on button "Refresh Rates" at bounding box center [681, 84] width 54 height 14
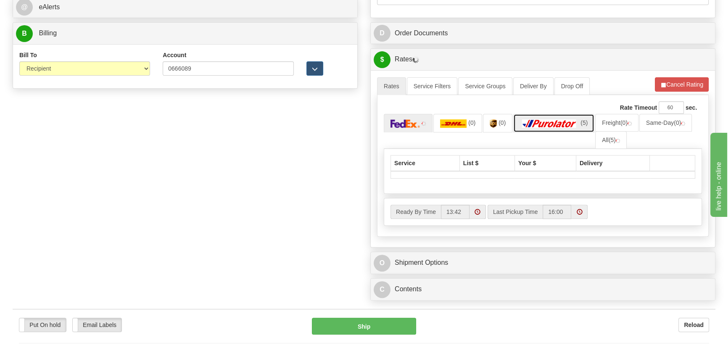
click at [541, 127] on img at bounding box center [549, 123] width 59 height 8
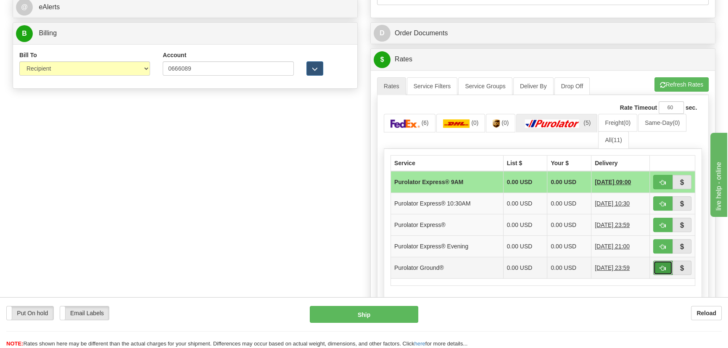
click at [658, 266] on button "button" at bounding box center [662, 268] width 19 height 14
type input "260"
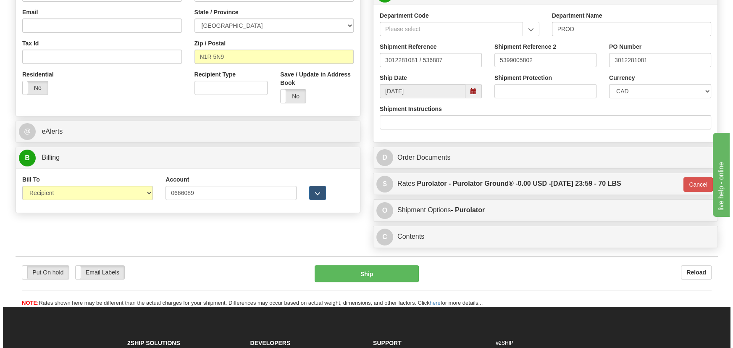
scroll to position [227, 0]
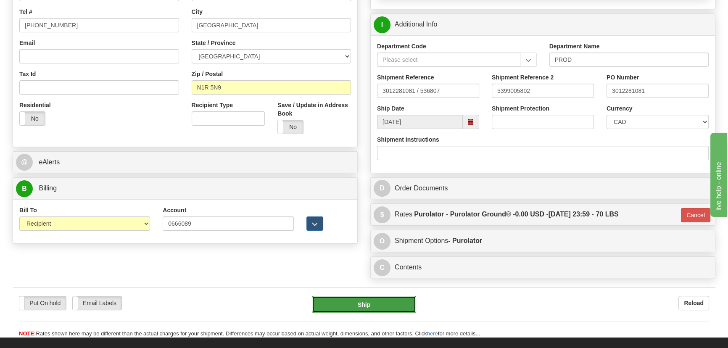
click at [364, 306] on button "Ship" at bounding box center [364, 304] width 105 height 17
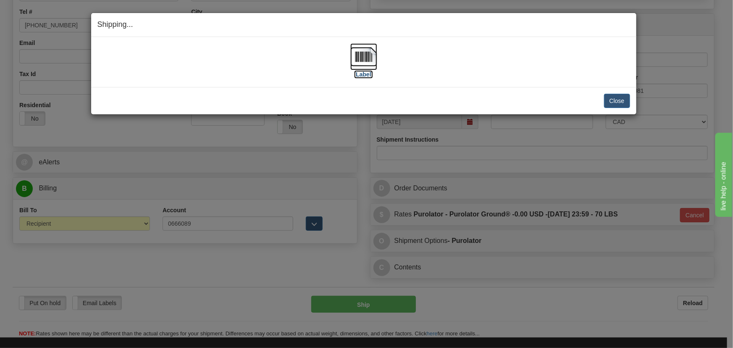
click at [357, 56] on img at bounding box center [363, 56] width 27 height 27
click at [613, 98] on button "Close" at bounding box center [617, 101] width 26 height 14
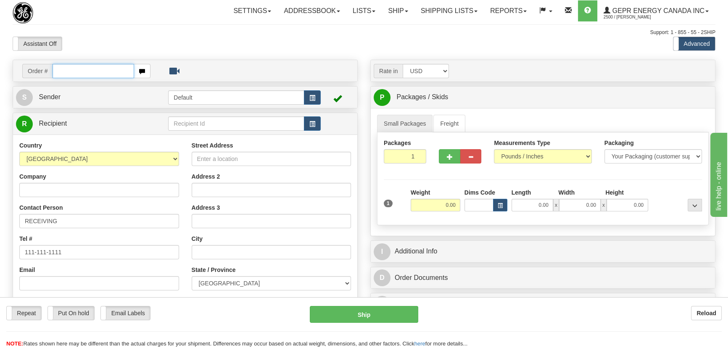
paste input "0086694788"
click at [63, 71] on input "0086694788" at bounding box center [94, 71] width 82 height 14
type input "86694788"
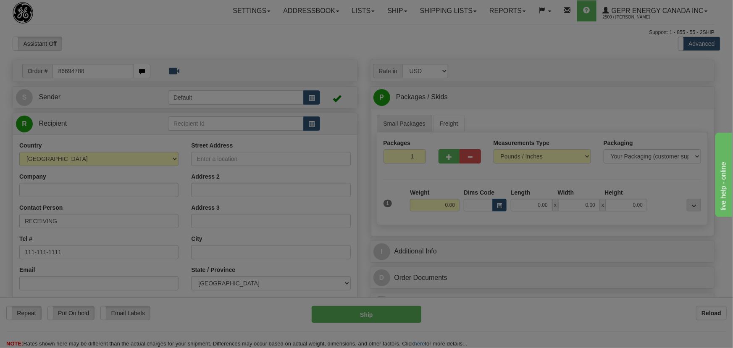
click at [237, 42] on body "Training Course Close Toggle navigation Settings Shipping Preferences New Recip…" at bounding box center [366, 174] width 733 height 348
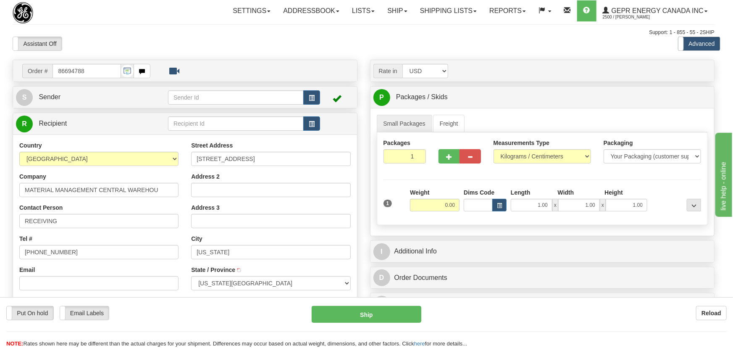
type input "[US_STATE]"
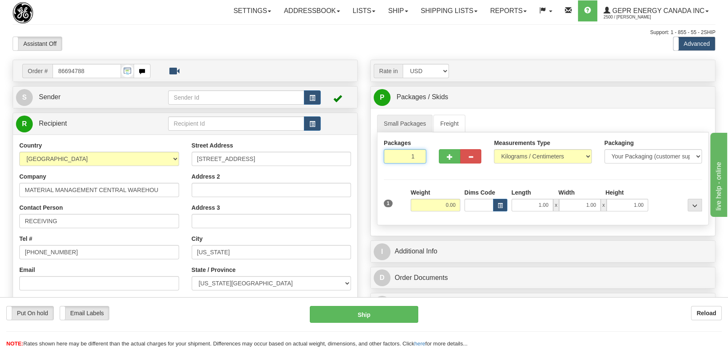
drag, startPoint x: 421, startPoint y: 168, endPoint x: 427, endPoint y: 171, distance: 6.8
click at [427, 171] on div "Packages 1 1 Measurements Type" at bounding box center [543, 178] width 332 height 93
type input "2"
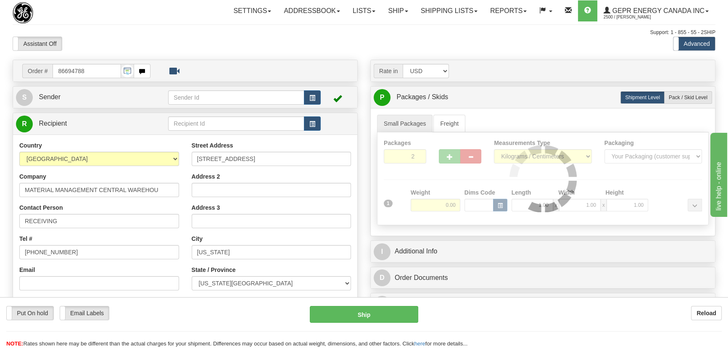
drag, startPoint x: 442, startPoint y: 175, endPoint x: 548, endPoint y: 163, distance: 106.9
click at [450, 176] on div "Packages 2 1 Measurements Type" at bounding box center [543, 178] width 332 height 93
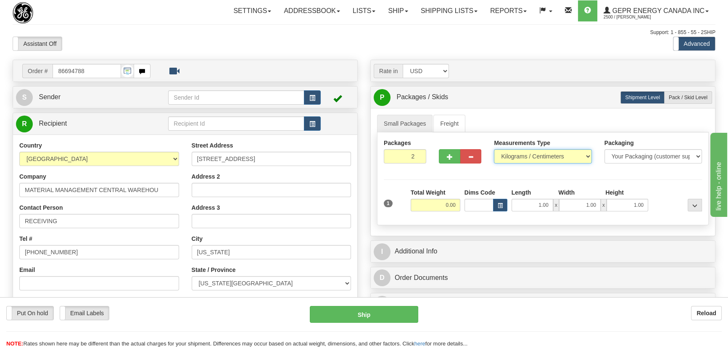
click at [551, 155] on select "Pounds / Inches Kilograms / Centimeters" at bounding box center [542, 156] width 97 height 14
select select "0"
click at [494, 149] on select "Pounds / Inches Kilograms / Centimeters" at bounding box center [542, 156] width 97 height 14
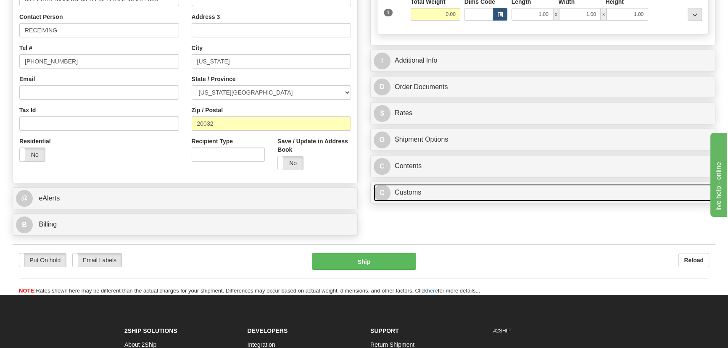
click at [490, 194] on link "C Customs" at bounding box center [543, 192] width 338 height 17
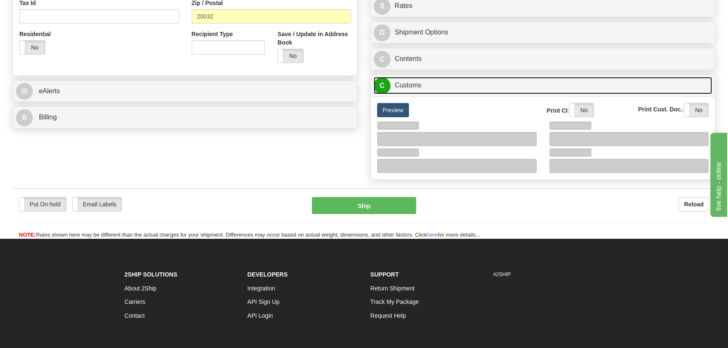
scroll to position [305, 0]
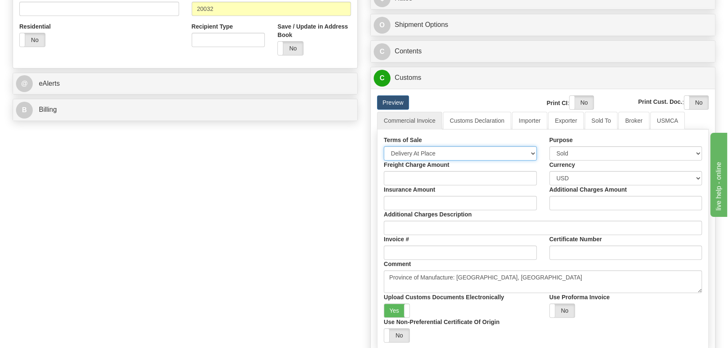
click at [472, 153] on select "Free Carrier Free On Board Ex Works Delivered Duty Unpaid Delivered Duty Paid C…" at bounding box center [460, 153] width 153 height 14
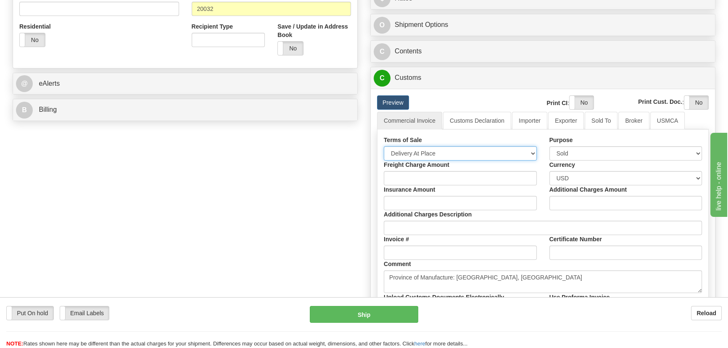
select select "7"
click at [384, 146] on select "Free Carrier Free On Board Ex Works Delivered Duty Unpaid Delivered Duty Paid C…" at bounding box center [460, 153] width 153 height 14
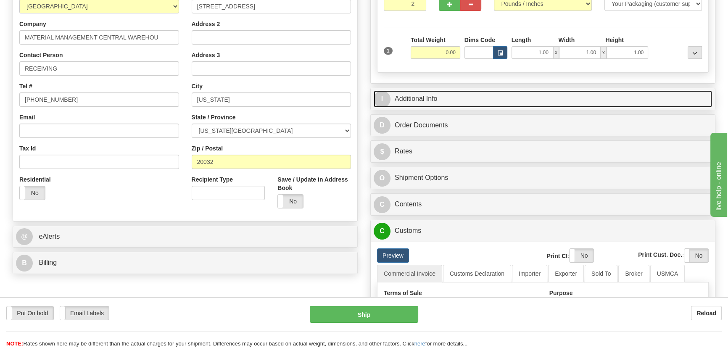
click at [576, 95] on link "I Additional Info" at bounding box center [543, 98] width 338 height 17
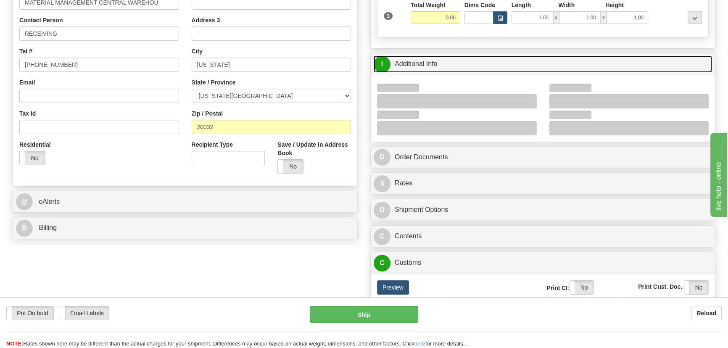
scroll to position [229, 0]
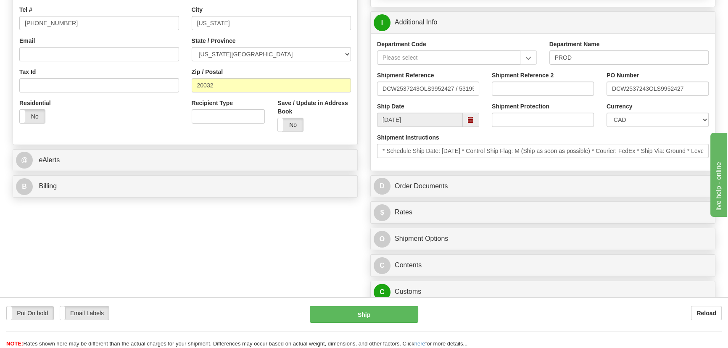
click at [650, 129] on div "Currency CAD USD EUR ZAR [PERSON_NAME] ARN AUD AUS AWG BBD BFR BGN BHD BMD BND …" at bounding box center [657, 117] width 115 height 31
click at [646, 119] on select "CAD USD EUR ZAR [PERSON_NAME] ARN AUD AUS AWG BBD BFR BGN BHD BMD BND BRC BRL C…" at bounding box center [657, 120] width 102 height 14
select select "1"
click at [606, 113] on select "CAD USD EUR ZAR [PERSON_NAME] ARN AUD AUS AWG BBD BFR BGN BHD BMD BND BRC BRL C…" at bounding box center [657, 120] width 102 height 14
click at [537, 90] on input "Shipment Reference 2" at bounding box center [543, 89] width 102 height 14
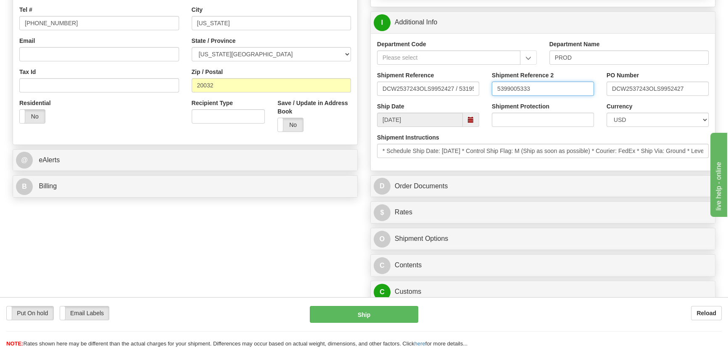
drag, startPoint x: 537, startPoint y: 90, endPoint x: 468, endPoint y: 88, distance: 68.9
click at [468, 88] on div "Shipment Reference DCW2537243OLS9952427 / 531951 Shipment Reference 2 539900533…" at bounding box center [543, 86] width 344 height 31
type input "5399005333"
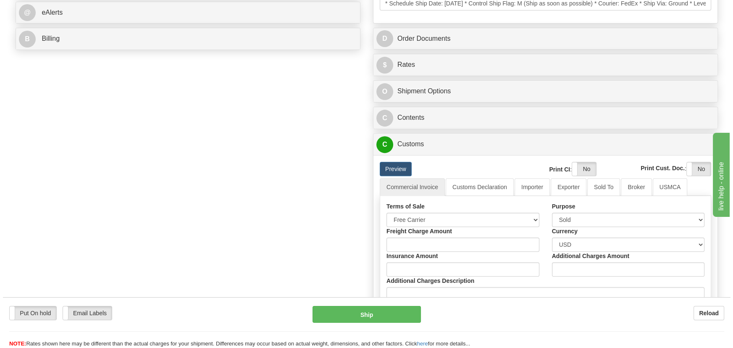
scroll to position [382, 0]
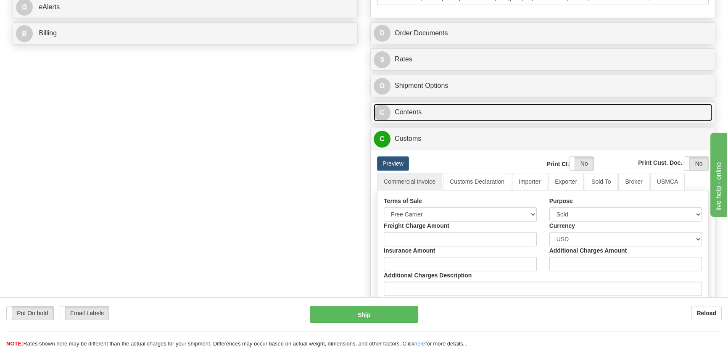
click at [586, 108] on link "C Contents" at bounding box center [543, 112] width 338 height 17
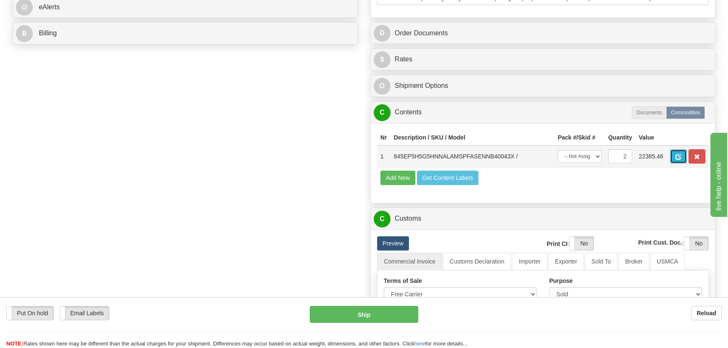
click at [678, 155] on span "button" at bounding box center [678, 156] width 6 height 5
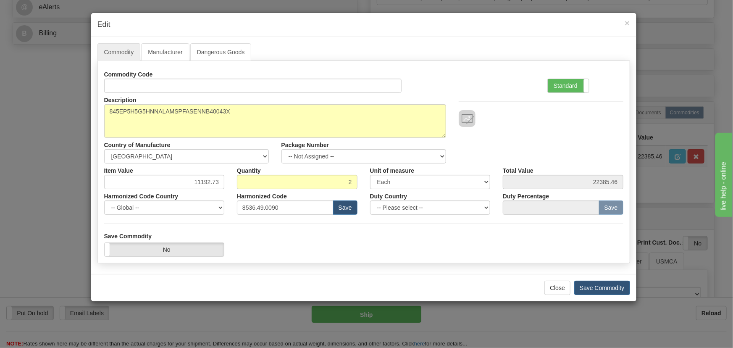
click at [582, 72] on div "Standard Advanced" at bounding box center [585, 80] width 89 height 26
click at [581, 79] on label "Standard" at bounding box center [568, 85] width 41 height 13
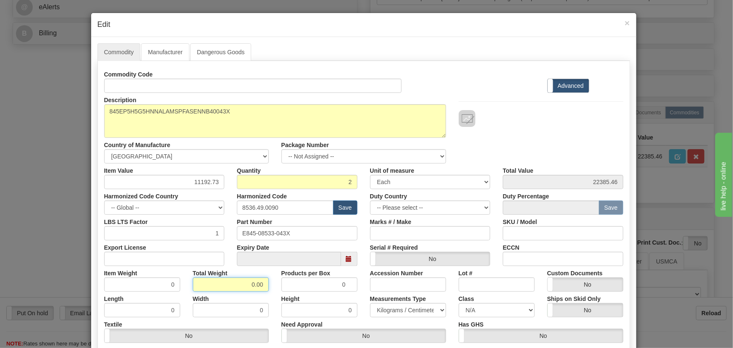
drag, startPoint x: 243, startPoint y: 286, endPoint x: 273, endPoint y: 297, distance: 32.0
click at [273, 297] on div "Commodity Code Standard Advanced Description 845EP5H5G5HNNALAMSPFASENNB40043X C…" at bounding box center [363, 217] width 519 height 301
type input "2"
type input "1.0000"
click at [270, 295] on div "Width 0" at bounding box center [231, 305] width 89 height 26
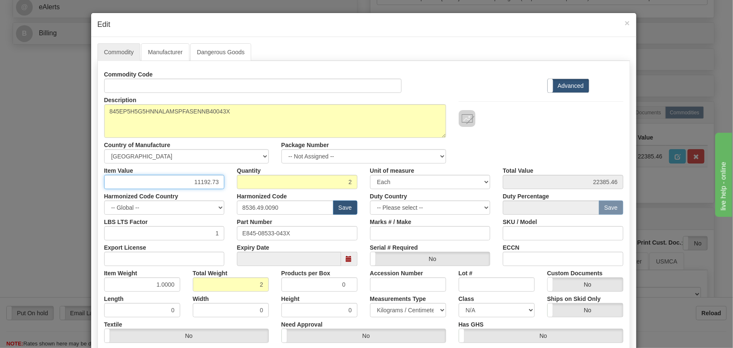
drag, startPoint x: 184, startPoint y: 181, endPoint x: 235, endPoint y: 191, distance: 51.8
click at [237, 191] on div "Commodity Code Standard Advanced Description 845EP5H5G5HNNALAMSPFASENNB40043X C…" at bounding box center [363, 217] width 519 height 301
paste input "6.227,64"
type input "6227.64"
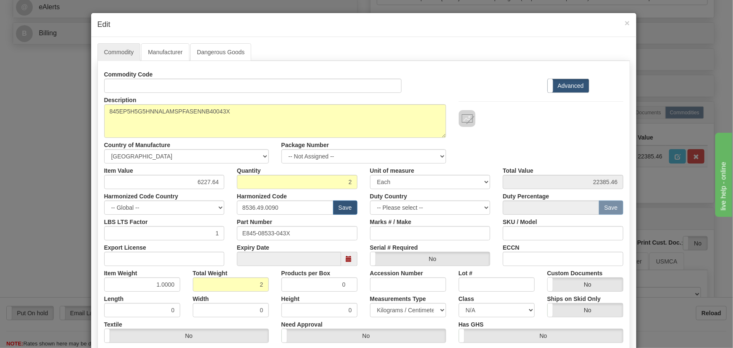
type input "12455.28"
click at [534, 152] on div "Description 845EP5H5G5HNNALAMSPFASENNB40043X Country of Manufacture -- Unknown …" at bounding box center [364, 128] width 532 height 71
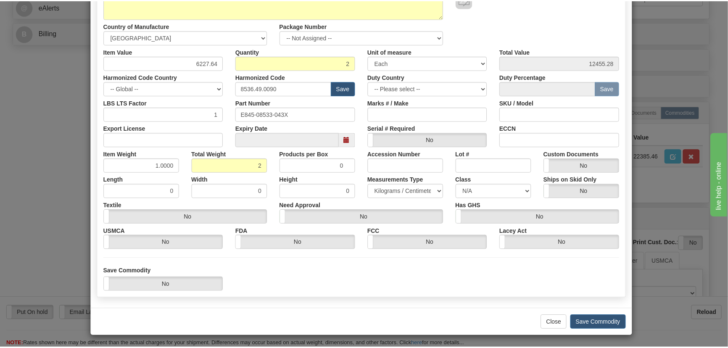
scroll to position [119, 0]
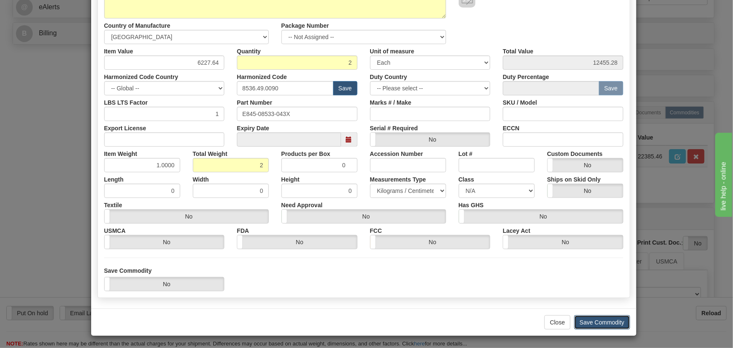
click at [607, 319] on button "Save Commodity" at bounding box center [602, 322] width 56 height 14
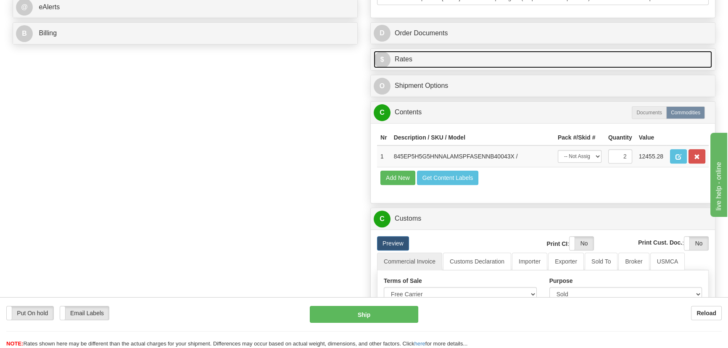
click at [608, 59] on link "$ Rates" at bounding box center [543, 59] width 338 height 17
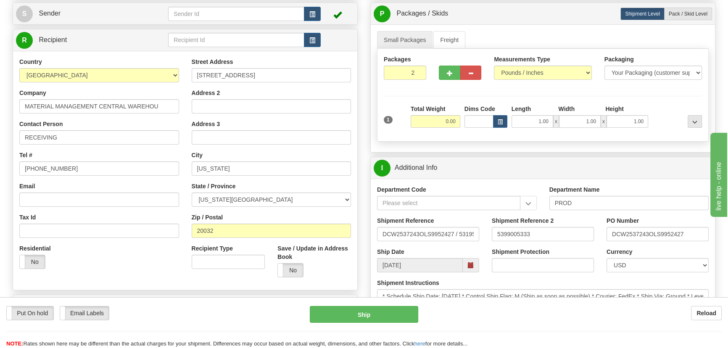
scroll to position [76, 0]
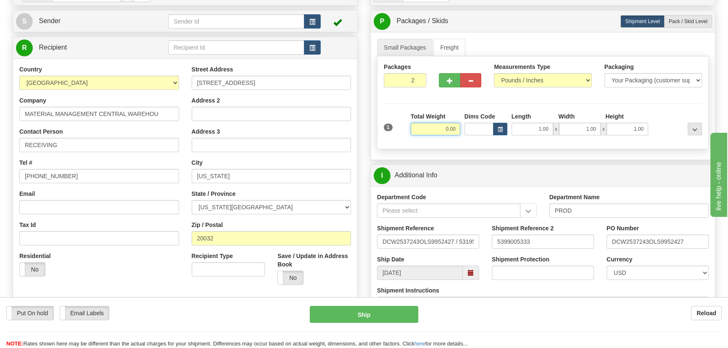
drag, startPoint x: 439, startPoint y: 128, endPoint x: 459, endPoint y: 133, distance: 21.2
click at [465, 133] on div "1 Total Weight 0.00 Dims Code x" at bounding box center [543, 127] width 322 height 30
click at [666, 113] on div at bounding box center [677, 123] width 54 height 23
drag, startPoint x: 450, startPoint y: 131, endPoint x: 469, endPoint y: 133, distance: 18.2
click at [469, 133] on div "1 Total Weight 56.00 Dims Code x" at bounding box center [543, 127] width 322 height 30
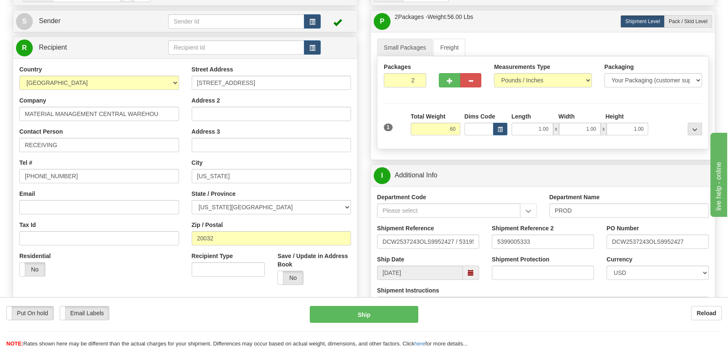
type input "60.00"
drag, startPoint x: 689, startPoint y: 118, endPoint x: 682, endPoint y: 116, distance: 6.9
click at [689, 118] on div at bounding box center [694, 117] width 14 height 11
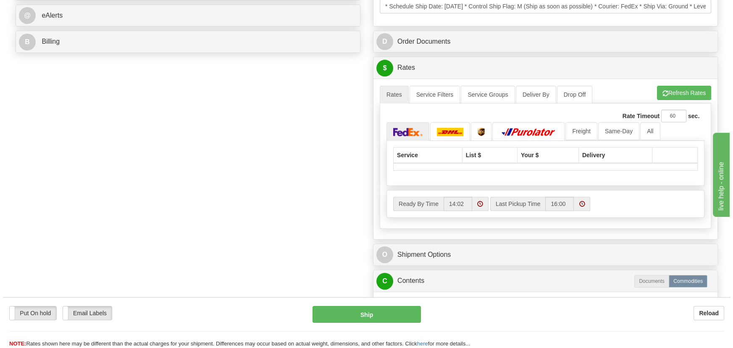
scroll to position [382, 0]
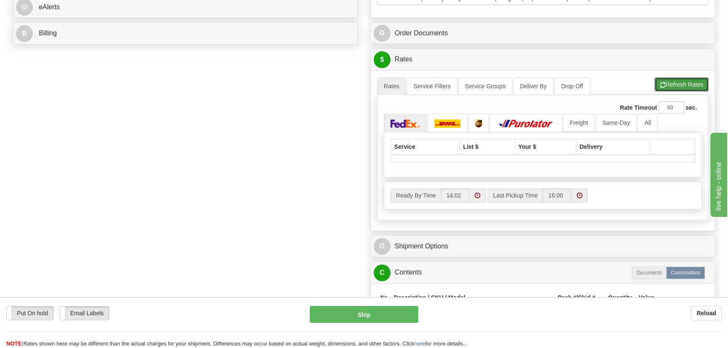
click at [684, 86] on button "Refresh Rates" at bounding box center [681, 84] width 54 height 14
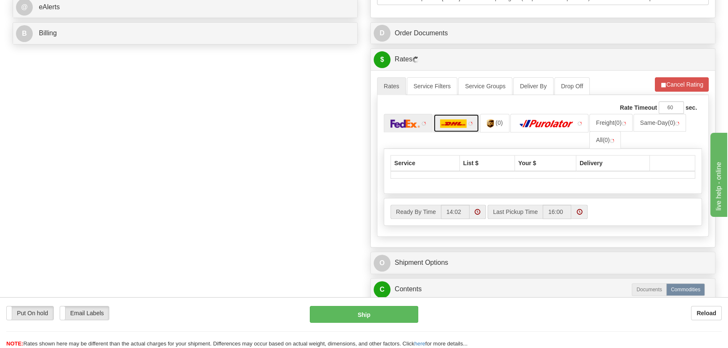
click at [461, 122] on img at bounding box center [453, 123] width 27 height 8
click at [619, 143] on link "All (4)" at bounding box center [608, 140] width 32 height 18
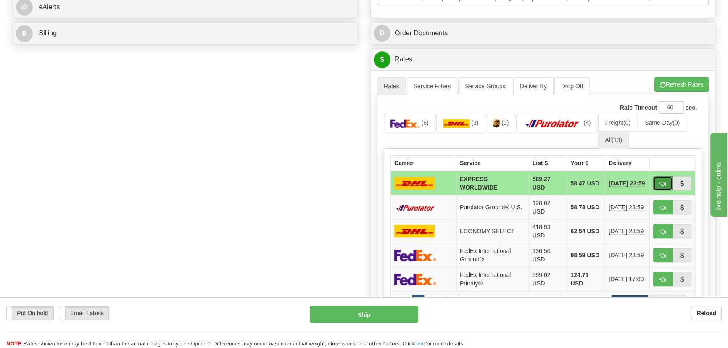
click at [664, 181] on span "button" at bounding box center [663, 183] width 6 height 5
type input "P"
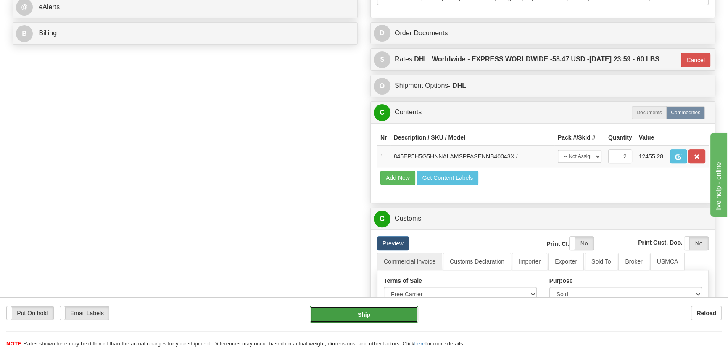
click at [392, 315] on button "Ship" at bounding box center [364, 314] width 109 height 17
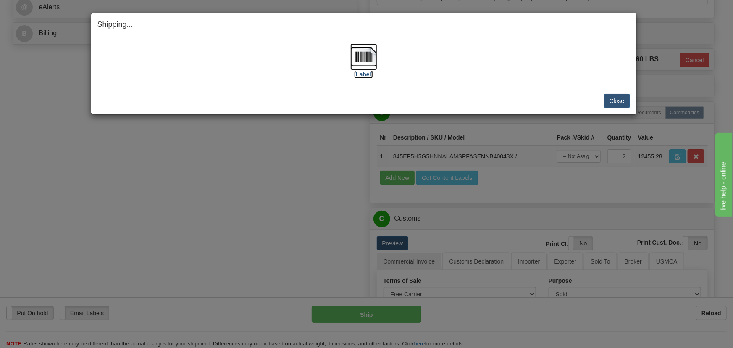
click at [366, 59] on img at bounding box center [363, 56] width 27 height 27
click at [621, 101] on button "Close" at bounding box center [617, 101] width 26 height 14
click at [484, 332] on div "Shipping... Your SHIPMENT will EXPIRE in [Label] IMPORTANT NOTICE Embassy / Con…" at bounding box center [366, 174] width 733 height 348
